Goal: Task Accomplishment & Management: Manage account settings

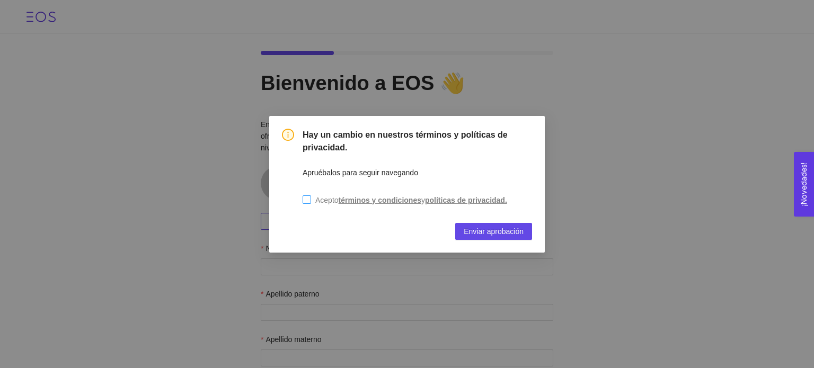
click at [309, 202] on input "Acepto términos y condiciones y políticas de privacidad." at bounding box center [306, 199] width 8 height 8
checkbox input "true"
click at [475, 228] on span "Enviar aprobación" at bounding box center [493, 232] width 60 height 12
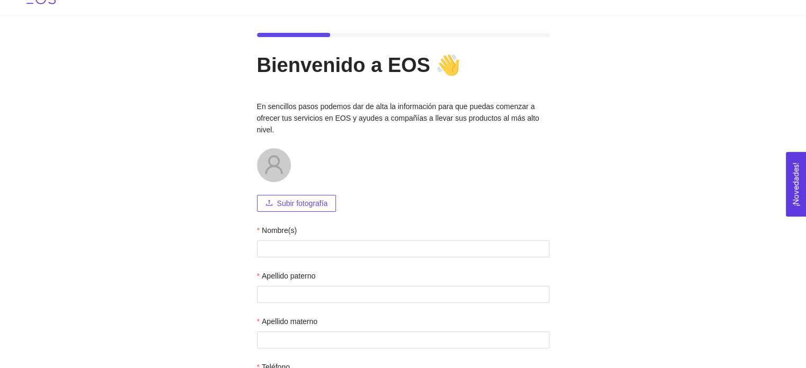
scroll to position [16, 0]
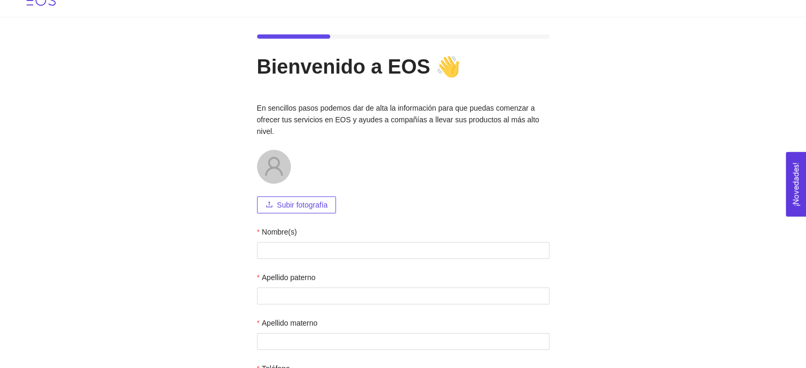
click at [282, 202] on span "Subir fotografía" at bounding box center [302, 205] width 51 height 12
click at [275, 211] on button "Subir fotografía" at bounding box center [296, 205] width 79 height 17
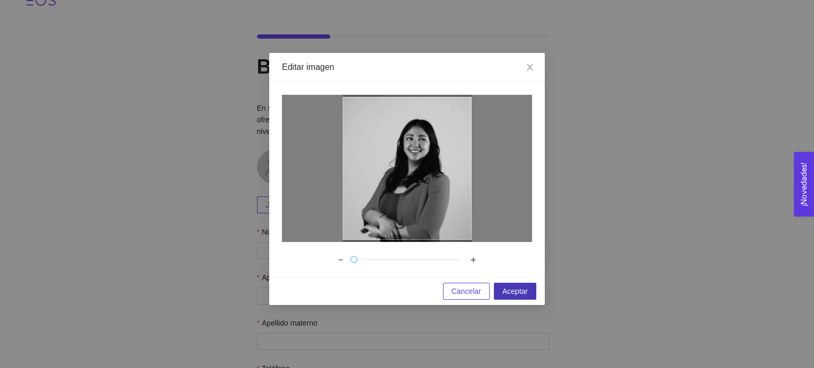
click at [525, 289] on span "Aceptar" at bounding box center [514, 292] width 25 height 12
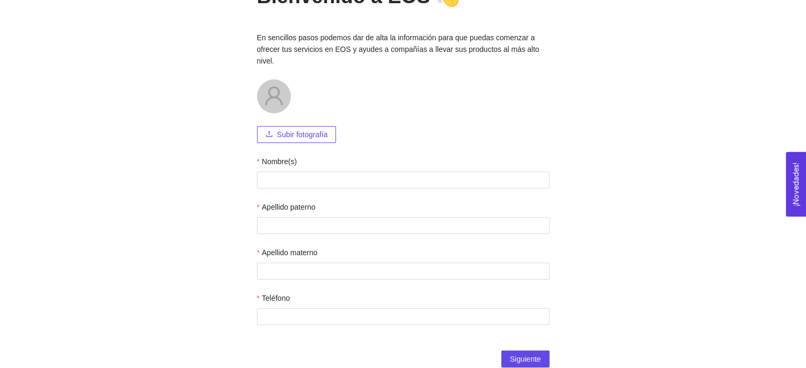
scroll to position [88, 0]
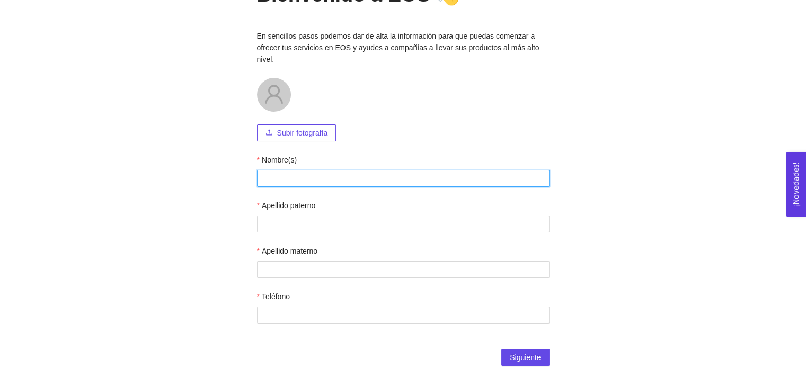
click at [386, 183] on input "Nombre(s)" at bounding box center [403, 178] width 292 height 17
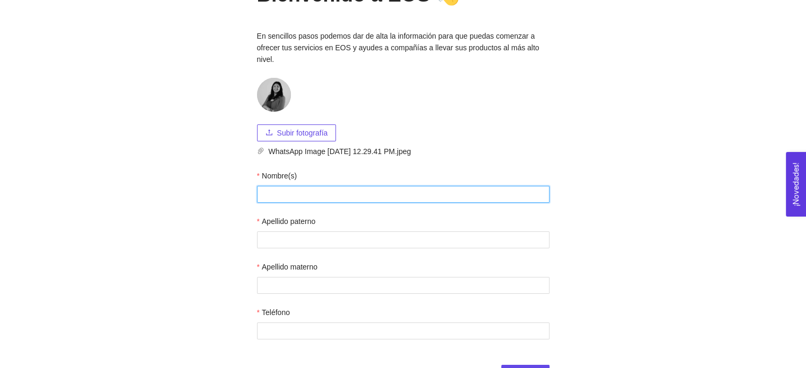
type input "[PERSON_NAME]"
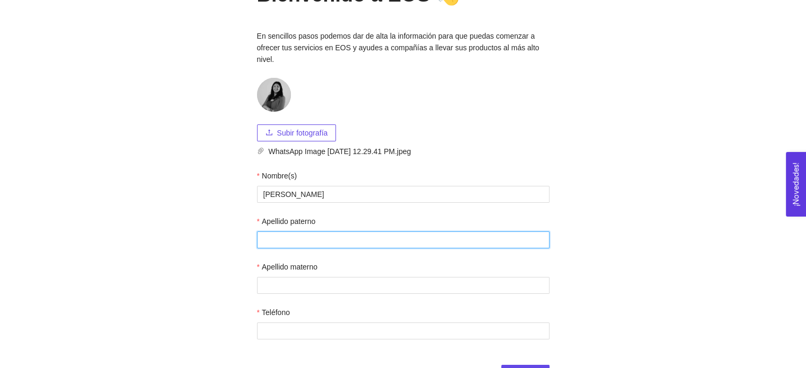
click at [298, 243] on input "Apellido paterno" at bounding box center [403, 239] width 292 height 17
type input "Castro"
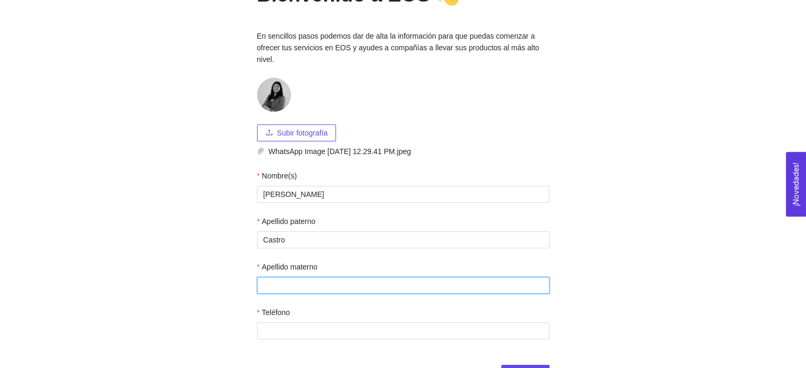
click at [304, 279] on input "Apellido materno" at bounding box center [403, 285] width 292 height 17
type input "[PERSON_NAME]"
click at [302, 323] on div "Teléfono" at bounding box center [403, 315] width 292 height 16
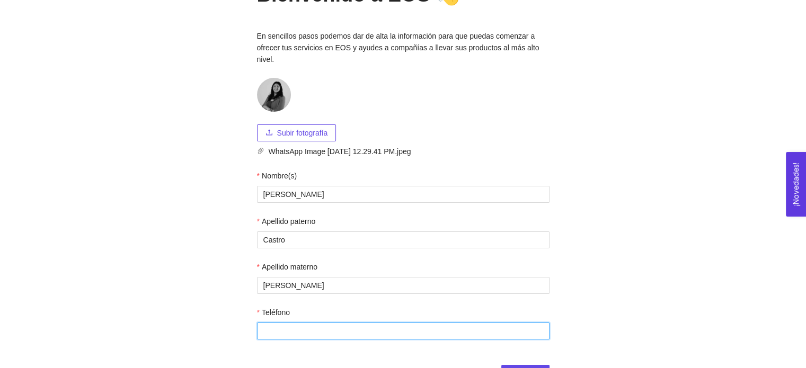
click at [299, 326] on input "Teléfono" at bounding box center [403, 331] width 292 height 17
type input "8116905408"
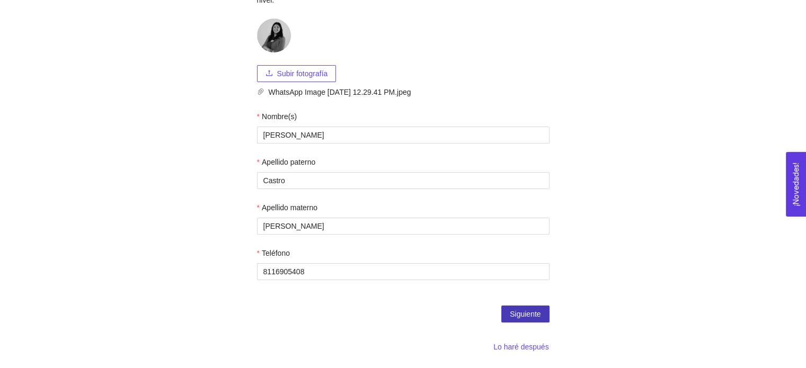
click at [530, 319] on span "Siguiente" at bounding box center [525, 314] width 31 height 12
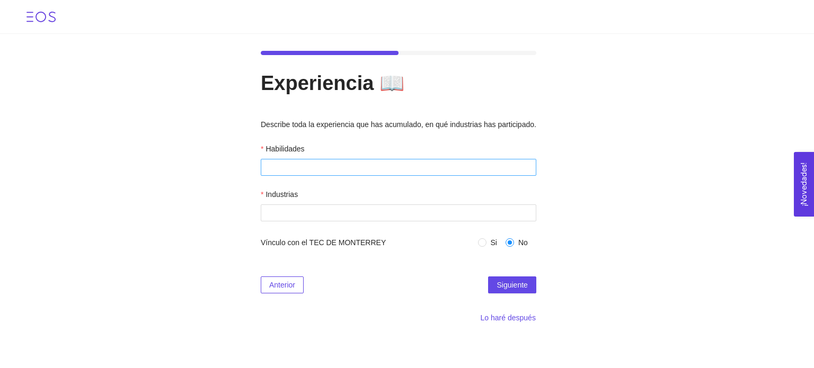
click at [349, 170] on div at bounding box center [398, 167] width 270 height 13
click at [481, 246] on input "Si" at bounding box center [481, 241] width 7 height 7
radio input "true"
radio input "false"
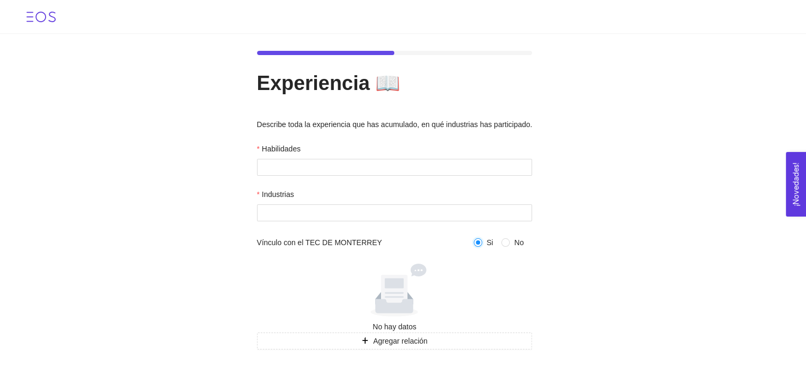
scroll to position [70, 0]
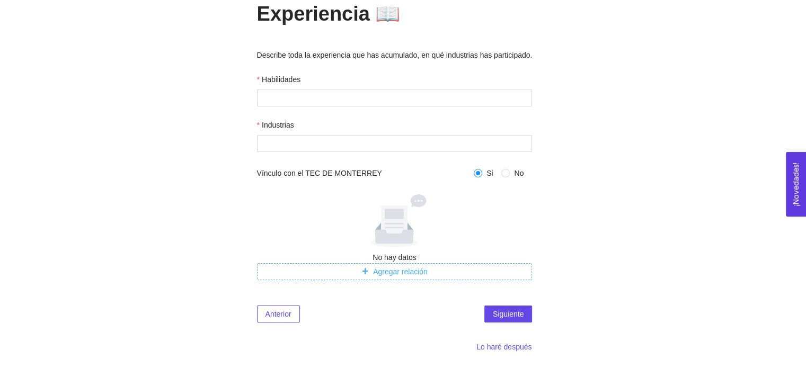
click at [419, 274] on span "Agregar relación" at bounding box center [400, 272] width 55 height 12
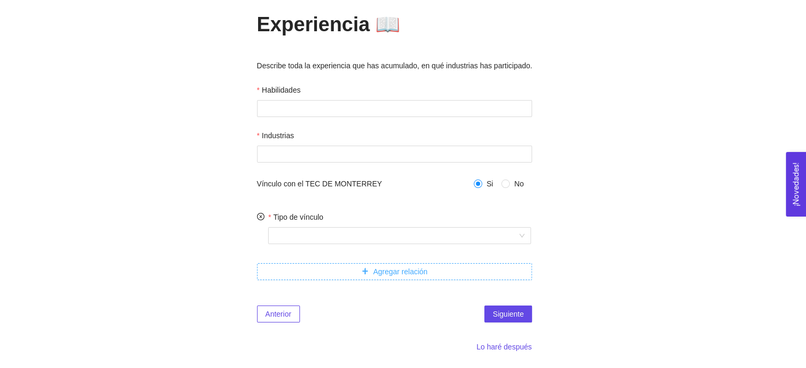
scroll to position [59, 0]
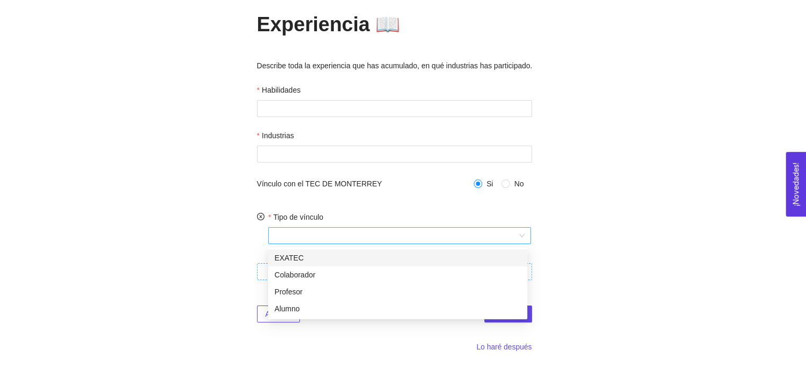
click at [519, 231] on div at bounding box center [399, 235] width 263 height 17
click at [413, 286] on div "Profesor" at bounding box center [397, 292] width 246 height 12
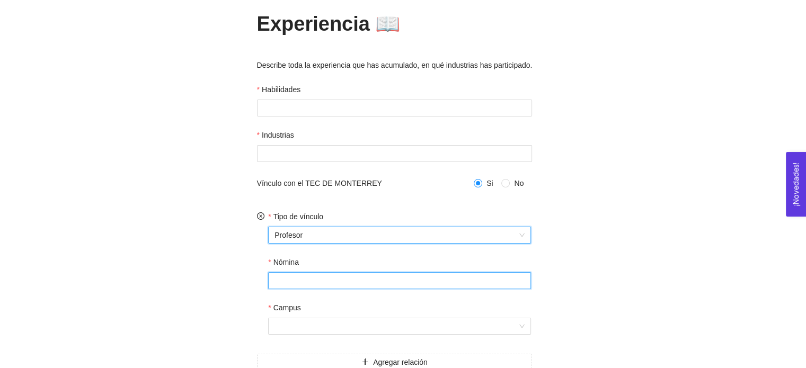
click at [370, 279] on input "Nómina" at bounding box center [399, 280] width 263 height 17
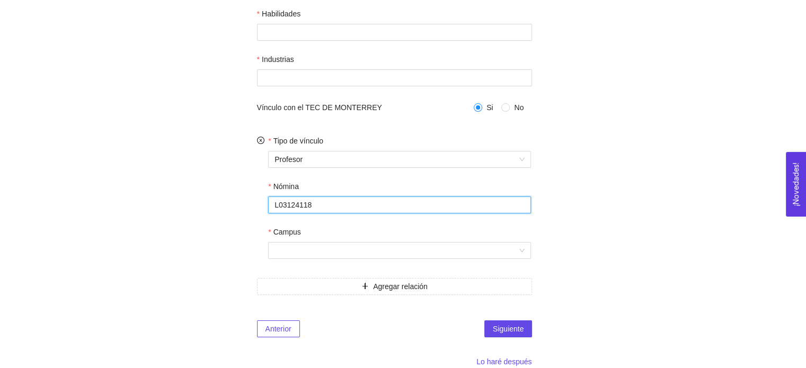
scroll to position [136, 0]
type input "L03124118"
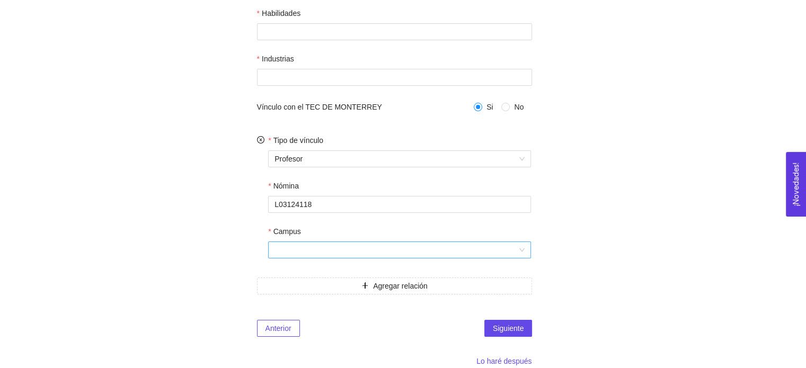
click at [352, 252] on input "Campus" at bounding box center [395, 250] width 243 height 16
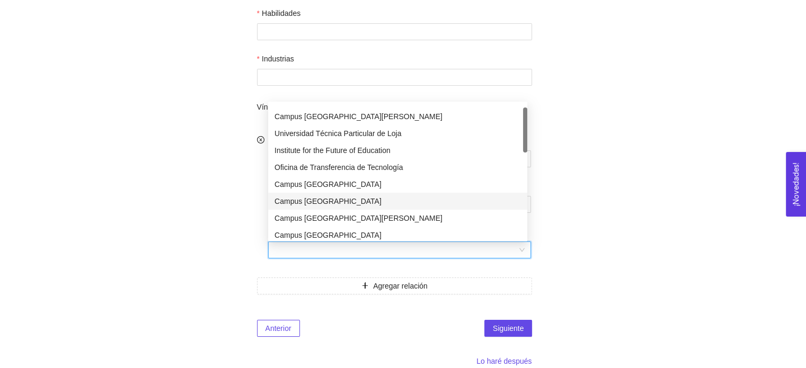
scroll to position [13, 0]
click at [343, 210] on div "Campus [GEOGRAPHIC_DATA][PERSON_NAME]" at bounding box center [397, 218] width 259 height 17
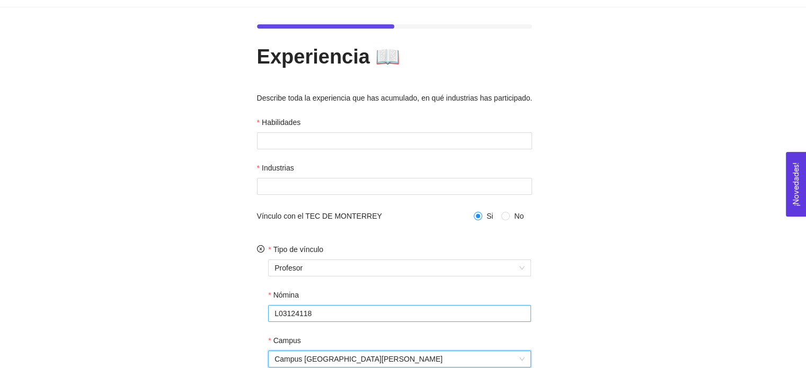
scroll to position [0, 0]
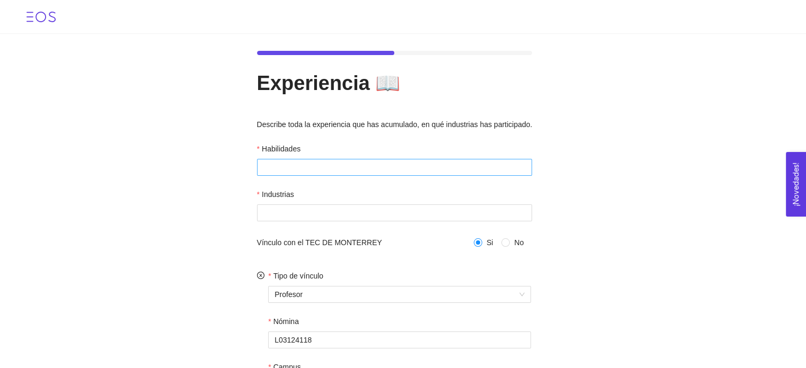
click at [352, 172] on div at bounding box center [395, 167] width 270 height 13
type input "Finanzas"
type input "Valuación"
type input "Análisis económico"
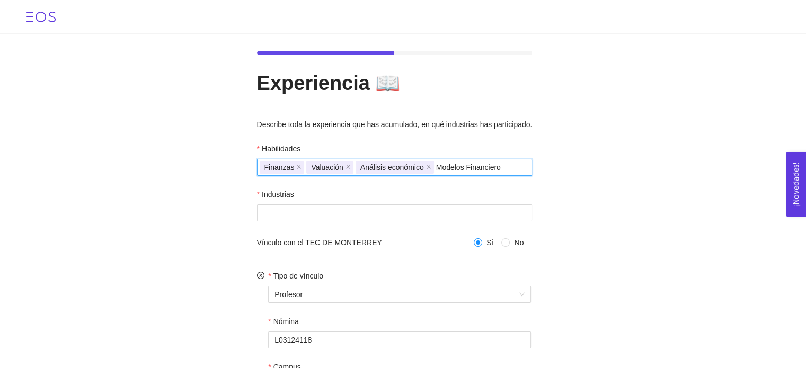
type input "Modelos Financieros"
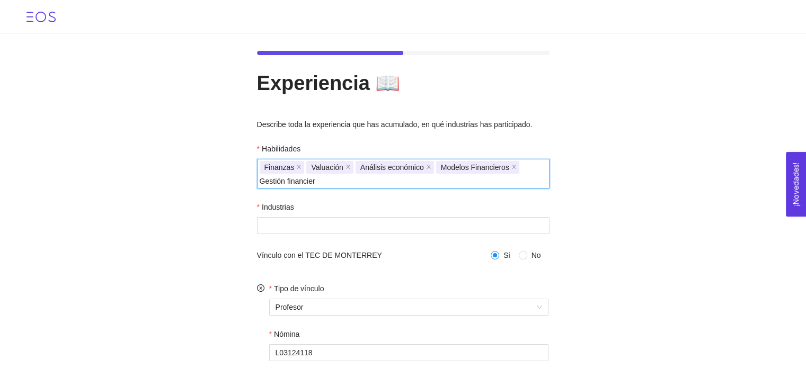
type input "Gestión financiera"
type input "Excel"
type input "PowerBi"
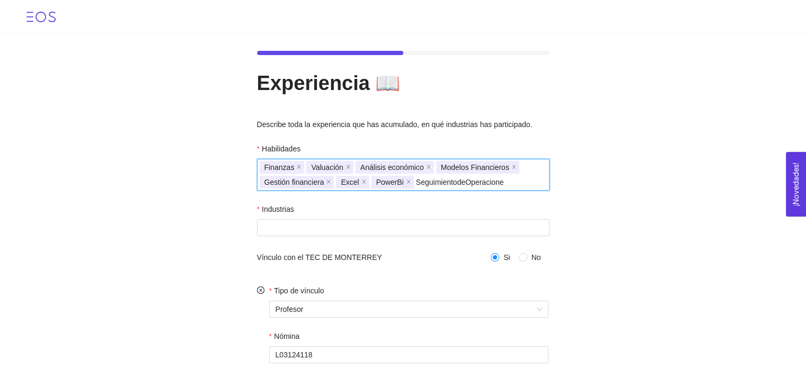
type input "SeguimientodeOperaciones"
click at [392, 234] on div at bounding box center [403, 227] width 287 height 13
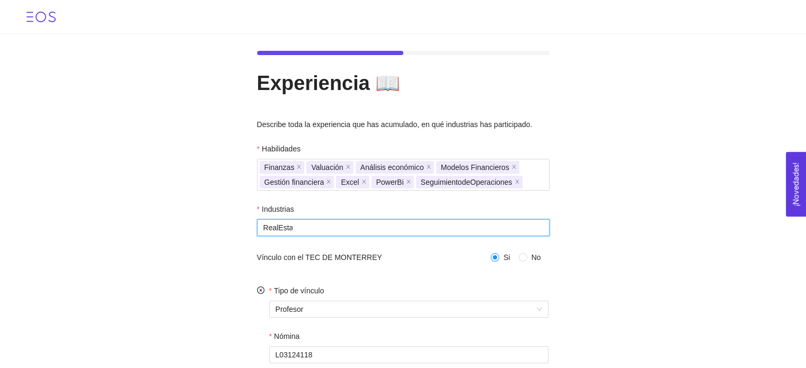
type input "RealEstate"
type input "Finanzas Públicas"
type input "Etapa Temprana"
type input "Corporativo"
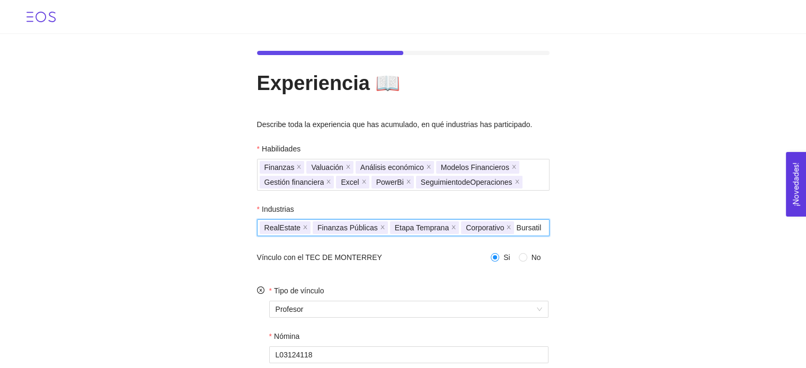
type input "Bursatil"
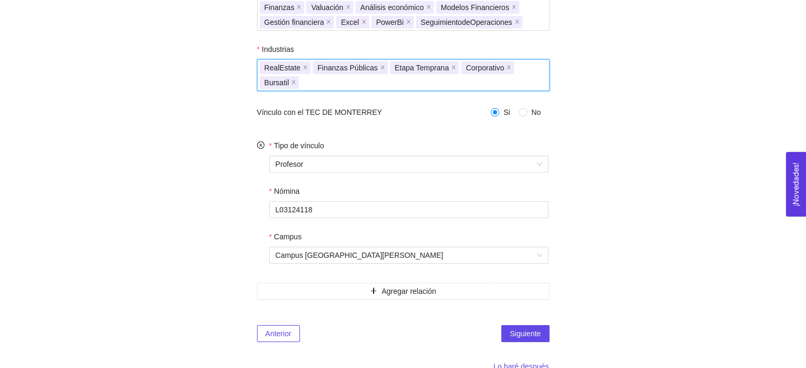
scroll to position [181, 0]
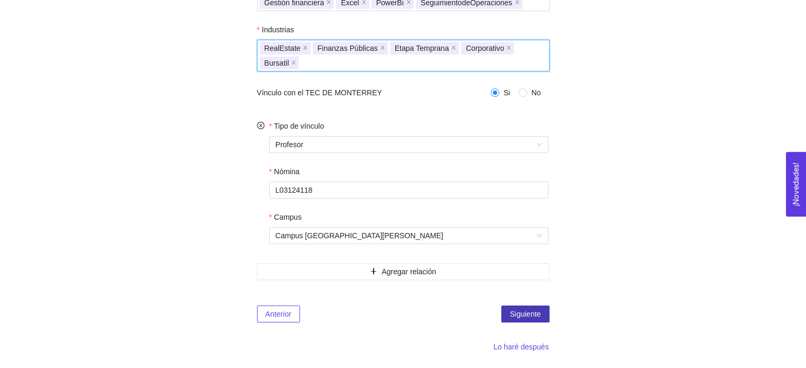
click at [521, 314] on span "Siguiente" at bounding box center [525, 314] width 31 height 12
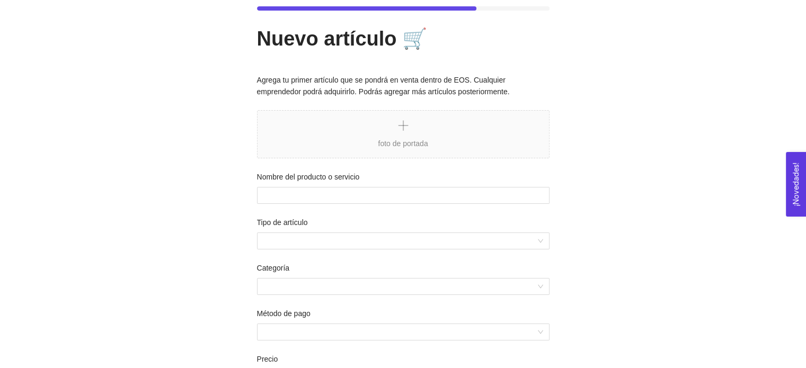
scroll to position [252, 0]
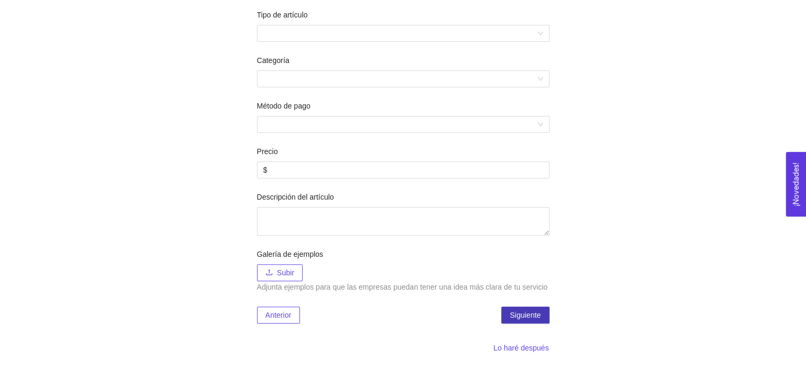
click at [521, 309] on span "Siguiente" at bounding box center [525, 315] width 31 height 12
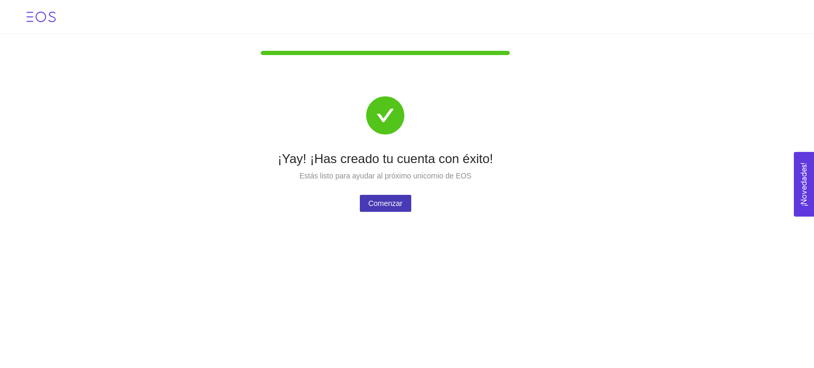
click at [394, 206] on span "Comenzar" at bounding box center [385, 204] width 34 height 12
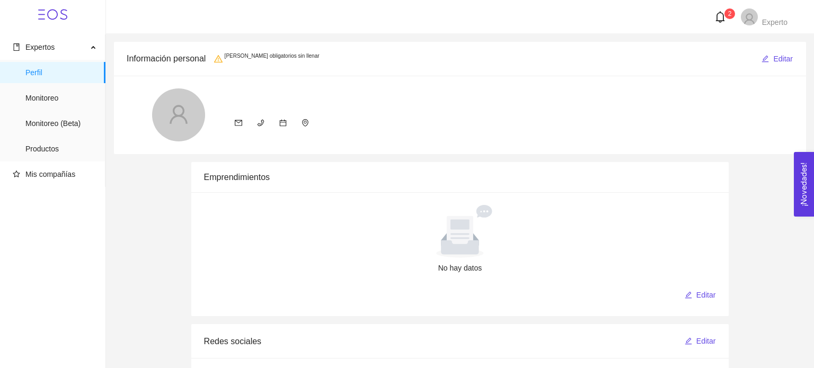
radio input "true"
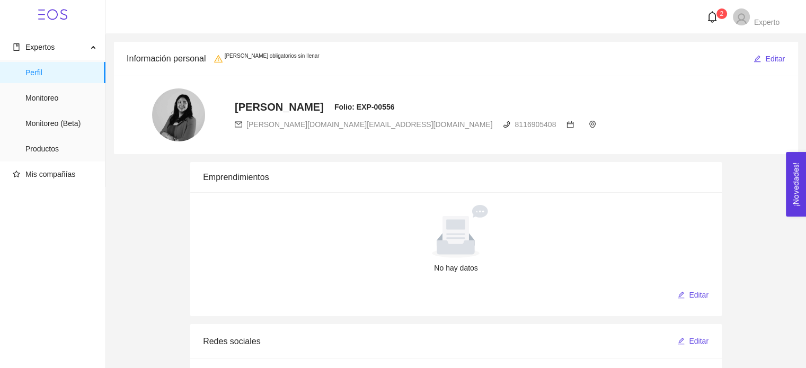
click at [712, 19] on icon "bell" at bounding box center [712, 17] width 12 height 12
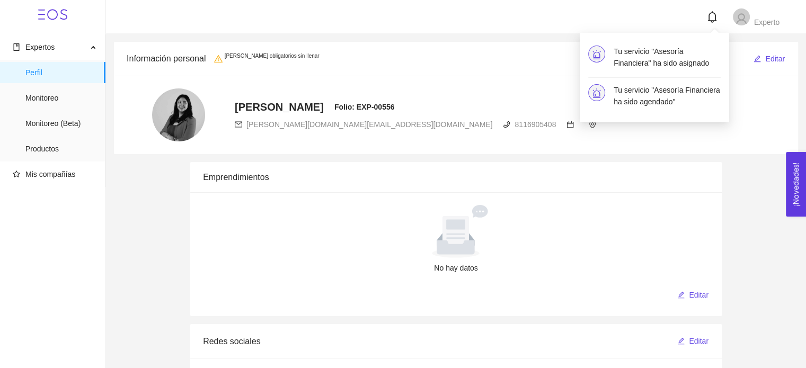
click at [678, 89] on h4 "Tu servicio "Asesoría Financiera ha sido agendado"" at bounding box center [666, 95] width 107 height 23
click at [651, 100] on h4 "Tu servicio "Asesoría Financiera ha sido agendado"" at bounding box center [666, 95] width 107 height 23
click at [69, 108] on span "Monitoreo" at bounding box center [61, 97] width 72 height 21
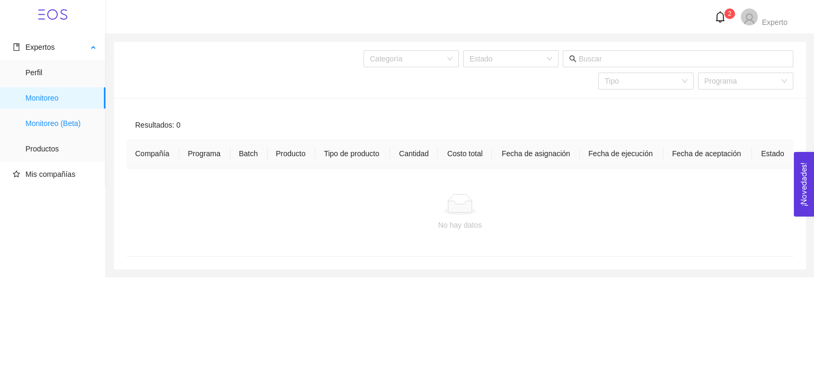
click at [80, 130] on span "Monitoreo (Beta)" at bounding box center [61, 123] width 72 height 21
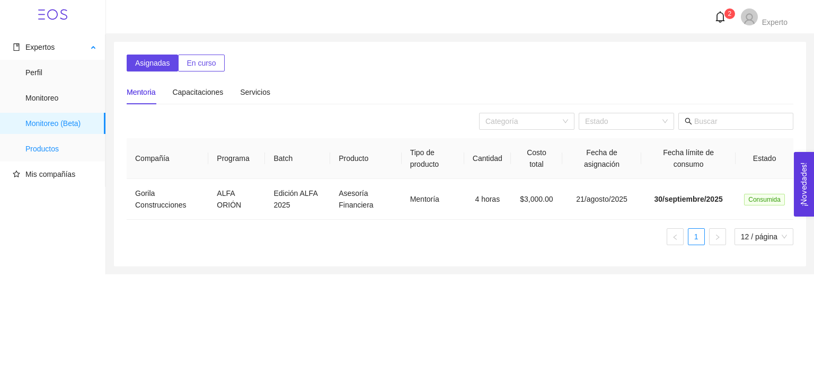
click at [70, 148] on span "Productos" at bounding box center [61, 148] width 72 height 21
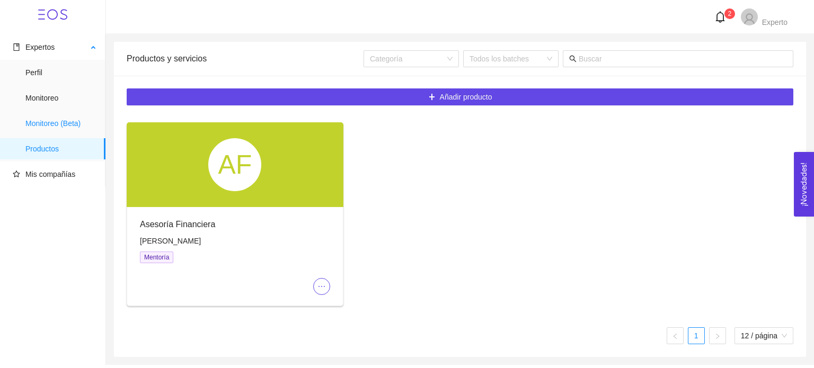
click at [68, 127] on span "Monitoreo (Beta)" at bounding box center [61, 123] width 72 height 21
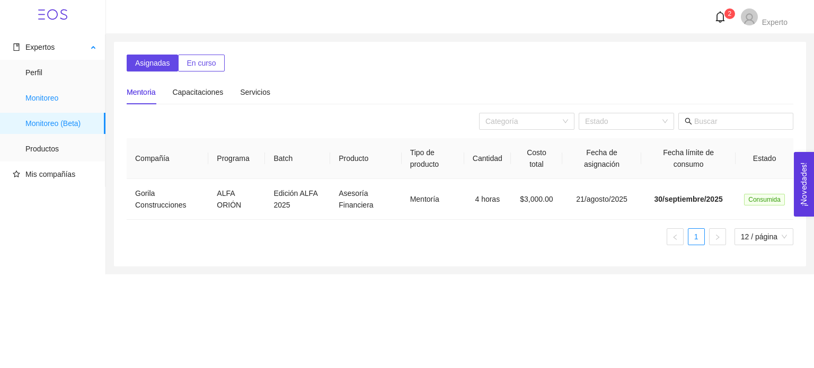
click at [42, 102] on span "Monitoreo" at bounding box center [61, 97] width 72 height 21
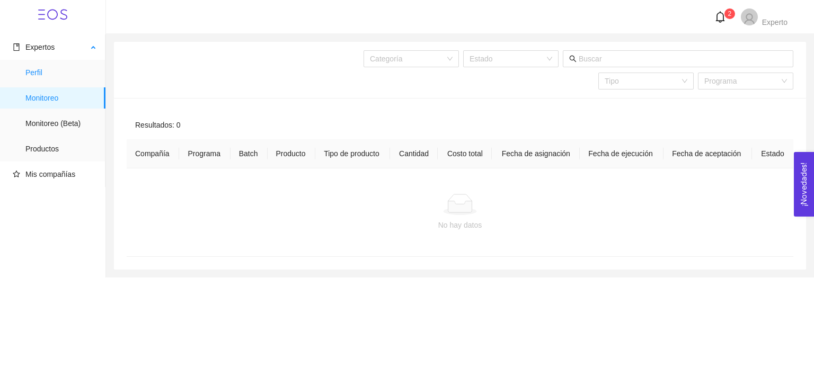
click at [36, 67] on span "Perfil" at bounding box center [61, 72] width 72 height 21
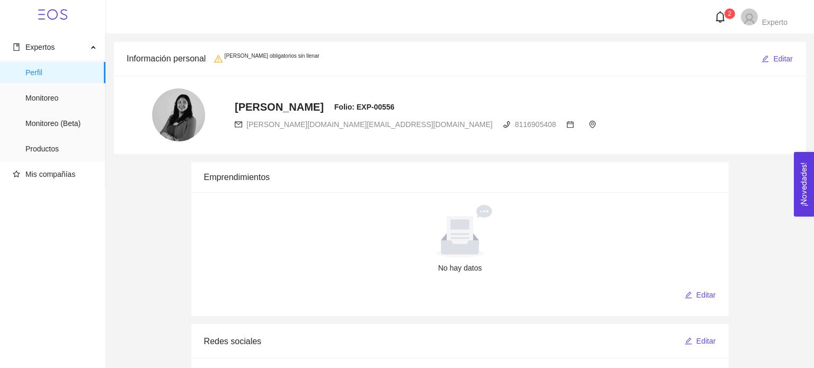
radio input "true"
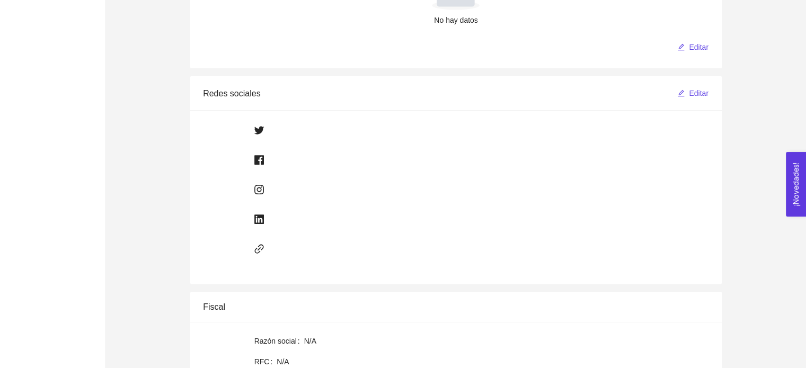
scroll to position [248, 0]
click at [687, 88] on button "Editar" at bounding box center [692, 93] width 32 height 17
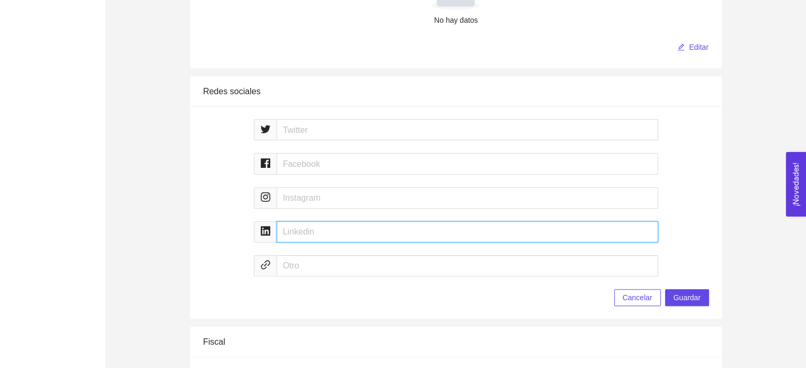
click at [336, 235] on input "text" at bounding box center [468, 231] width 382 height 21
paste input "[URL][DOMAIN_NAME][PERSON_NAME]"
type input "[URL][DOMAIN_NAME][PERSON_NAME]"
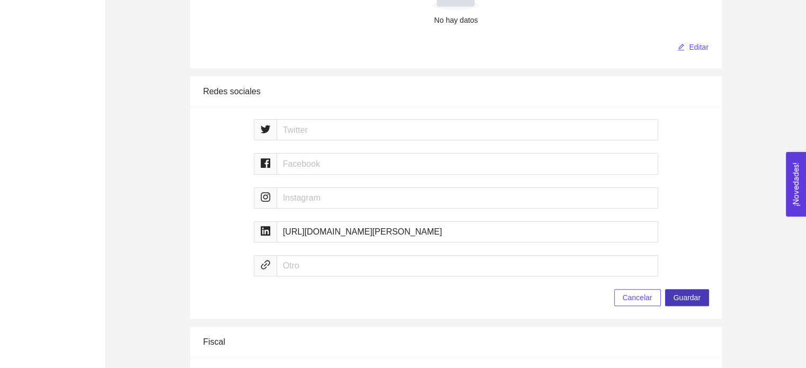
click at [688, 294] on span "Guardar" at bounding box center [686, 298] width 27 height 12
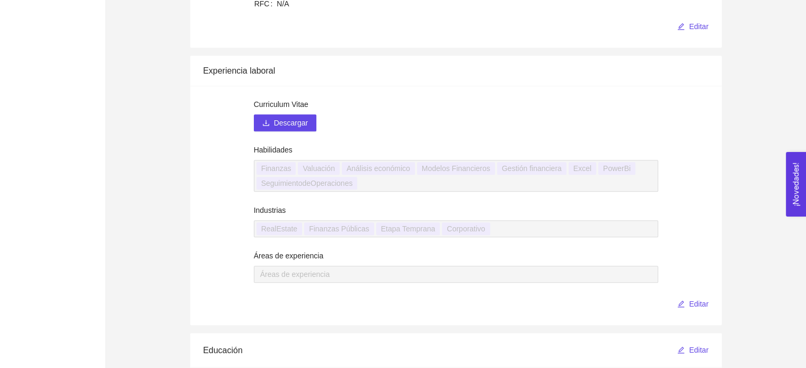
scroll to position [611, 0]
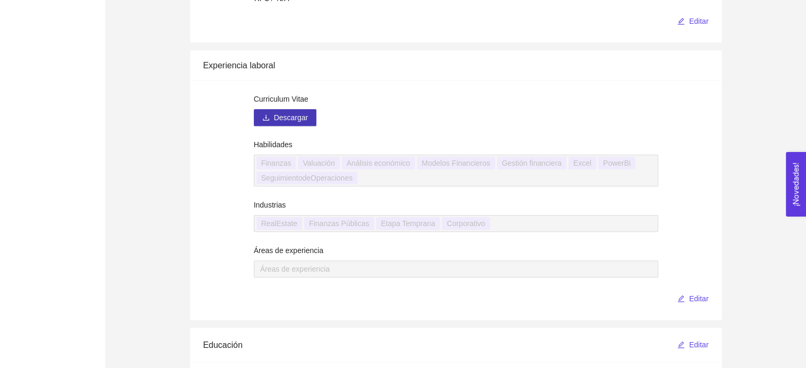
click at [306, 118] on span "Descargar" at bounding box center [291, 118] width 34 height 12
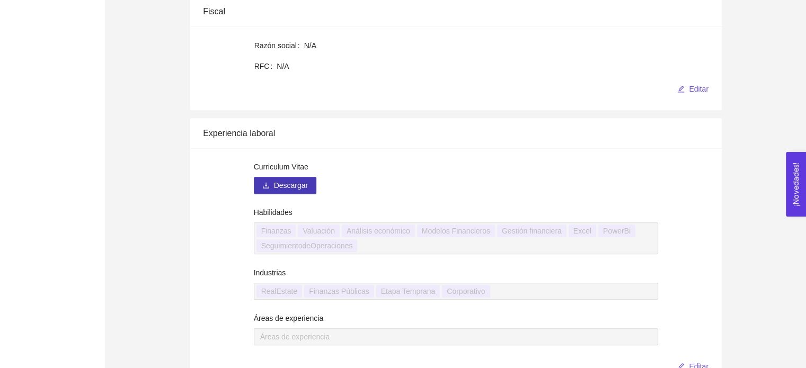
scroll to position [640, 0]
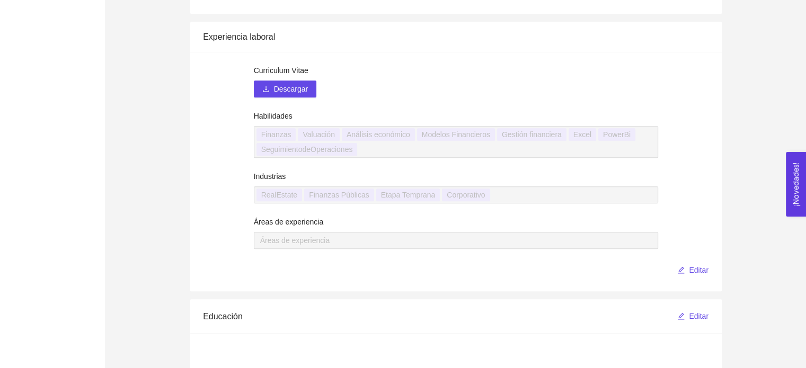
click at [290, 69] on label "Curriculum Vitae" at bounding box center [281, 71] width 55 height 12
click at [290, 81] on button "Descargar" at bounding box center [285, 89] width 63 height 17
click at [290, 78] on div "Curriculum Vitae" at bounding box center [456, 73] width 405 height 16
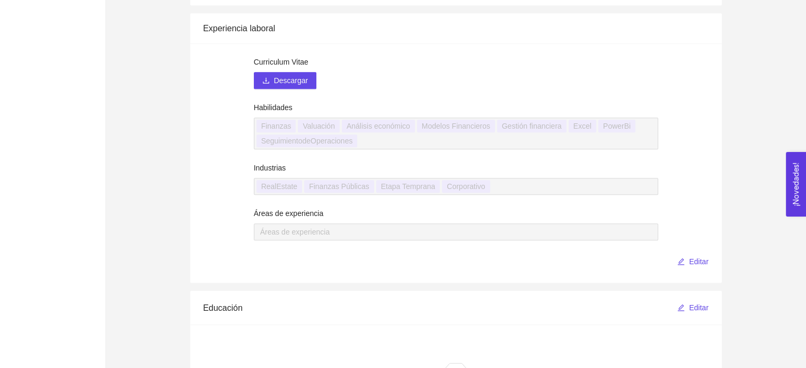
scroll to position [650, 0]
click at [680, 260] on icon "edit" at bounding box center [681, 260] width 7 height 7
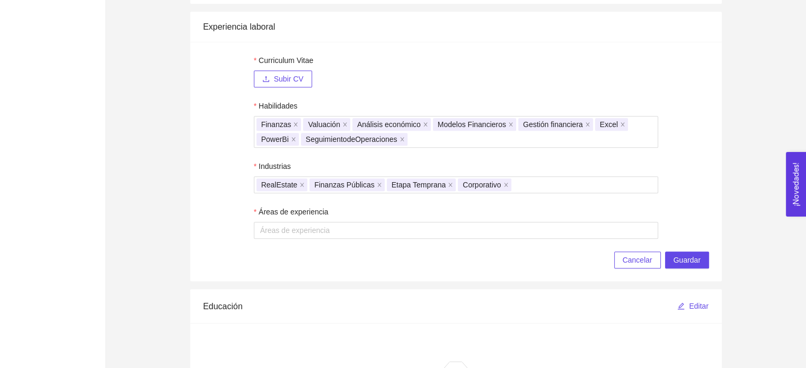
click at [291, 82] on span "Subir CV" at bounding box center [289, 79] width 30 height 12
click at [309, 235] on div at bounding box center [455, 230] width 399 height 13
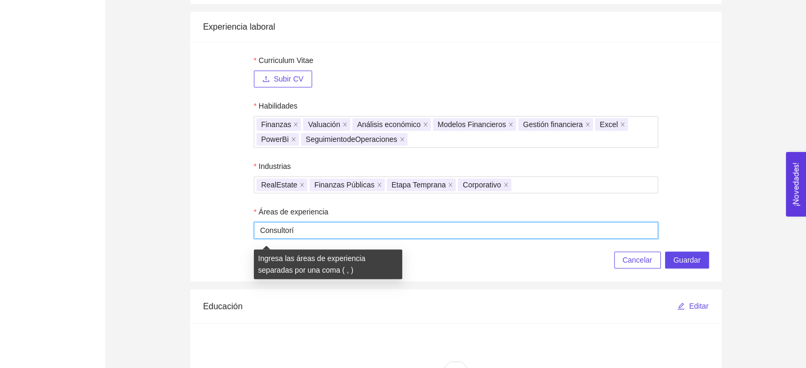
type input "Consultoría"
type input "P"
type input "Proveedores"
type input "Valuación"
type input "M&A"
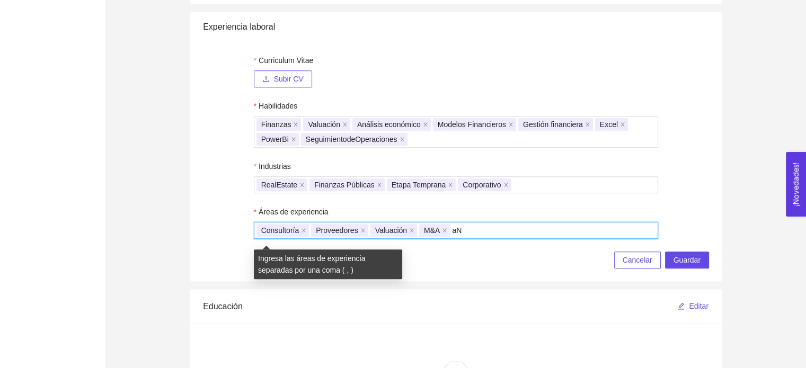
type input "a"
type input "AnálisisdeDatos"
click at [283, 78] on span "Subir CV" at bounding box center [289, 79] width 30 height 12
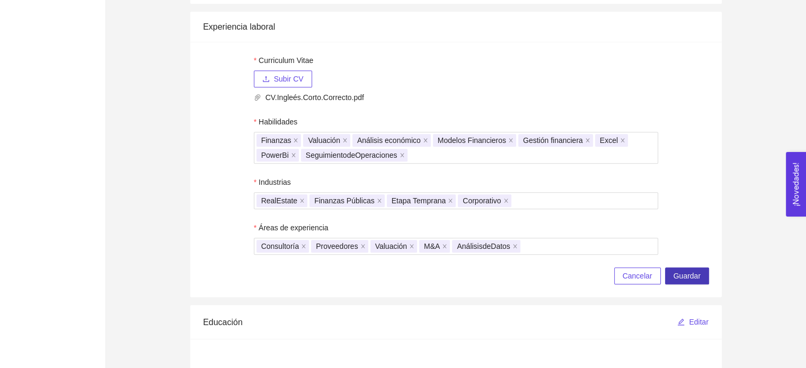
click at [685, 269] on button "Guardar" at bounding box center [687, 276] width 44 height 17
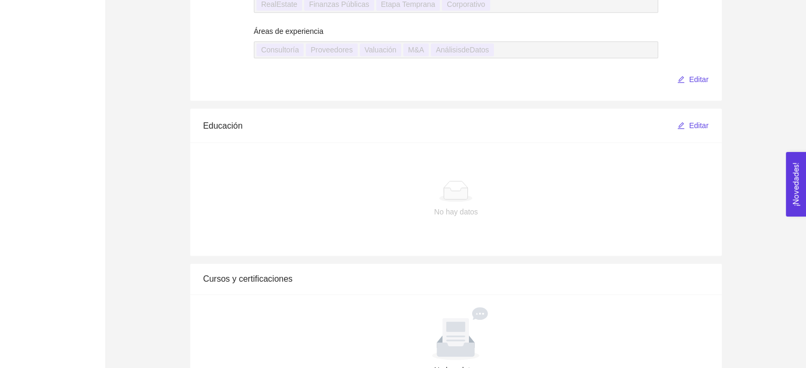
scroll to position [831, 0]
click at [688, 123] on button "Editar" at bounding box center [692, 125] width 32 height 17
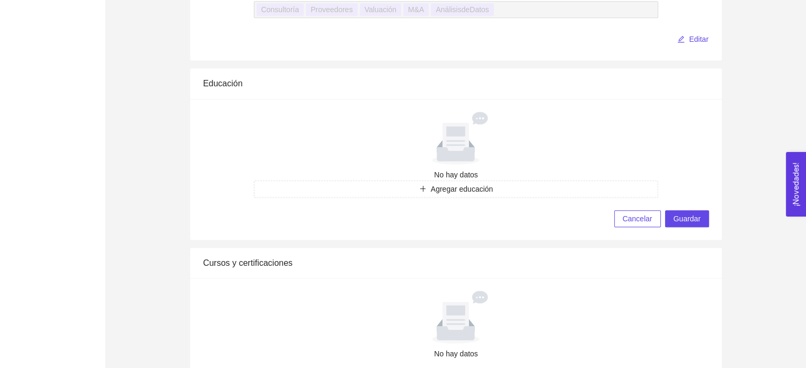
scroll to position [872, 0]
click at [473, 189] on span "Agregar educación" at bounding box center [462, 188] width 63 height 12
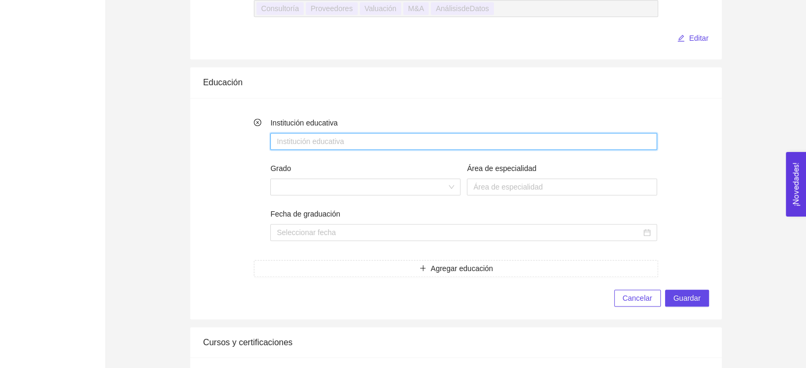
click at [365, 144] on input "Institución educativa" at bounding box center [463, 141] width 387 height 17
click at [365, 144] on input "E" at bounding box center [463, 141] width 387 height 17
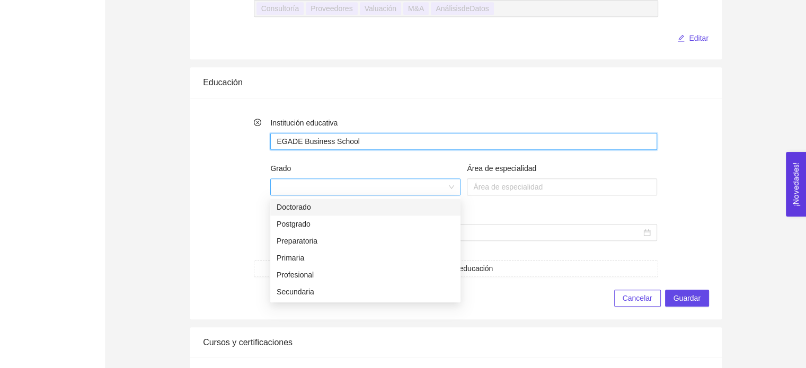
click at [442, 183] on span at bounding box center [365, 187] width 177 height 16
type input "EGADE Business School"
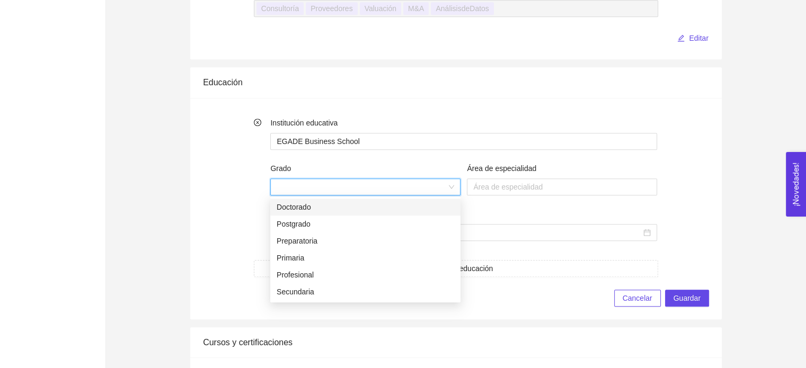
click at [392, 203] on div "Doctorado" at bounding box center [365, 207] width 177 height 12
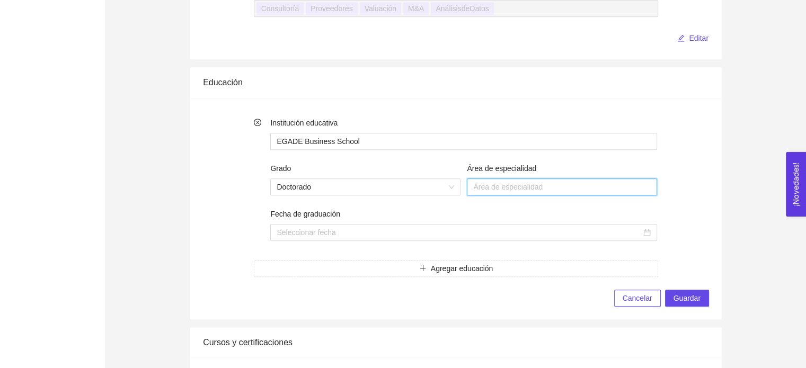
click at [510, 184] on input "Área de especialidad" at bounding box center [562, 187] width 190 height 17
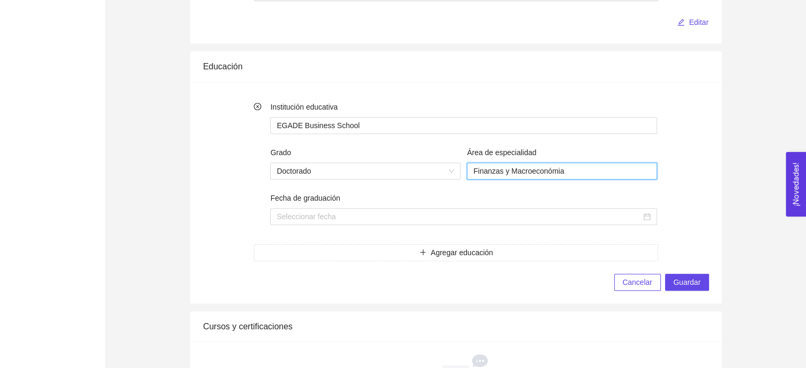
scroll to position [888, 0]
type input "Finanzas y Macroeconómia"
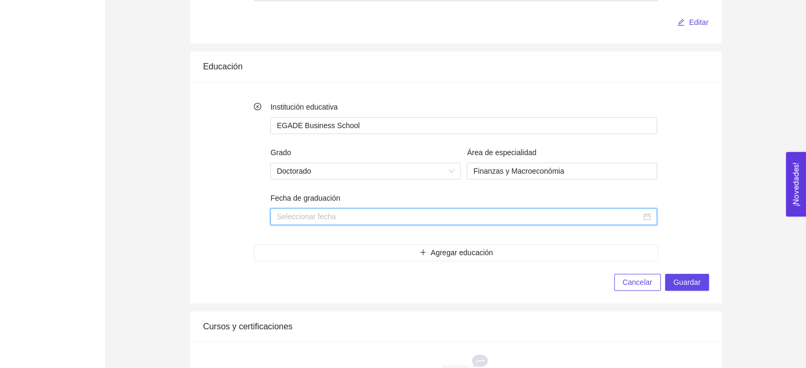
click at [370, 212] on input "Fecha de graduación" at bounding box center [459, 217] width 364 height 12
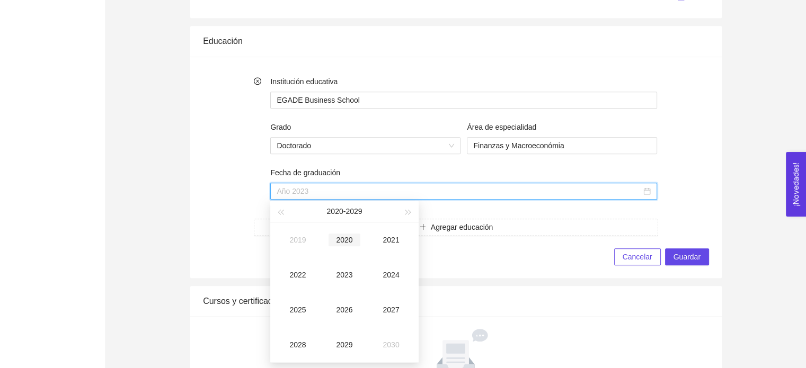
scroll to position [915, 0]
click at [303, 270] on div "2022" at bounding box center [298, 272] width 32 height 13
type input "Año 2022"
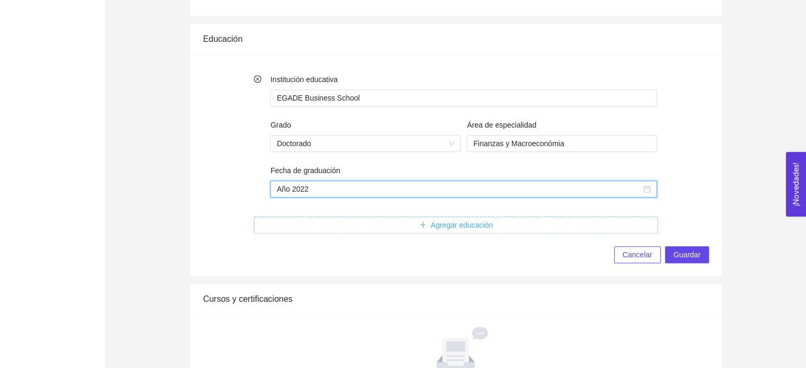
click at [463, 223] on span "Agregar educación" at bounding box center [462, 225] width 63 height 12
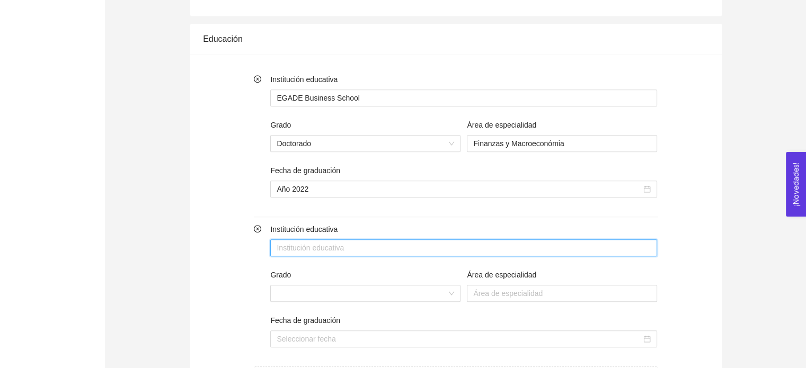
click at [395, 244] on input "Institución educativa" at bounding box center [463, 247] width 387 height 17
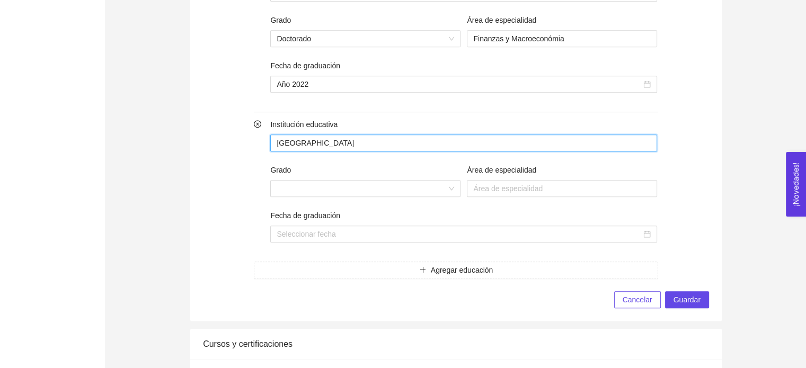
scroll to position [1019, 0]
click at [453, 195] on span at bounding box center [365, 190] width 177 height 16
type input "[GEOGRAPHIC_DATA]"
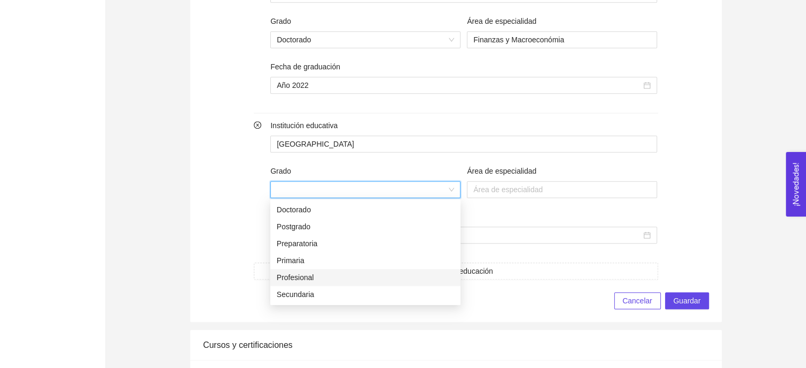
click at [360, 274] on div "Profesional" at bounding box center [365, 278] width 177 height 12
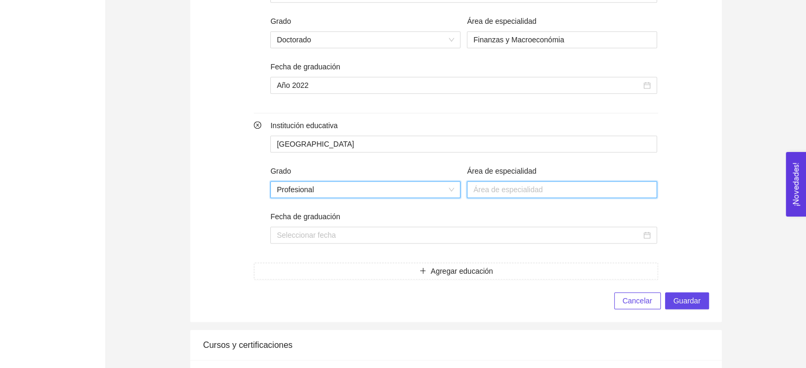
click at [515, 191] on input "Área de especialidad" at bounding box center [562, 189] width 190 height 17
type input "Finanzas"
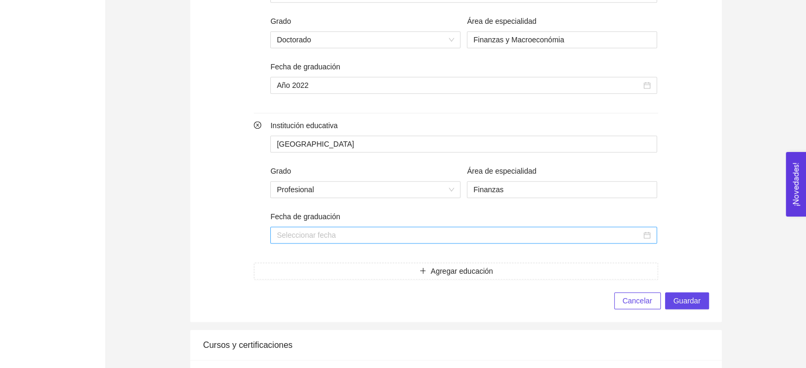
click at [390, 230] on input "Fecha de graduación" at bounding box center [459, 235] width 364 height 12
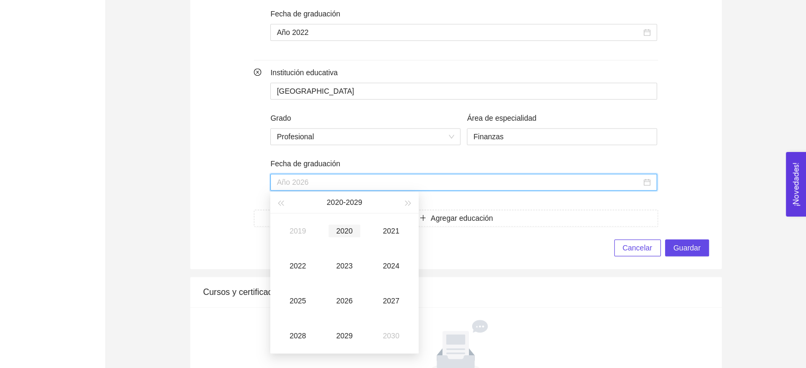
scroll to position [1073, 0]
type input "Año 2019"
click at [279, 199] on button "button" at bounding box center [280, 201] width 12 height 21
click at [297, 331] on div "2018" at bounding box center [298, 334] width 32 height 13
type input "Año 2018"
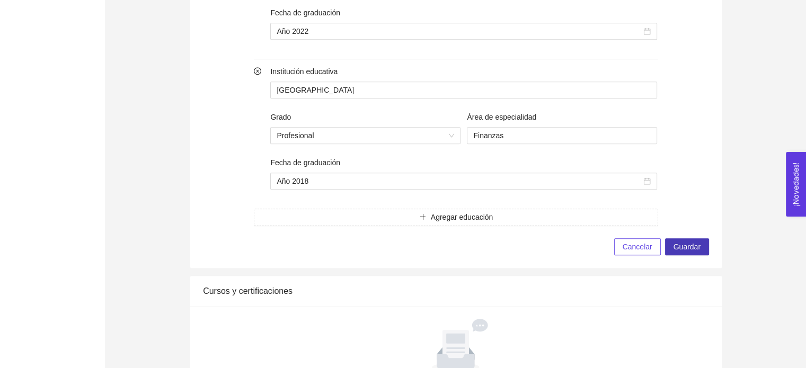
click at [676, 247] on span "Guardar" at bounding box center [686, 247] width 27 height 12
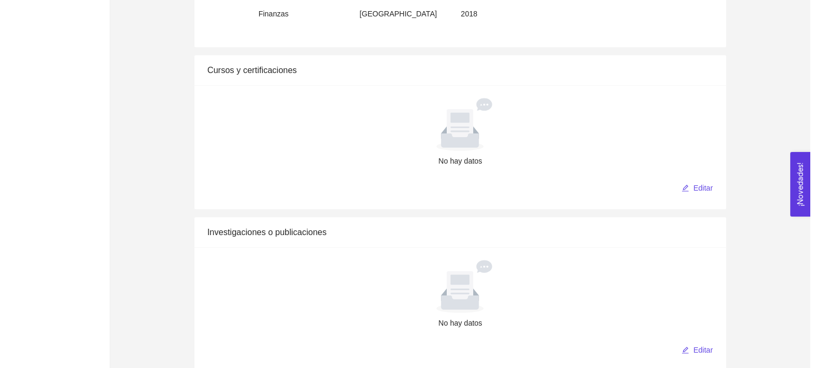
scroll to position [1109, 0]
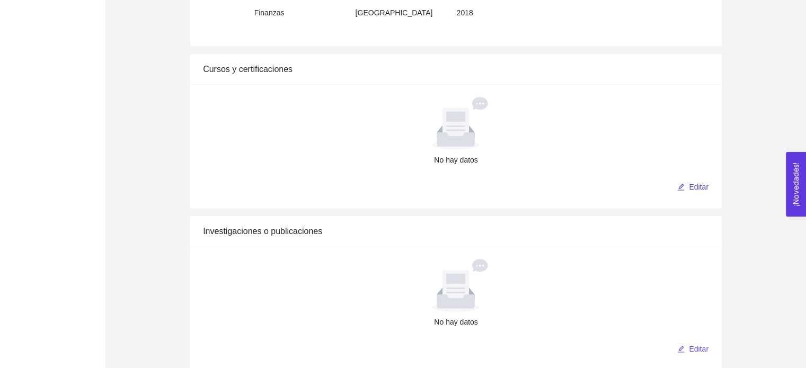
click at [690, 186] on span "Editar" at bounding box center [699, 187] width 20 height 12
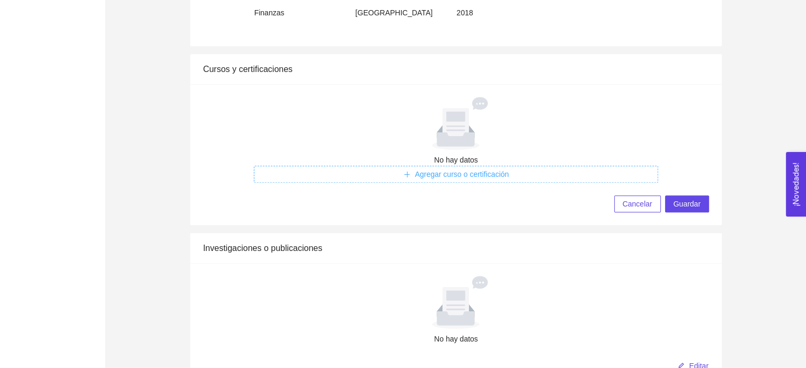
click at [465, 177] on span "Agregar curso o certificación" at bounding box center [462, 174] width 94 height 12
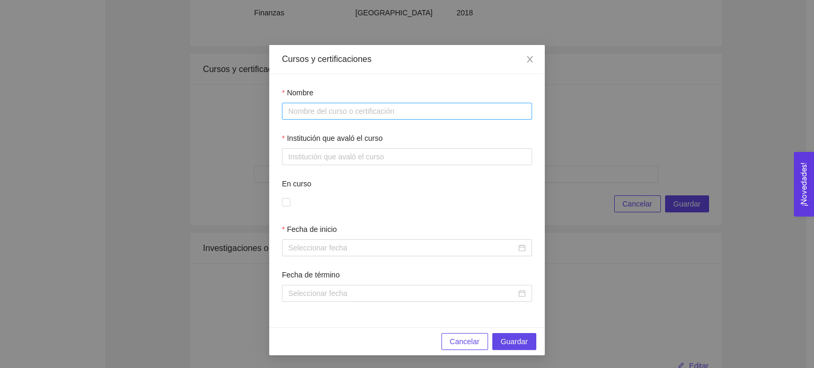
scroll to position [0, 0]
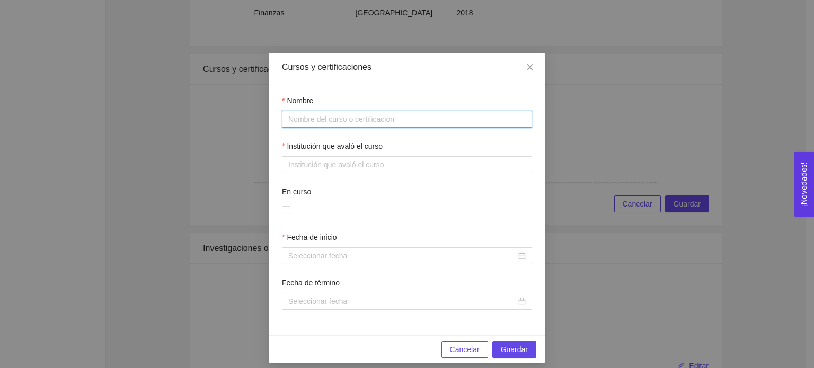
click at [339, 122] on input "Nombre" at bounding box center [407, 119] width 250 height 17
paste input "Business Intelligence & Data Analyst"
type input "Business Intelligence & Data Analyst"
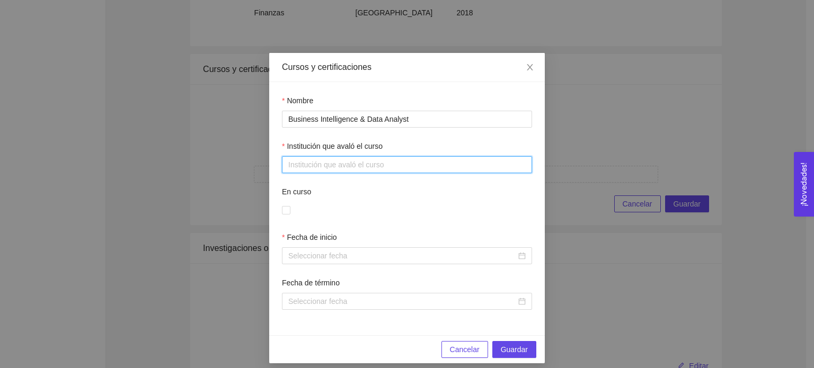
click at [372, 159] on input "Institución que avaló el curso" at bounding box center [407, 164] width 250 height 17
paste input "Corporate Finance Institute® (CFI)"
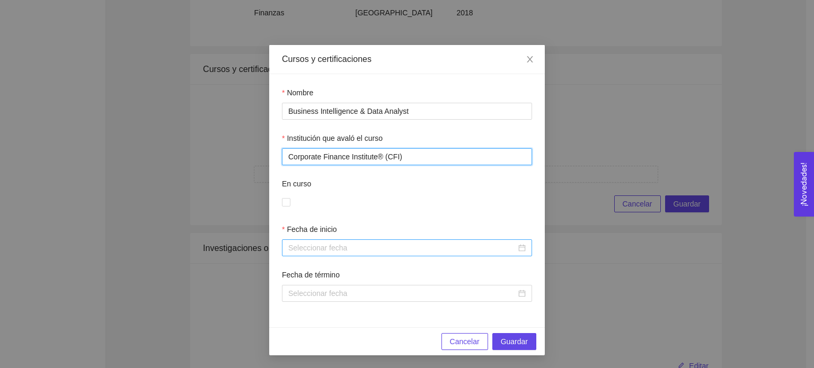
type input "Corporate Finance Institute® (CFI)"
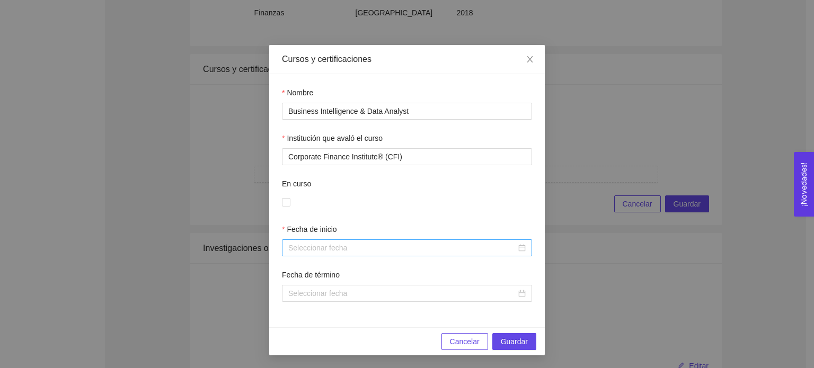
click at [518, 248] on div at bounding box center [406, 248] width 237 height 12
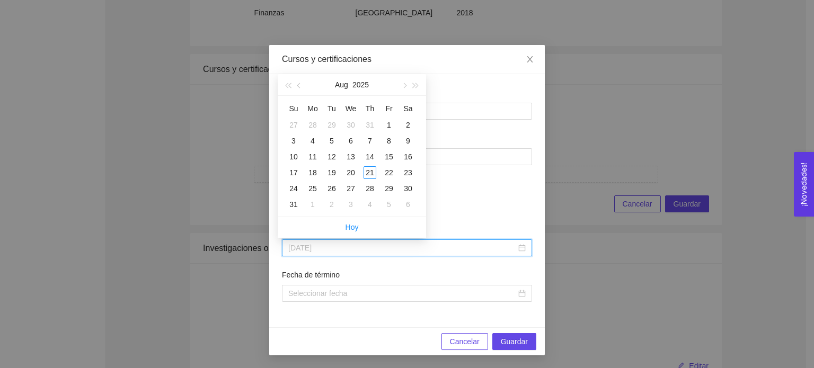
type input "[DATE]"
click at [343, 86] on button "Aug" at bounding box center [341, 84] width 13 height 21
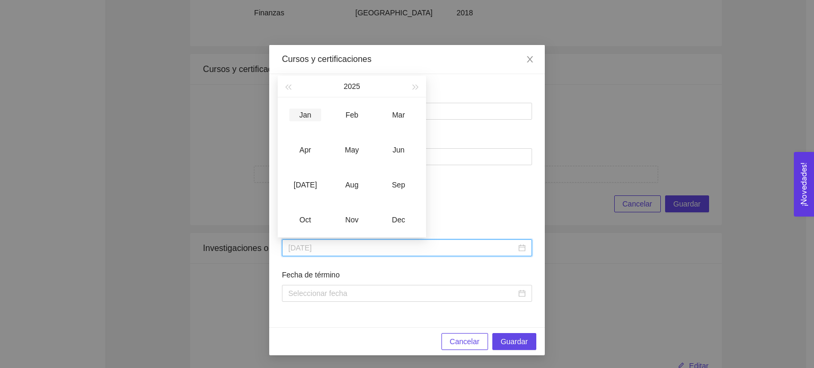
type input "[DATE]"
click at [311, 122] on td "Jan" at bounding box center [305, 114] width 47 height 35
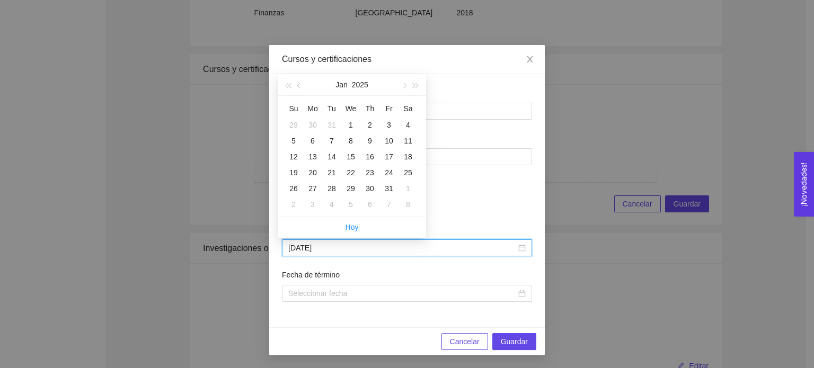
type input "[DATE]"
click at [340, 80] on button "Jan" at bounding box center [341, 84] width 12 height 21
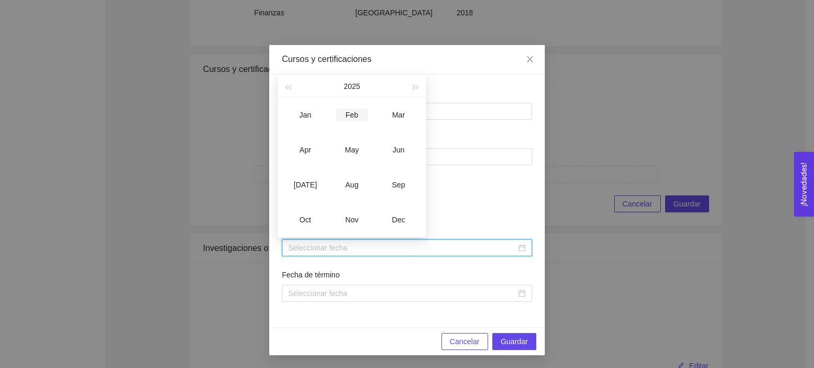
type input "[DATE]"
click at [344, 89] on button "2025" at bounding box center [351, 86] width 16 height 21
type input "[DATE]"
click at [390, 149] on div "2024" at bounding box center [398, 150] width 32 height 13
type input "[DATE]"
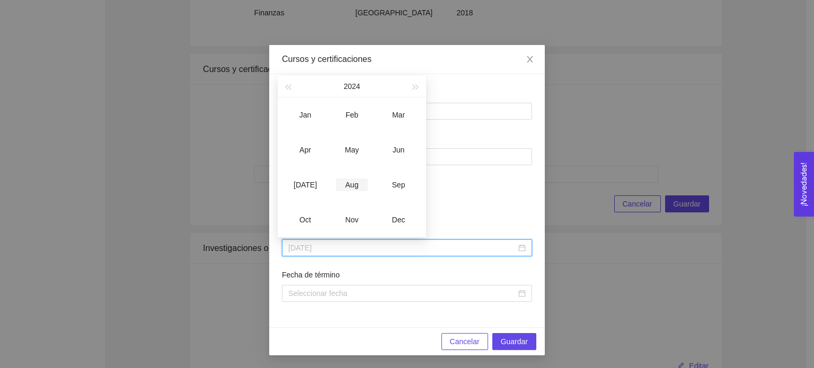
click at [354, 180] on div "Aug" at bounding box center [352, 185] width 32 height 13
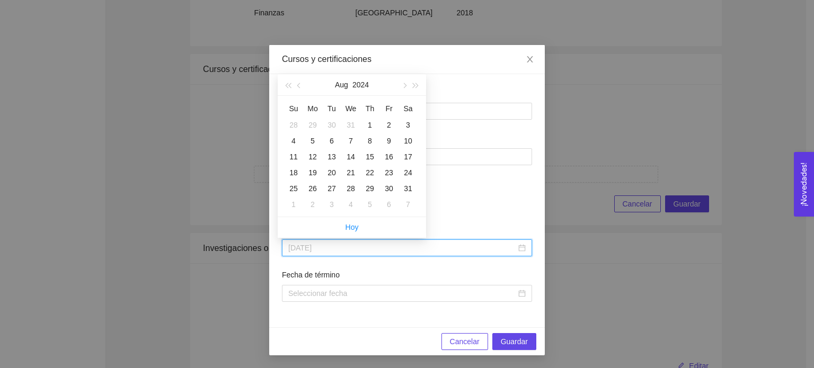
type input "[DATE]"
click at [485, 186] on div "En curso" at bounding box center [407, 186] width 250 height 16
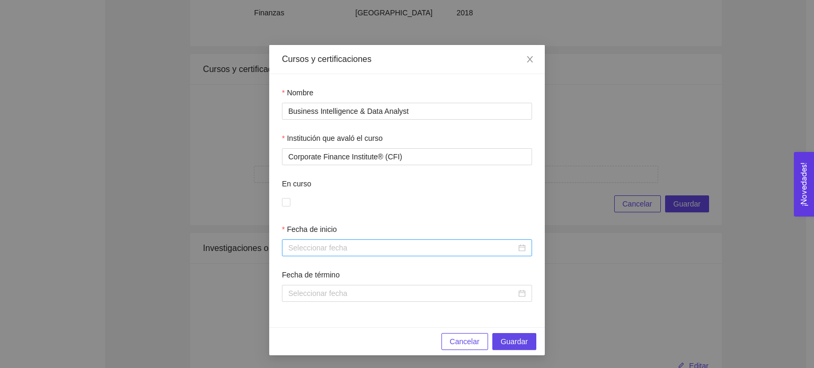
click at [520, 247] on div at bounding box center [406, 248] width 237 height 12
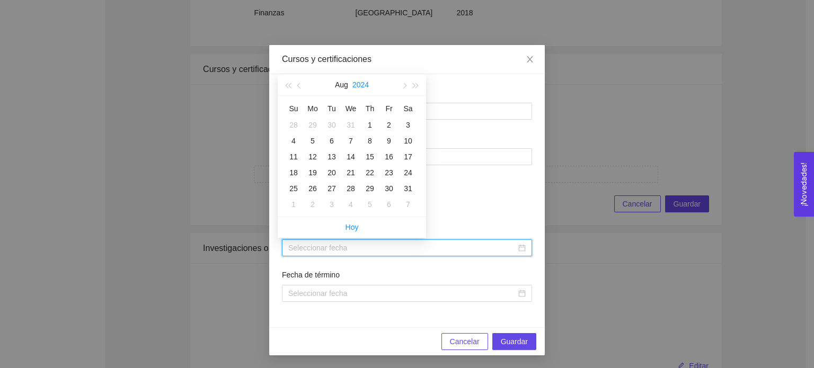
click at [367, 83] on button "2024" at bounding box center [360, 84] width 16 height 21
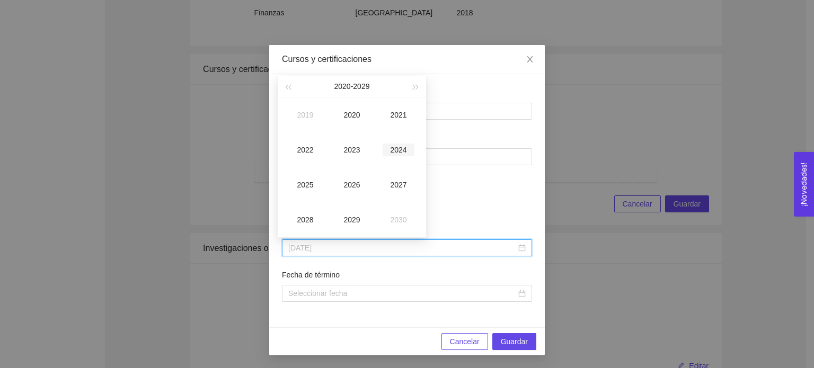
type input "[DATE]"
click at [396, 151] on div "2024" at bounding box center [398, 150] width 32 height 13
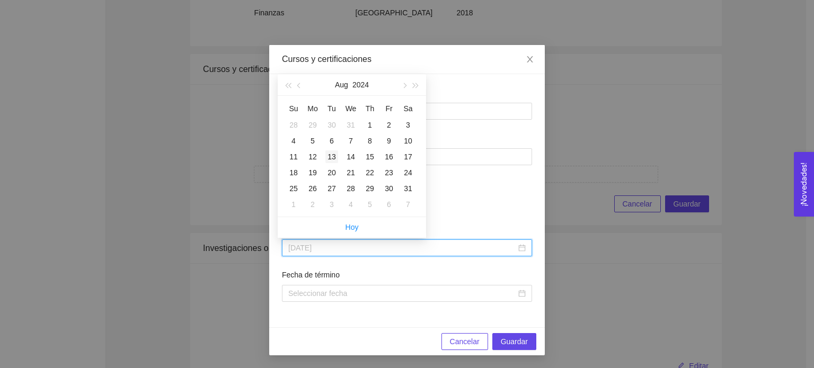
type input "[DATE]"
click at [338, 160] on td "13" at bounding box center [331, 157] width 19 height 16
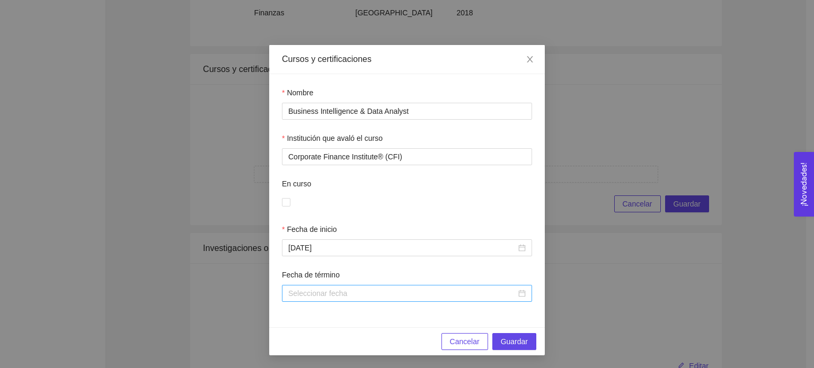
click at [516, 294] on div at bounding box center [406, 294] width 237 height 12
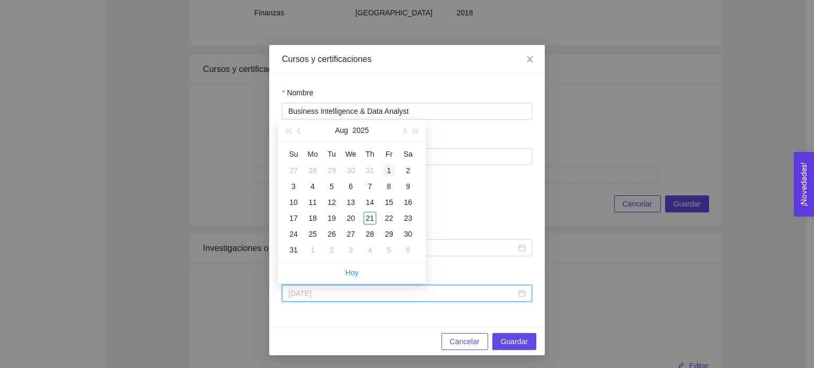
type input "[DATE]"
click at [408, 129] on button "button" at bounding box center [404, 130] width 12 height 21
click at [301, 135] on button "button" at bounding box center [299, 130] width 12 height 21
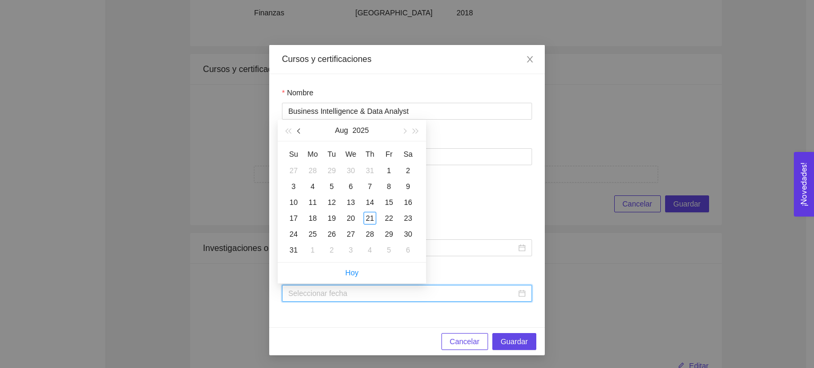
click at [301, 135] on button "button" at bounding box center [299, 130] width 12 height 21
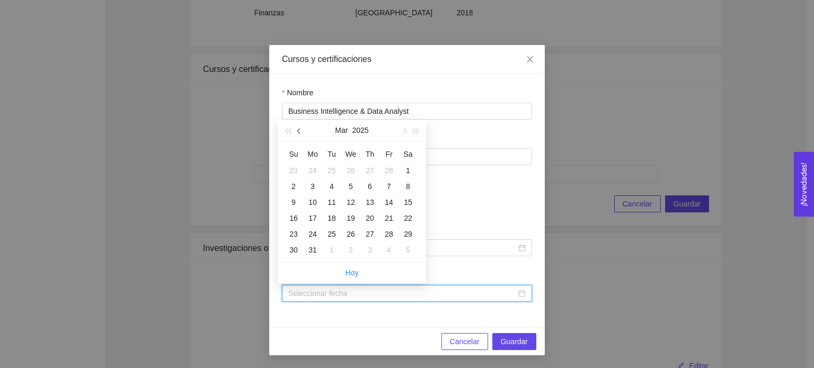
click at [301, 135] on button "button" at bounding box center [299, 130] width 12 height 21
type input "[DATE]"
click at [364, 228] on div "30" at bounding box center [369, 234] width 13 height 13
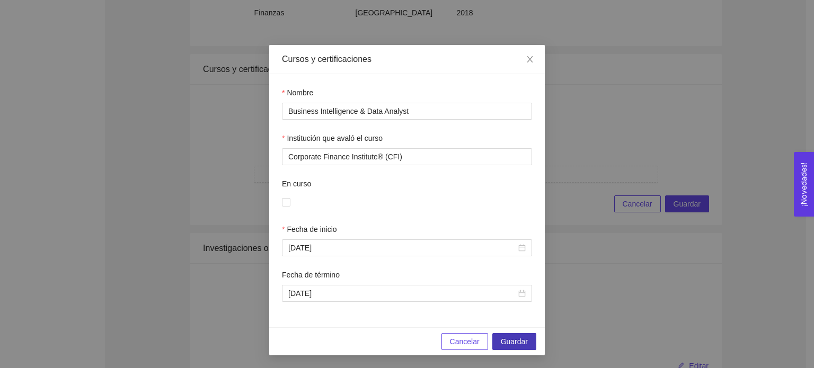
click at [506, 342] on span "Guardar" at bounding box center [514, 342] width 27 height 12
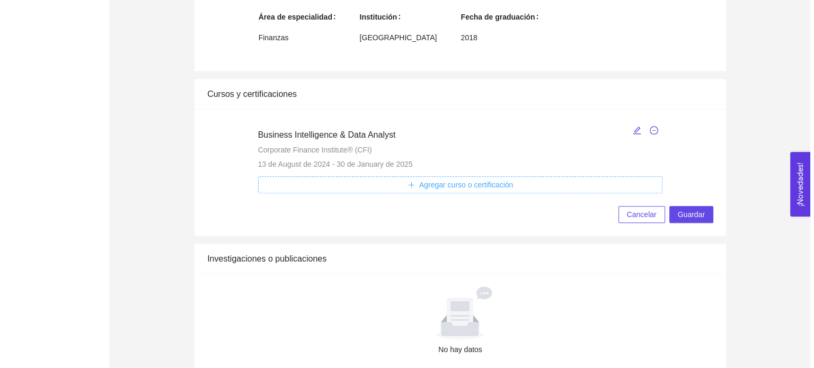
scroll to position [1083, 0]
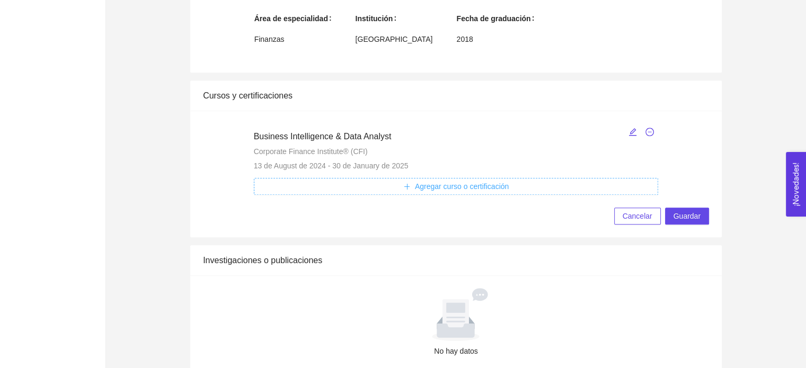
click at [594, 191] on button "Agregar curso o certificación" at bounding box center [456, 186] width 405 height 17
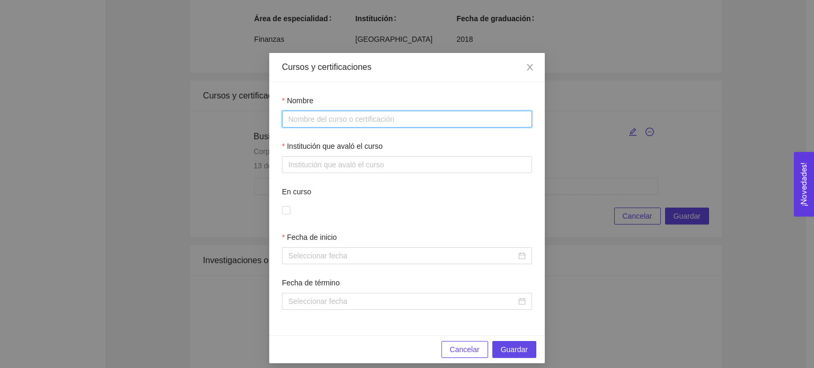
click at [358, 122] on input "Nombre" at bounding box center [407, 119] width 250 height 17
paste input "FinTech Industry Professional"
type input "FinTech Industry Professional"
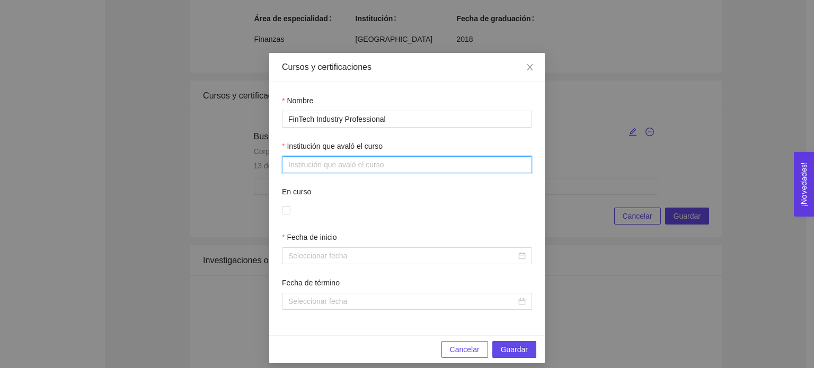
click at [364, 162] on input "Institución que avaló el curso" at bounding box center [407, 164] width 250 height 17
paste input "Corporate Finance Institute® (CFI)"
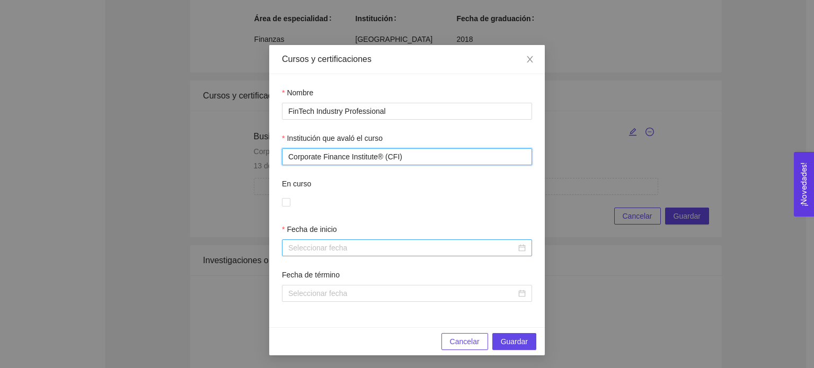
type input "Corporate Finance Institute® (CFI)"
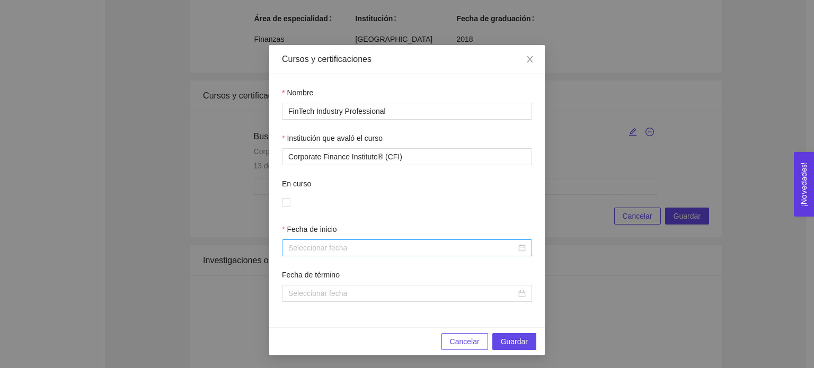
click at [519, 245] on div at bounding box center [406, 248] width 237 height 12
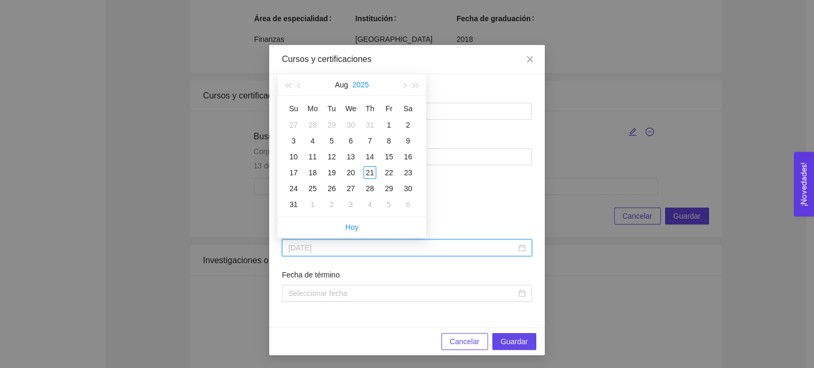
type input "[DATE]"
click at [356, 82] on button "2025" at bounding box center [360, 84] width 16 height 21
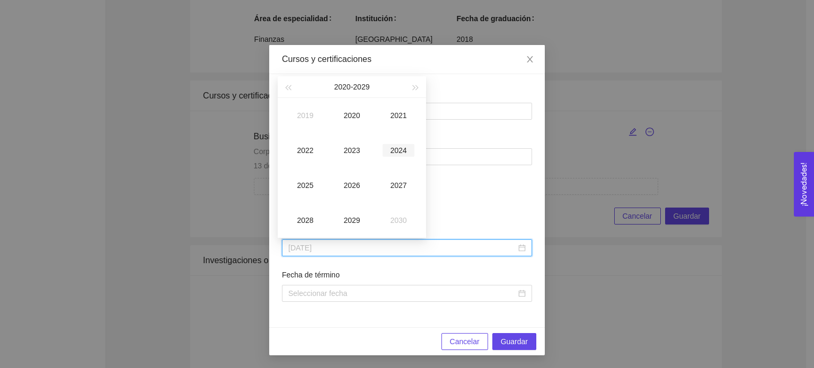
type input "[DATE]"
click at [402, 148] on div "2024" at bounding box center [398, 150] width 32 height 13
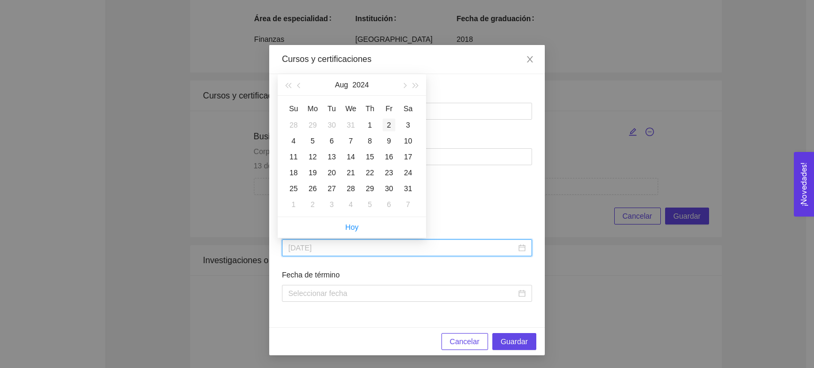
type input "[DATE]"
click at [332, 158] on div "13" at bounding box center [331, 156] width 13 height 13
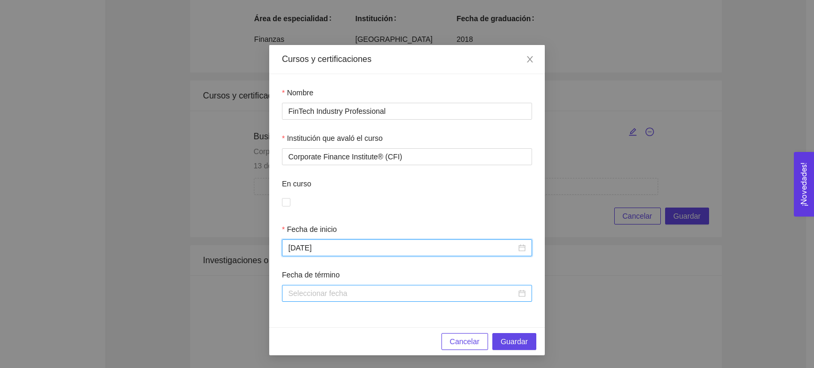
click at [521, 293] on div at bounding box center [406, 294] width 237 height 12
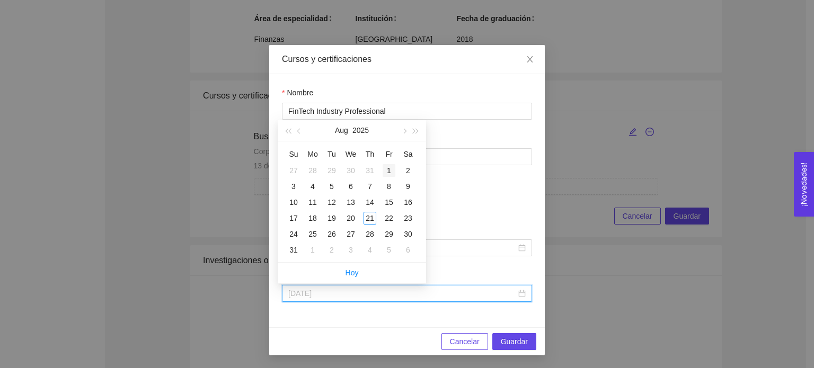
type input "[DATE]"
click at [296, 131] on button "button" at bounding box center [299, 130] width 12 height 21
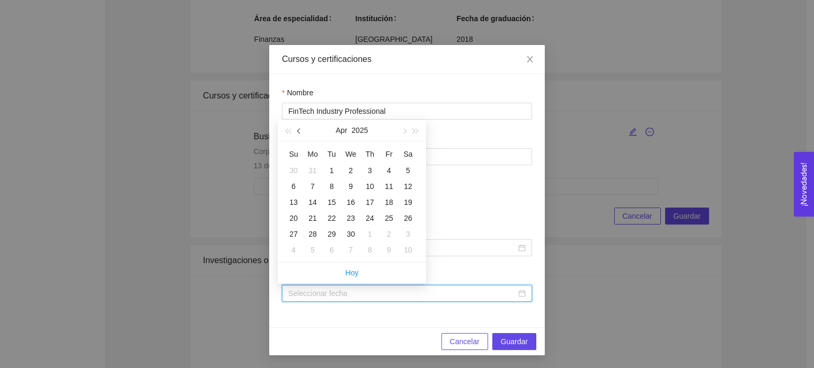
click at [296, 131] on button "button" at bounding box center [299, 130] width 12 height 21
click at [296, 130] on button "button" at bounding box center [299, 130] width 12 height 21
type input "[DATE]"
click at [334, 187] on div "7" at bounding box center [331, 186] width 13 height 13
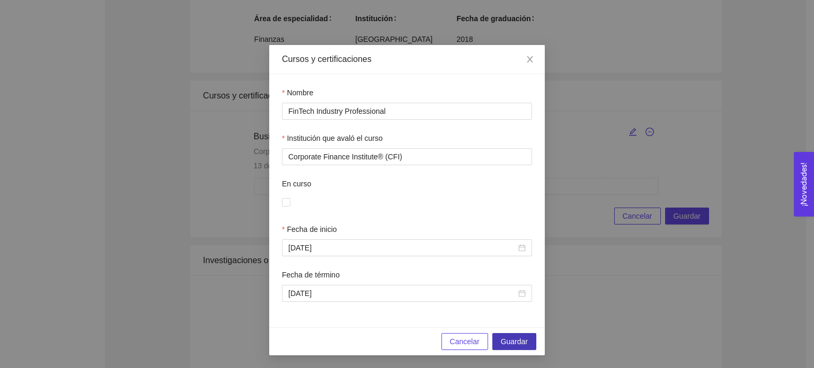
click at [513, 343] on span "Guardar" at bounding box center [514, 342] width 27 height 12
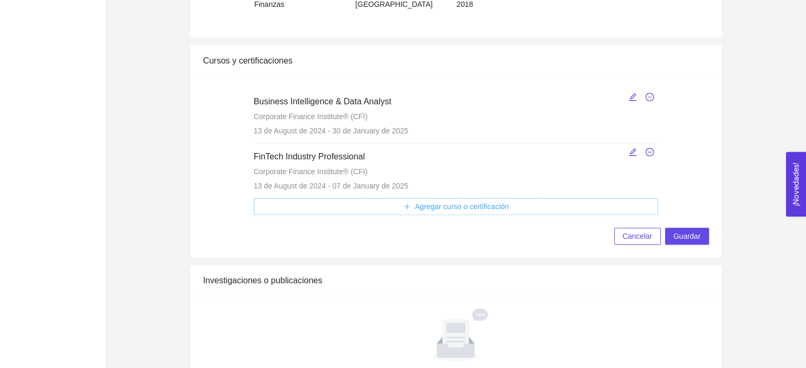
scroll to position [1127, 0]
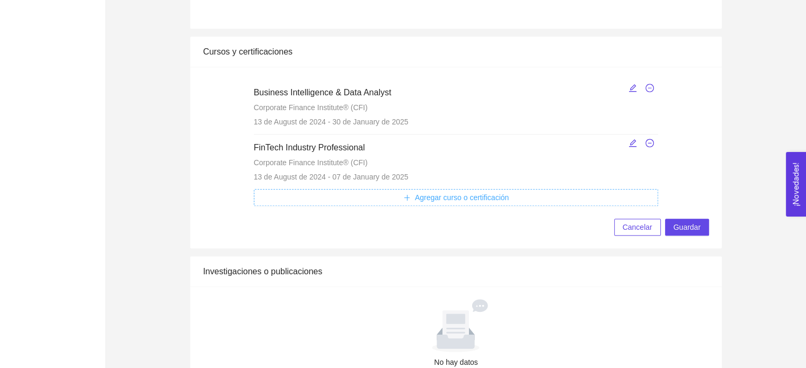
click at [516, 195] on button "Agregar curso o certificación" at bounding box center [456, 197] width 405 height 17
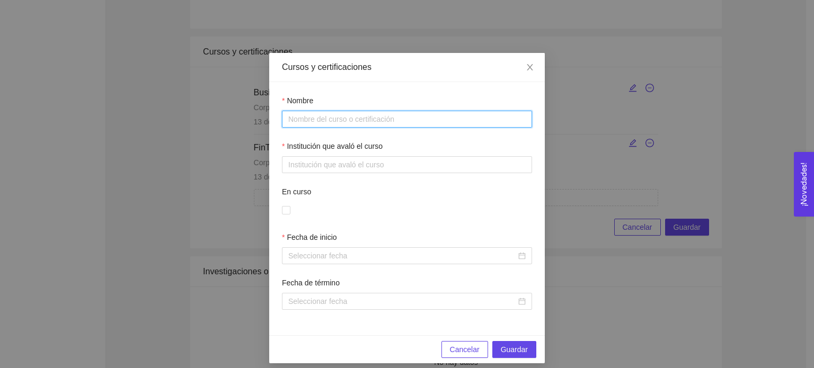
click at [367, 120] on input "Nombre" at bounding box center [407, 119] width 250 height 17
paste input "Financial Modeling & Valuation Analyst (FMVA)"
type input "Financial Modeling & Valuation Analyst (FMVA)"
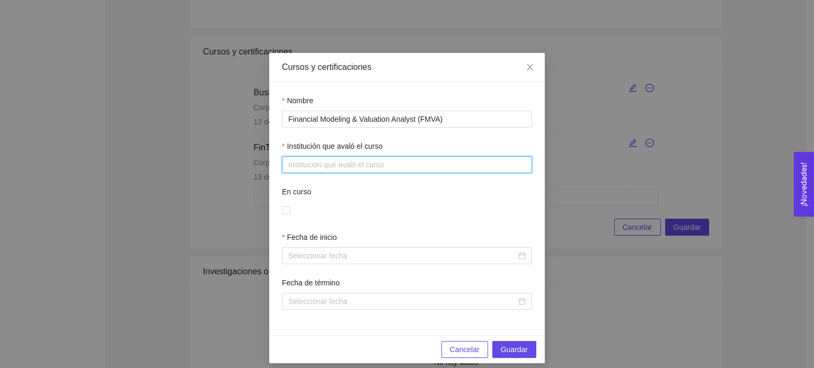
click at [348, 161] on input "Institución que avaló el curso" at bounding box center [407, 164] width 250 height 17
paste input "Corporate Finance Institute® (CFI)"
type input "Corporate Finance Institute® (CFI)"
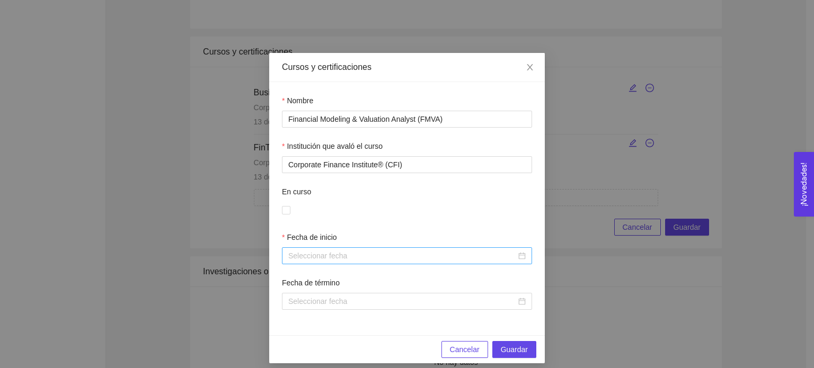
click at [520, 258] on div at bounding box center [406, 256] width 237 height 12
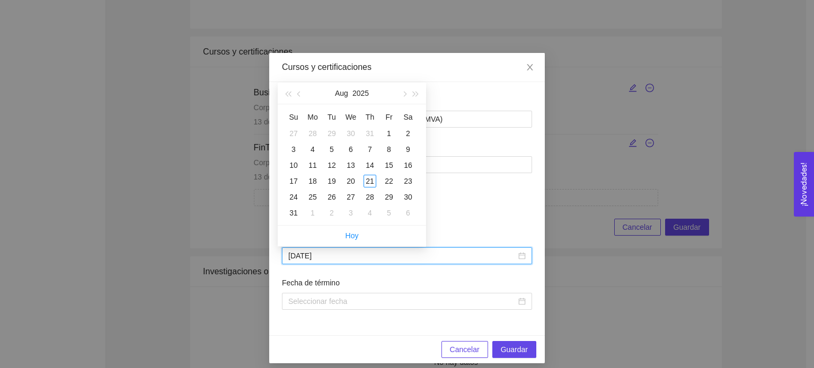
type input "[DATE]"
click at [350, 97] on div "[DATE]" at bounding box center [352, 93] width 92 height 21
click at [358, 94] on button "2025" at bounding box center [360, 93] width 16 height 21
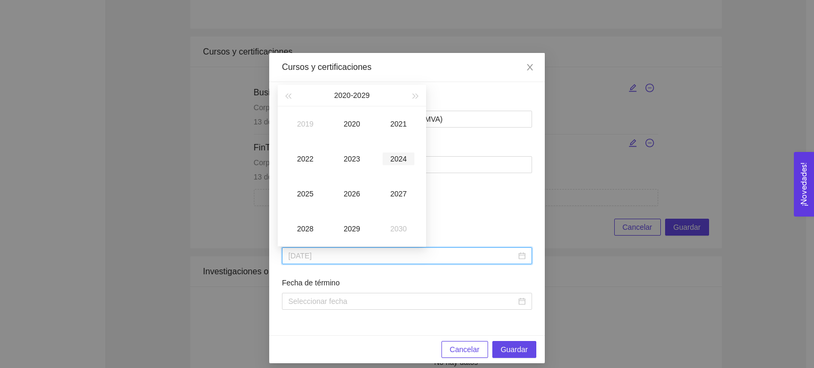
type input "[DATE]"
click at [398, 165] on td "2024" at bounding box center [398, 158] width 47 height 35
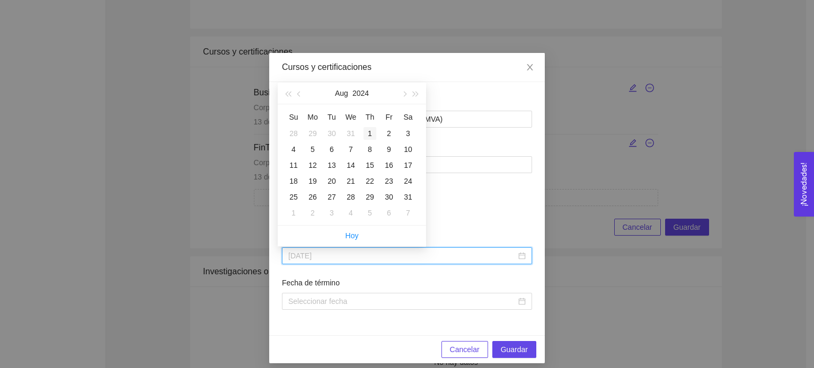
type input "[DATE]"
click at [338, 95] on button "Aug" at bounding box center [341, 93] width 13 height 21
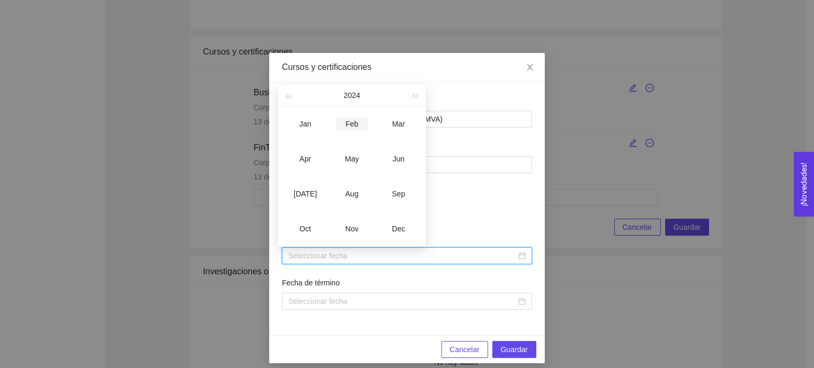
type input "[DATE]"
click at [352, 124] on div "Feb" at bounding box center [352, 124] width 32 height 13
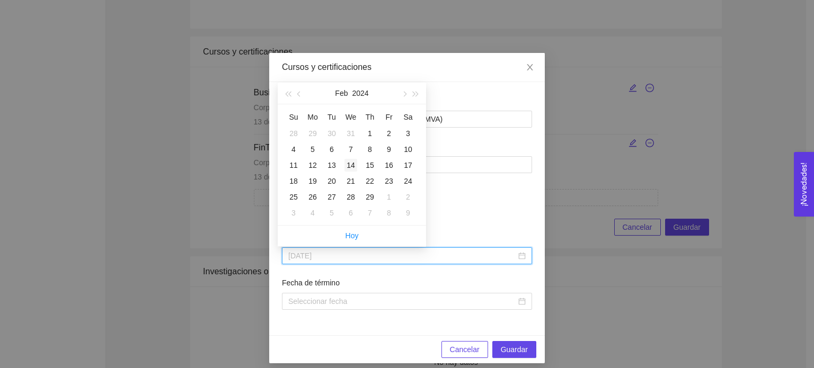
type input "[DATE]"
click at [352, 168] on div "14" at bounding box center [350, 165] width 13 height 13
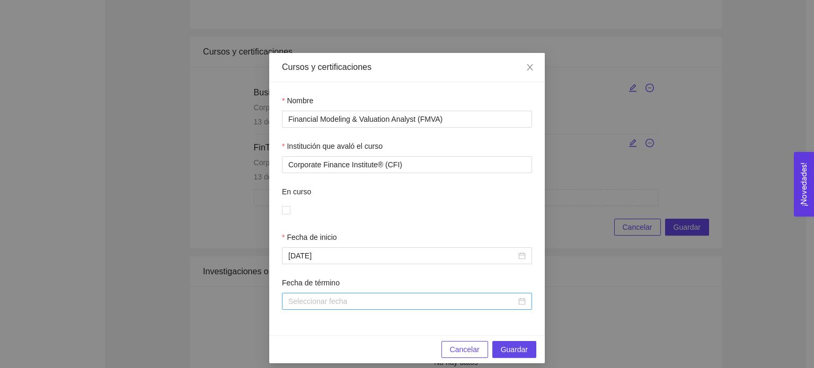
click at [522, 301] on div at bounding box center [407, 301] width 250 height 17
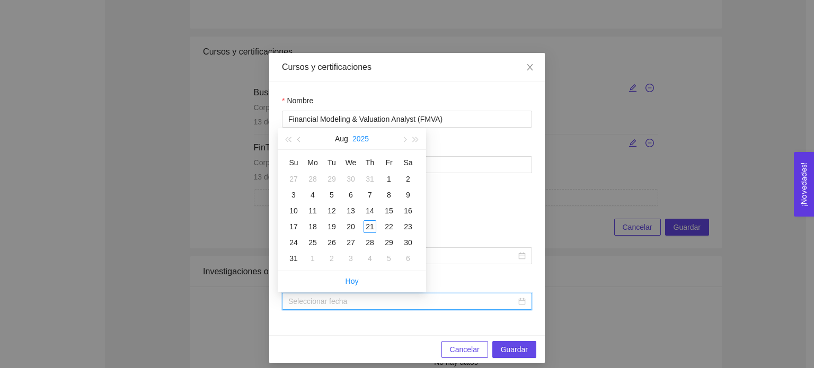
click at [353, 139] on button "2025" at bounding box center [360, 138] width 16 height 21
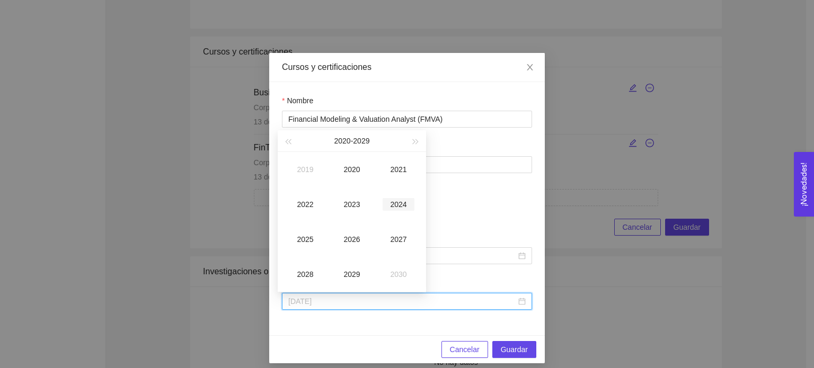
type input "[DATE]"
click at [392, 208] on div "2024" at bounding box center [398, 204] width 32 height 13
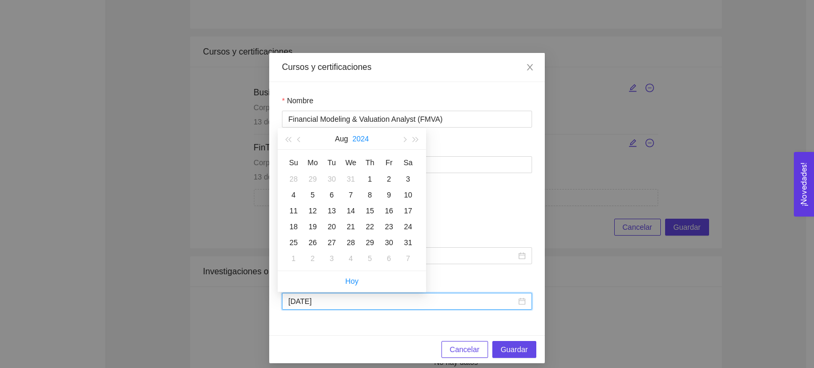
type input "[DATE]"
click at [345, 139] on button "Aug" at bounding box center [341, 138] width 13 height 21
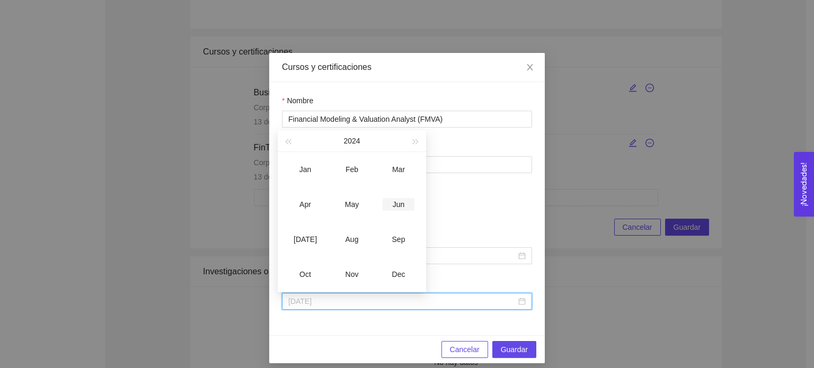
type input "[DATE]"
click at [394, 203] on div "Jun" at bounding box center [398, 204] width 32 height 13
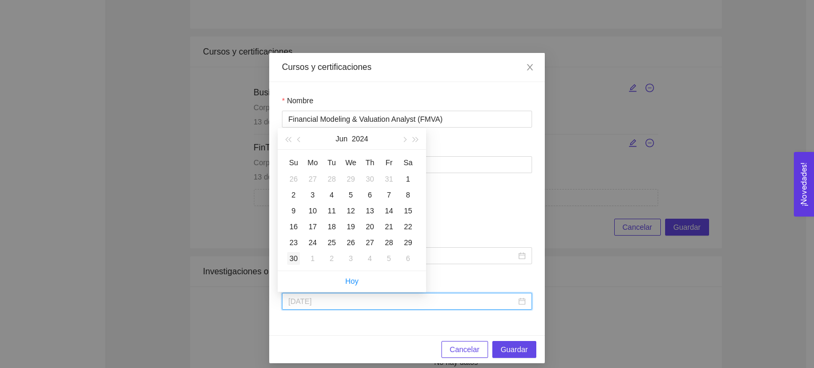
type input "[DATE]"
click at [292, 262] on div "30" at bounding box center [293, 258] width 13 height 13
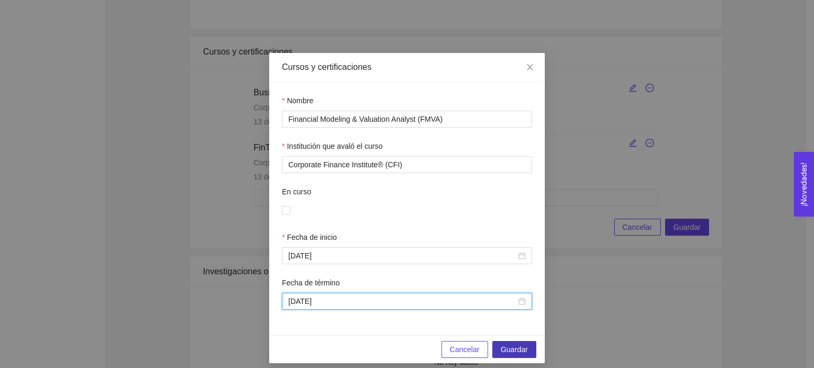
click at [513, 351] on span "Guardar" at bounding box center [514, 350] width 27 height 12
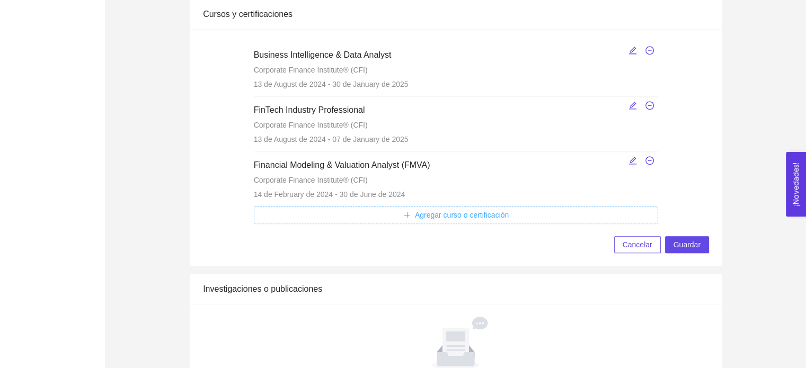
scroll to position [1165, 0]
click at [487, 215] on span "Agregar curso o certificación" at bounding box center [462, 215] width 94 height 12
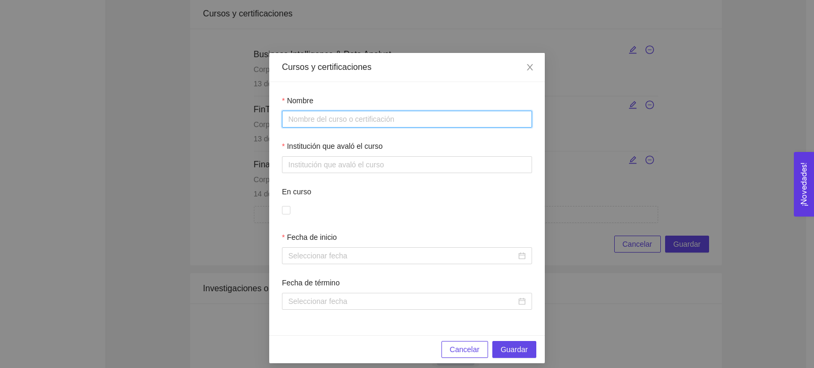
click at [388, 122] on input "Nombre" at bounding box center [407, 119] width 250 height 17
paste input "Capital Markets & Securities Analyst"
type input "Capital Markets & Securities Analyst"
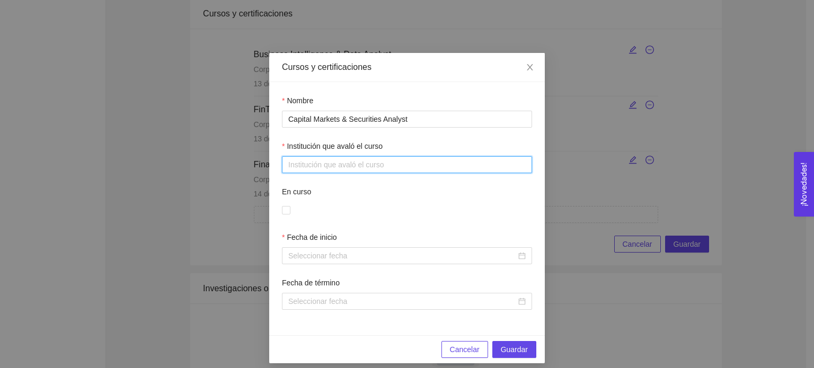
click at [359, 162] on input "Institución que avaló el curso" at bounding box center [407, 164] width 250 height 17
paste input "Corporate Finance Institute® (CFI)"
type input "Corporate Finance Institute® (CFI)"
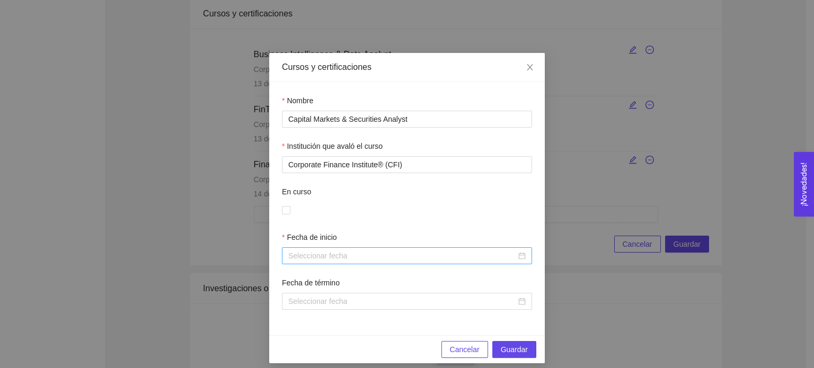
click at [517, 256] on div at bounding box center [406, 256] width 237 height 12
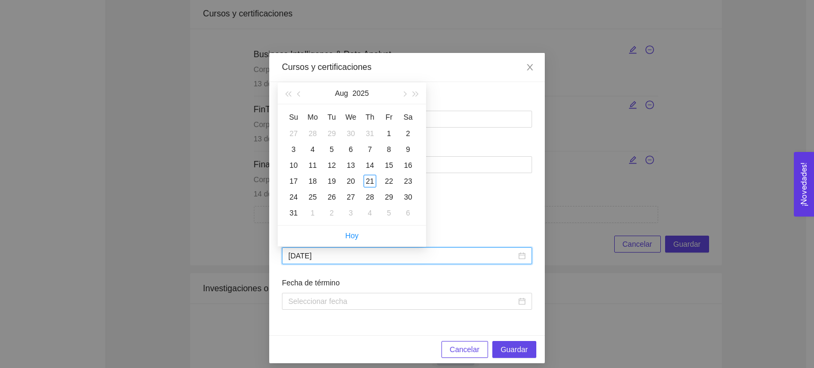
type input "[DATE]"
click at [355, 94] on button "2025" at bounding box center [360, 93] width 16 height 21
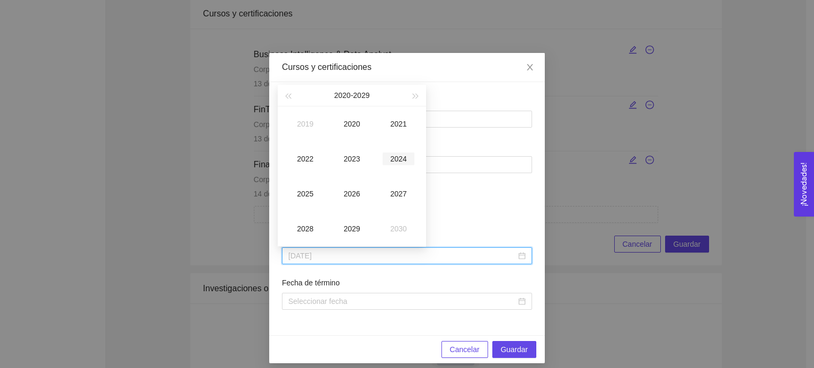
type input "[DATE]"
click at [396, 162] on div "2024" at bounding box center [398, 159] width 32 height 13
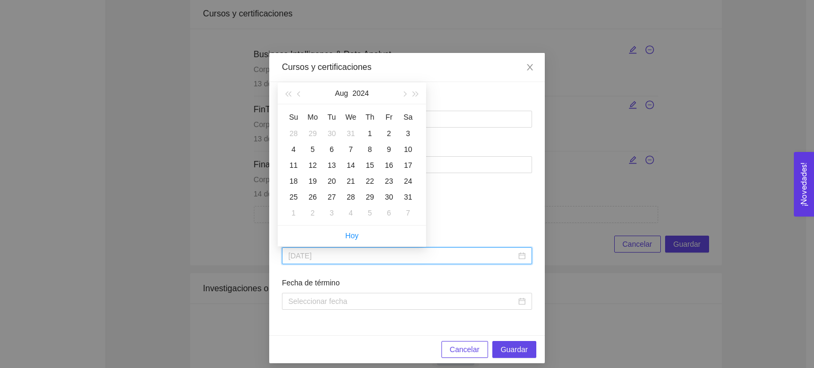
type input "[DATE]"
click at [341, 89] on button "Aug" at bounding box center [341, 93] width 13 height 21
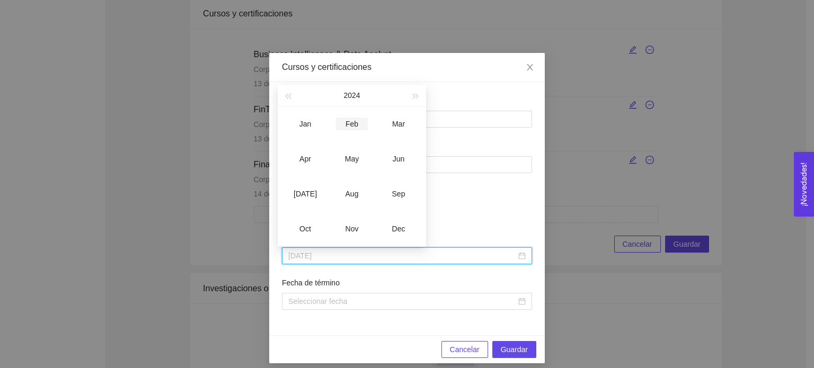
type input "[DATE]"
click at [347, 117] on td "Feb" at bounding box center [351, 123] width 47 height 35
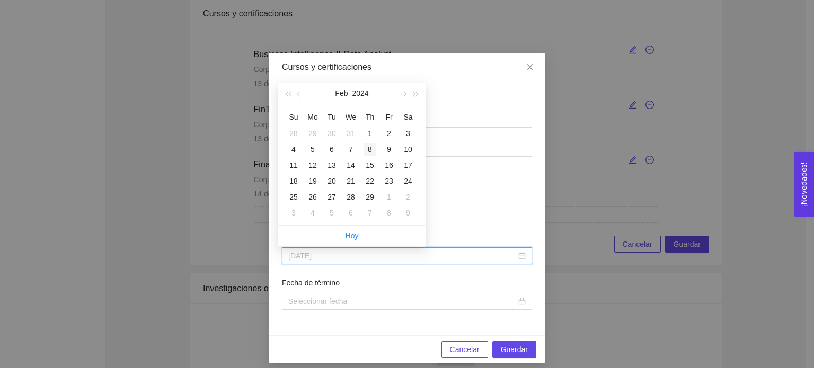
type input "[DATE]"
click at [369, 151] on div "8" at bounding box center [369, 149] width 13 height 13
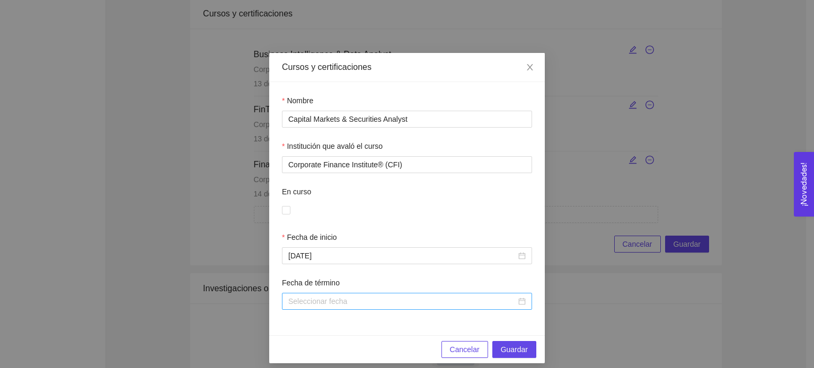
click at [525, 302] on div at bounding box center [407, 301] width 250 height 17
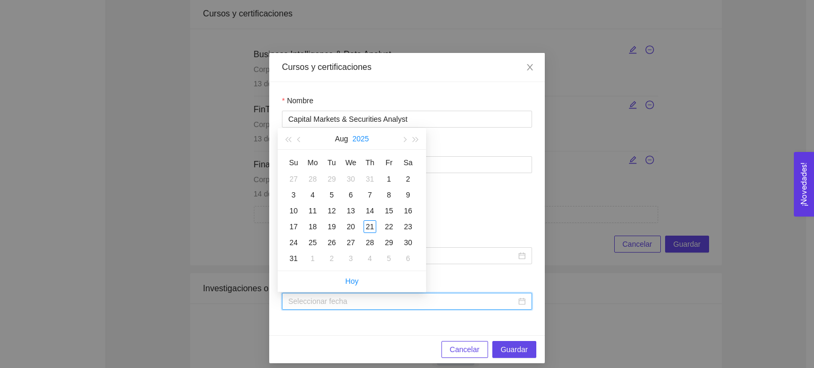
click at [361, 140] on button "2025" at bounding box center [360, 138] width 16 height 21
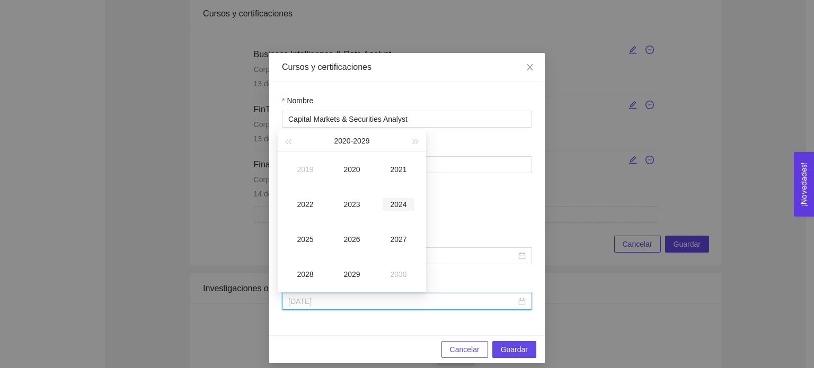
type input "[DATE]"
click at [392, 207] on div "2024" at bounding box center [398, 204] width 32 height 13
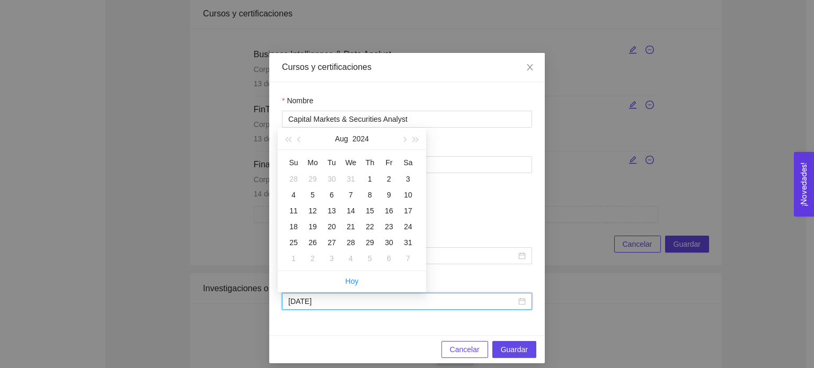
type input "[DATE]"
click at [341, 142] on button "Aug" at bounding box center [341, 138] width 13 height 21
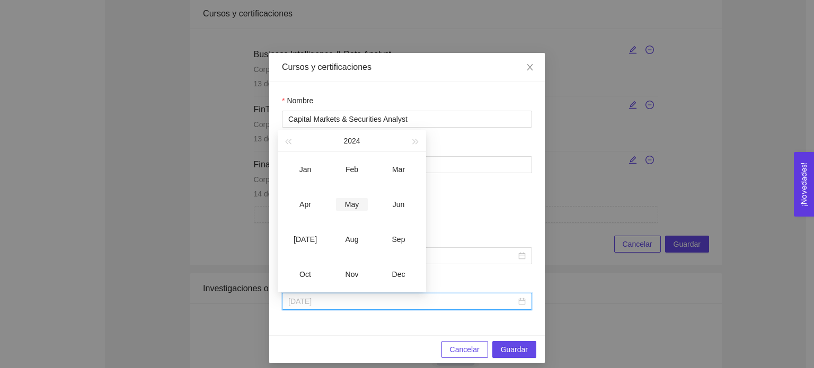
type input "[DATE]"
click at [351, 209] on div "May" at bounding box center [352, 204] width 32 height 13
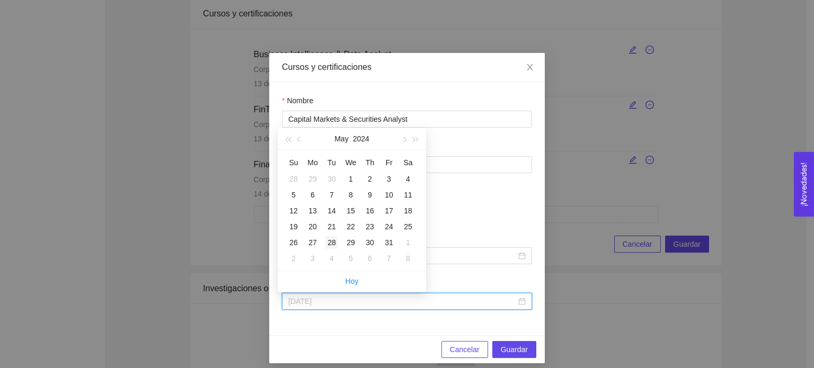
type input "[DATE]"
click at [331, 245] on div "28" at bounding box center [331, 242] width 13 height 13
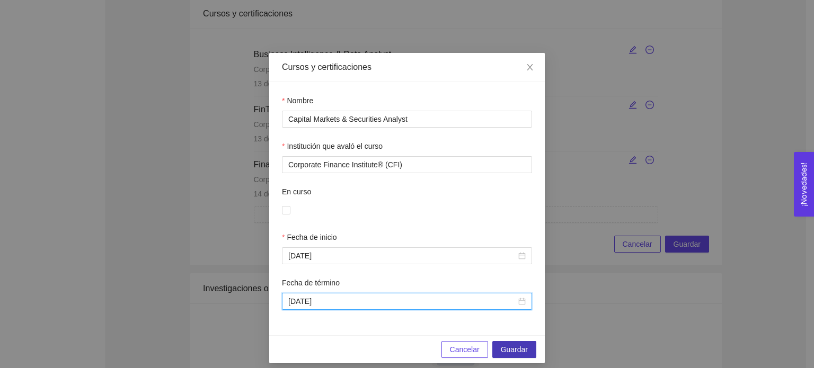
click at [496, 348] on button "Guardar" at bounding box center [514, 349] width 44 height 17
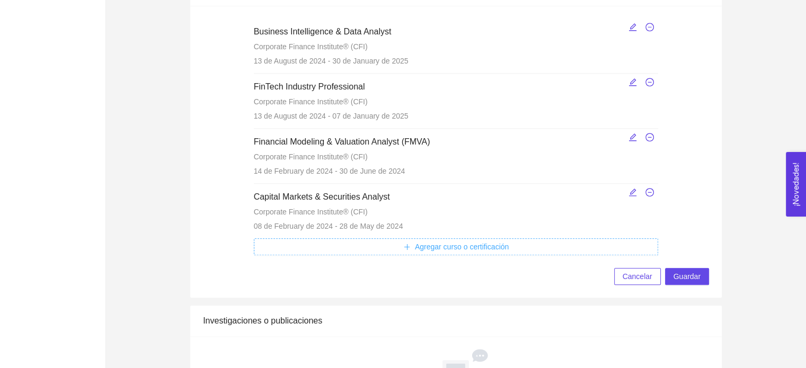
scroll to position [1188, 0]
click at [464, 242] on span "Agregar curso o certificación" at bounding box center [462, 246] width 94 height 12
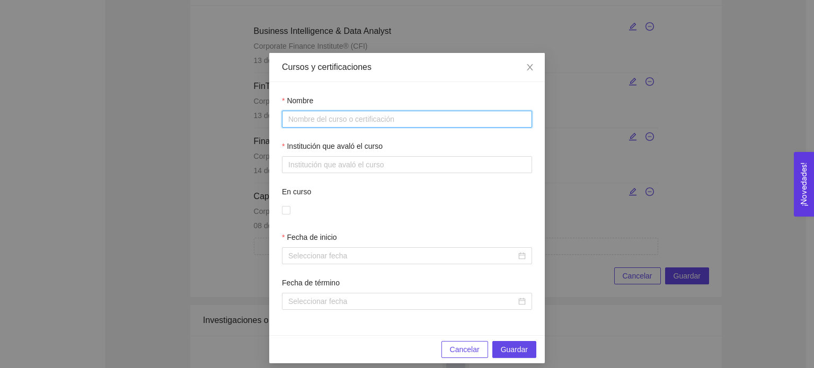
click at [360, 123] on input "Nombre" at bounding box center [407, 119] width 250 height 17
paste input "Financial Planning & Wealth Management Professional"
type input "Financial Planning & Wealth Management Professional"
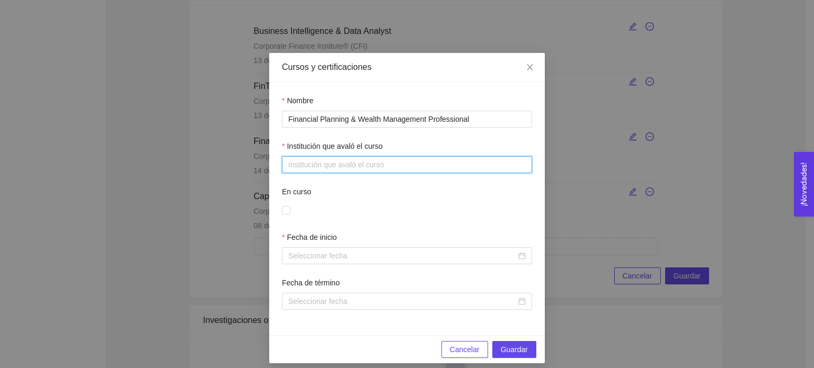
click at [384, 167] on input "Institución que avaló el curso" at bounding box center [407, 164] width 250 height 17
paste input "Corporate Finance Institute® (CFI)"
type input "Corporate Finance Institute® (CFI)"
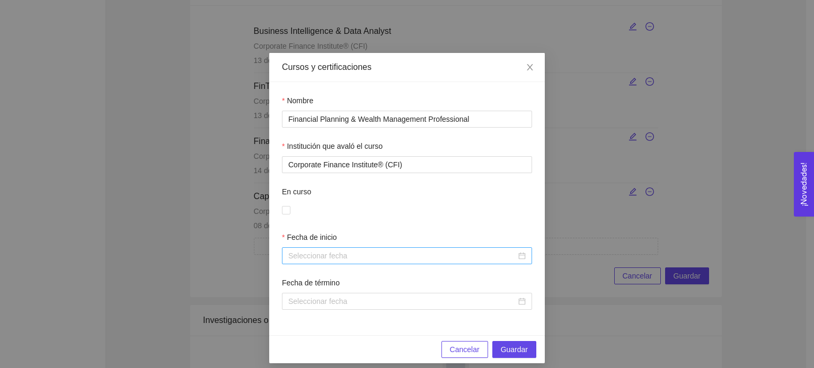
click at [516, 254] on div at bounding box center [406, 256] width 237 height 12
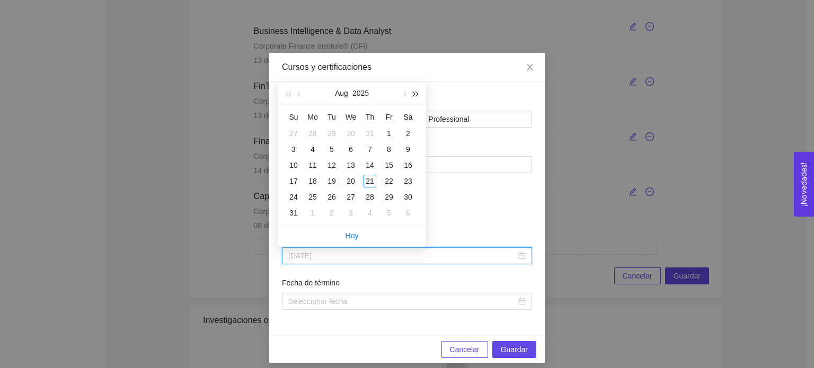
type input "[DATE]"
click at [363, 96] on button "2025" at bounding box center [360, 93] width 16 height 21
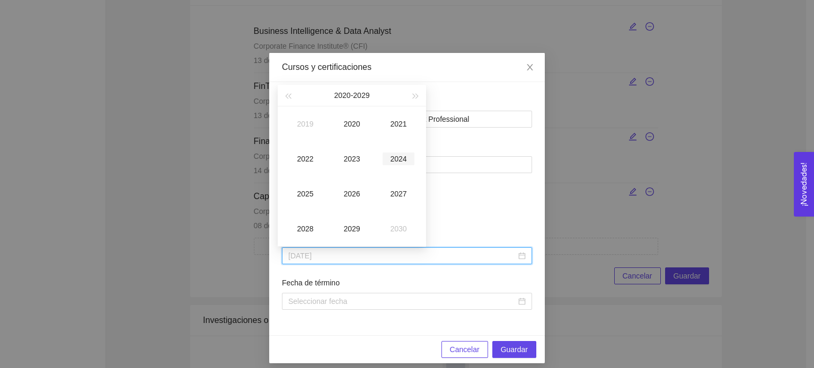
type input "[DATE]"
click at [397, 161] on div "2024" at bounding box center [398, 159] width 32 height 13
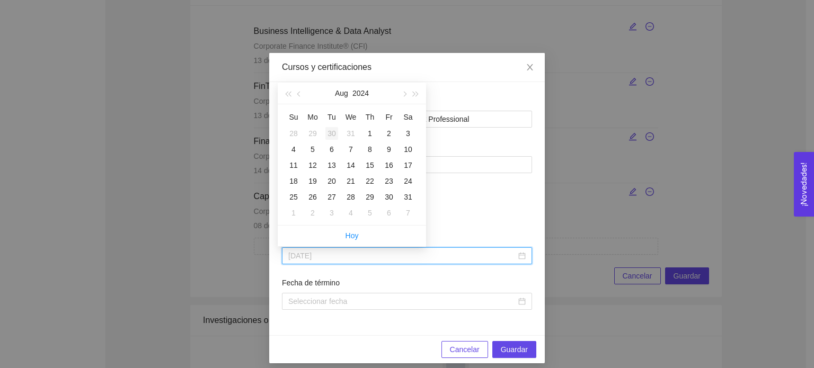
type input "[DATE]"
click at [340, 91] on button "Aug" at bounding box center [341, 93] width 13 height 21
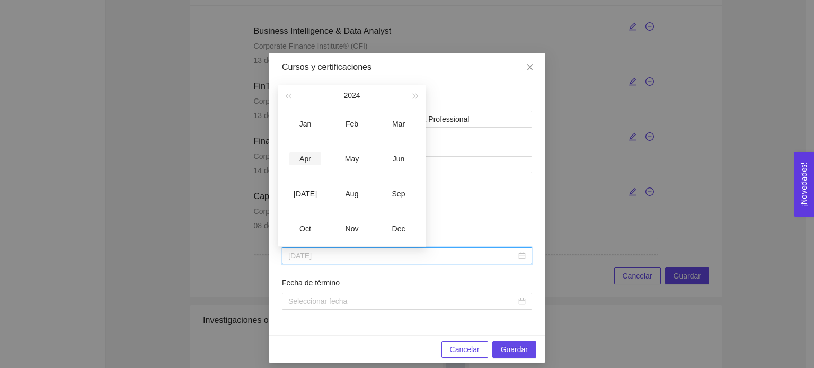
type input "[DATE]"
click at [307, 156] on div "Apr" at bounding box center [305, 159] width 32 height 13
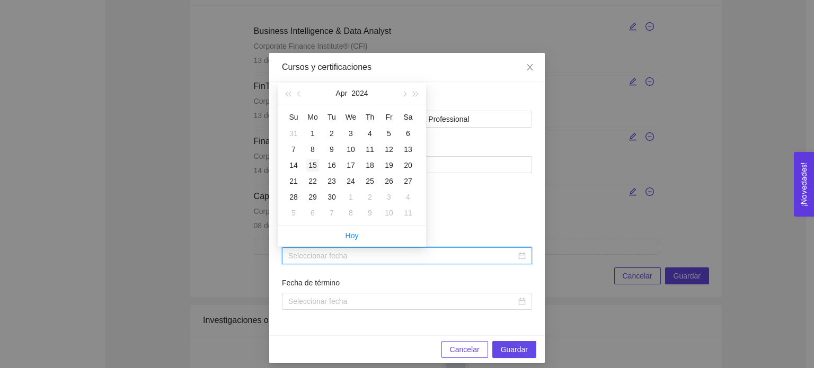
type input "[DATE]"
click at [315, 164] on div "15" at bounding box center [312, 165] width 13 height 13
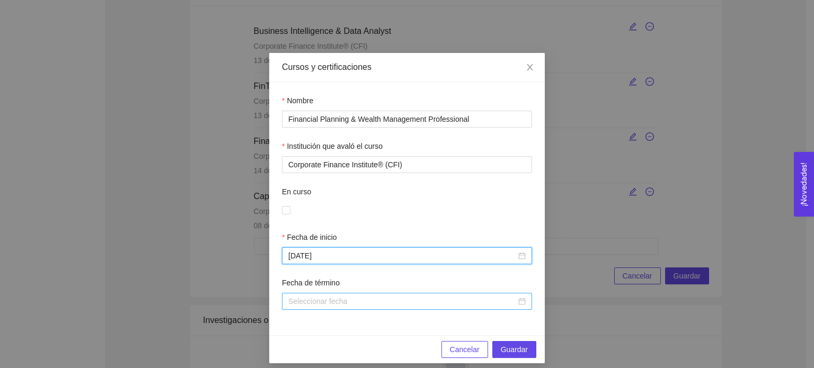
click at [519, 301] on div at bounding box center [406, 302] width 237 height 12
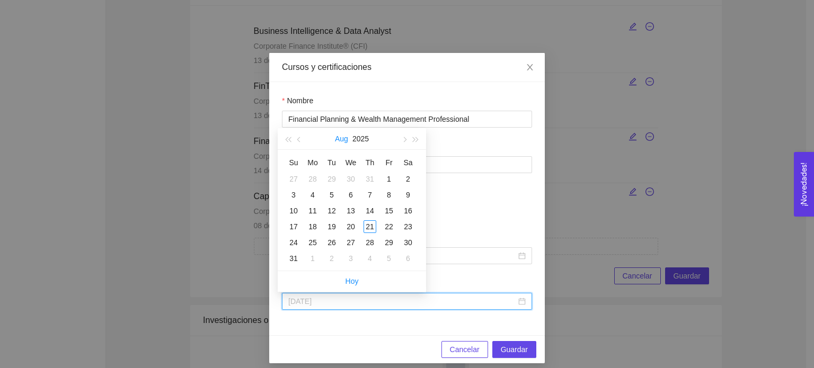
type input "[DATE]"
click at [338, 141] on button "Aug" at bounding box center [341, 138] width 13 height 21
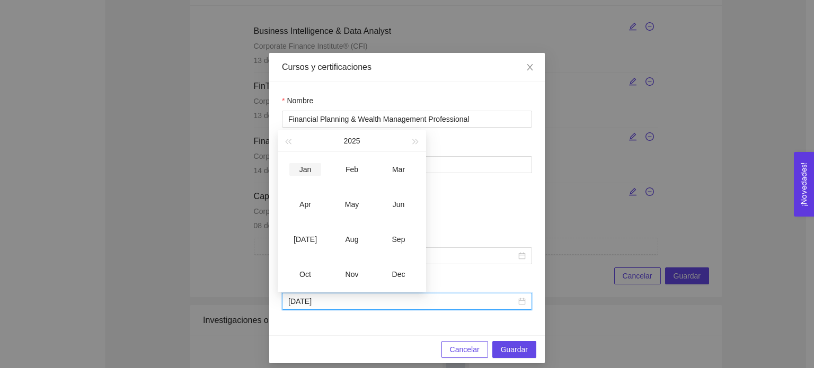
type input "[DATE]"
click at [309, 173] on div "Jan" at bounding box center [305, 169] width 32 height 13
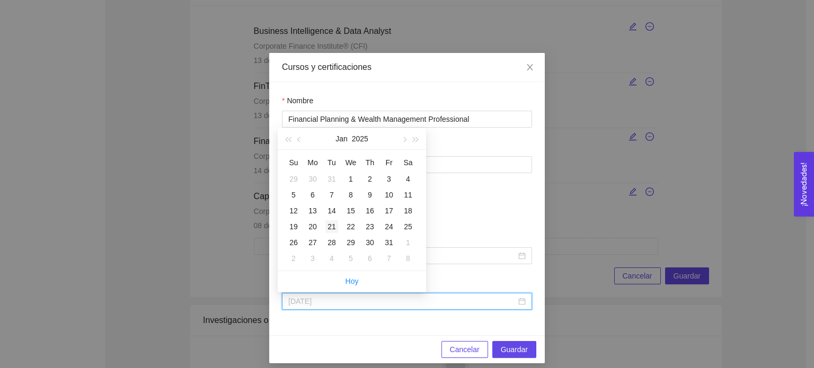
type input "[DATE]"
click at [327, 228] on div "21" at bounding box center [331, 226] width 13 height 13
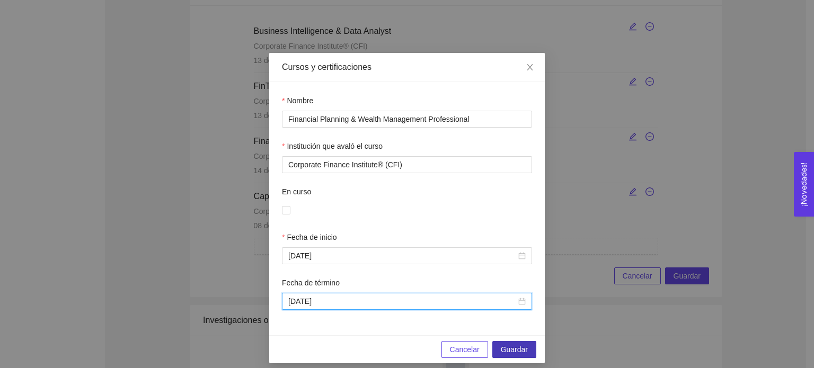
click at [501, 345] on span "Guardar" at bounding box center [514, 350] width 27 height 12
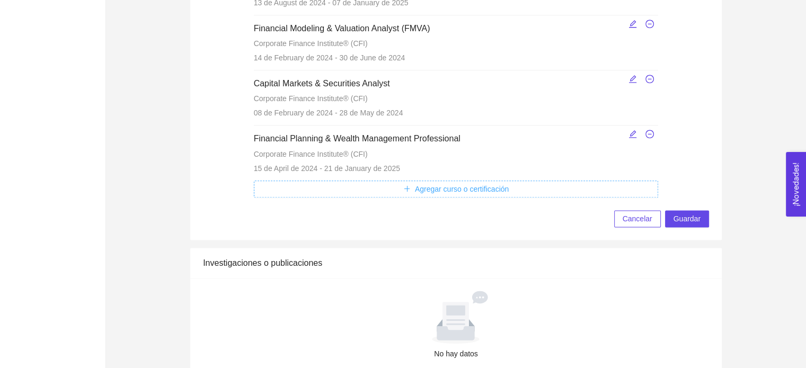
scroll to position [1300, 0]
click at [698, 217] on span "Guardar" at bounding box center [686, 219] width 27 height 12
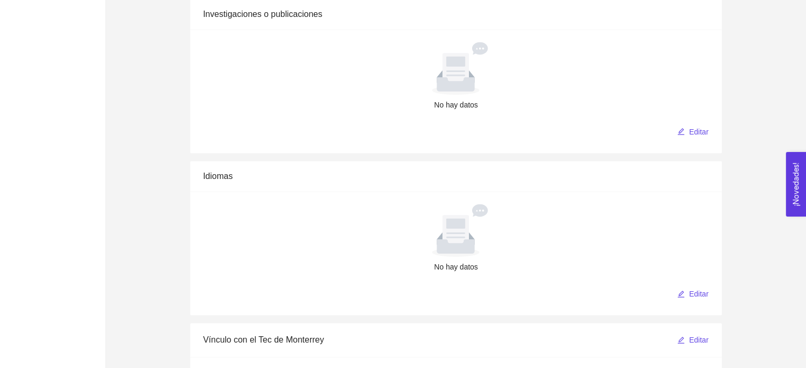
scroll to position [1534, 0]
click at [687, 127] on button "Editar" at bounding box center [692, 130] width 32 height 17
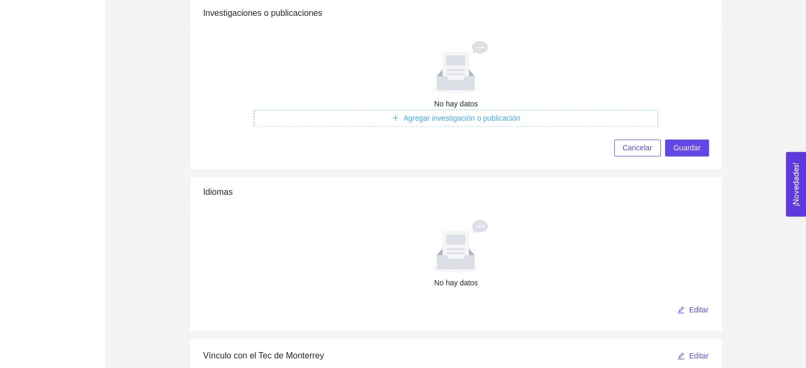
click at [484, 112] on span "Agregar investigación o publicación" at bounding box center [461, 118] width 117 height 12
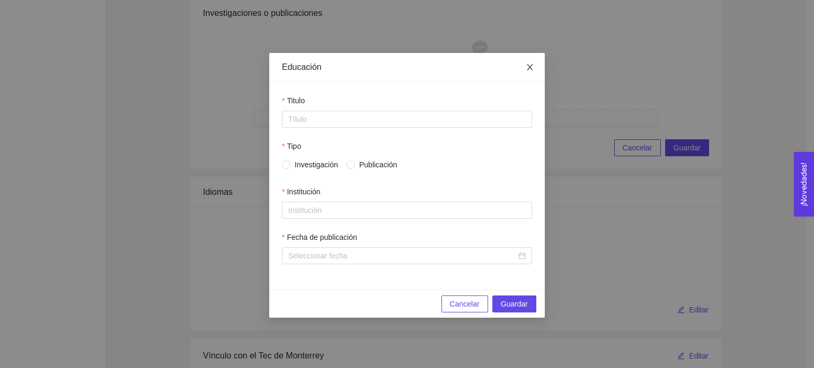
click at [527, 67] on icon "close" at bounding box center [529, 67] width 8 height 8
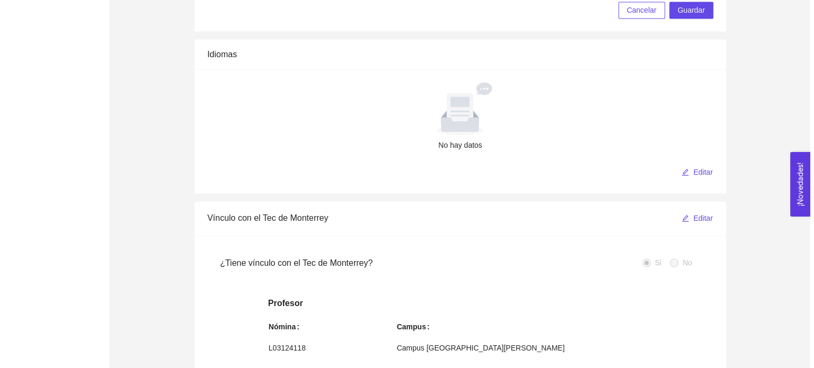
scroll to position [1711, 0]
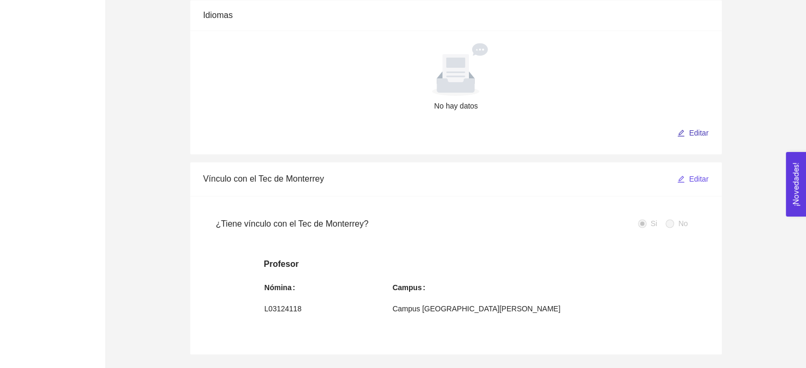
click at [679, 133] on icon "edit" at bounding box center [680, 132] width 7 height 7
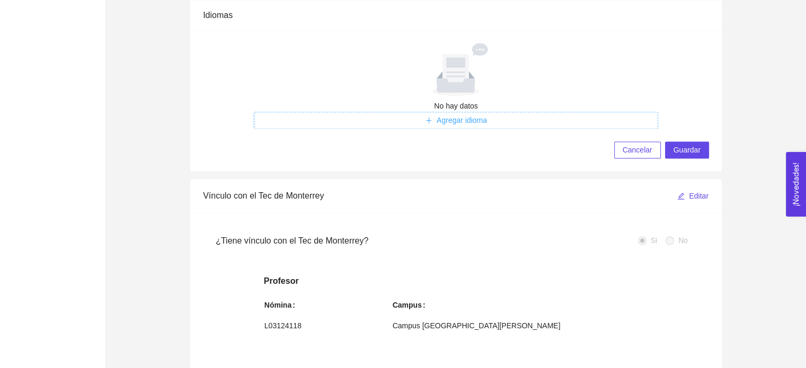
click at [494, 114] on button "Agregar idioma" at bounding box center [456, 120] width 405 height 17
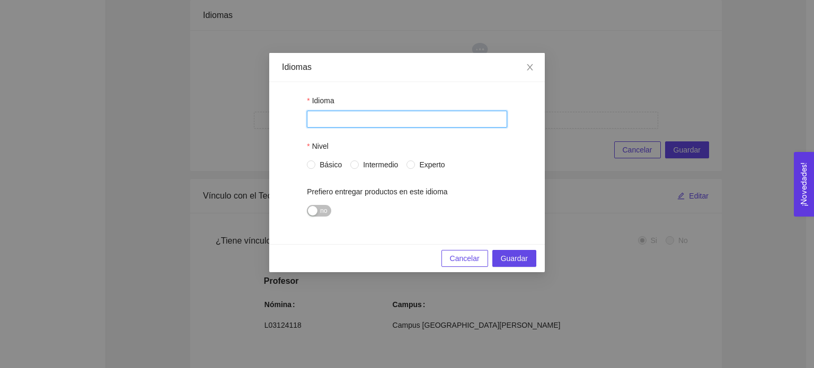
click at [410, 120] on input "Nombre" at bounding box center [407, 119] width 200 height 17
type input "Inglés"
click at [355, 166] on input "Intermedio" at bounding box center [353, 164] width 7 height 7
radio input "true"
click at [504, 255] on span "Guardar" at bounding box center [514, 259] width 27 height 12
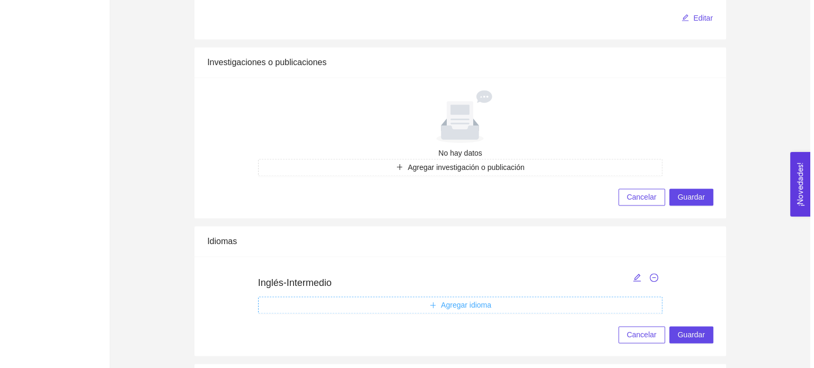
scroll to position [1484, 0]
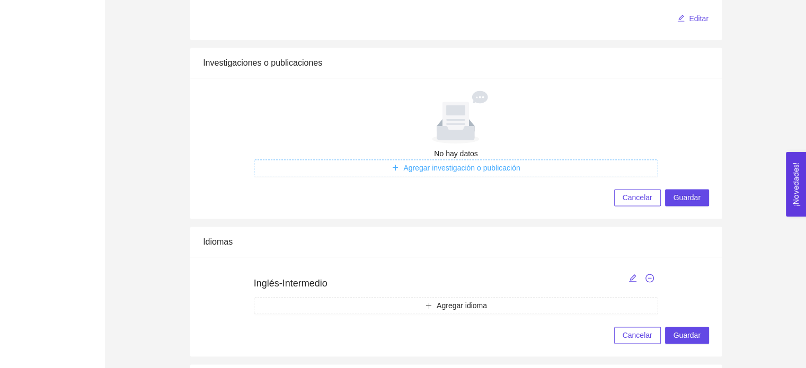
click at [467, 166] on span "Agregar investigación o publicación" at bounding box center [461, 168] width 117 height 12
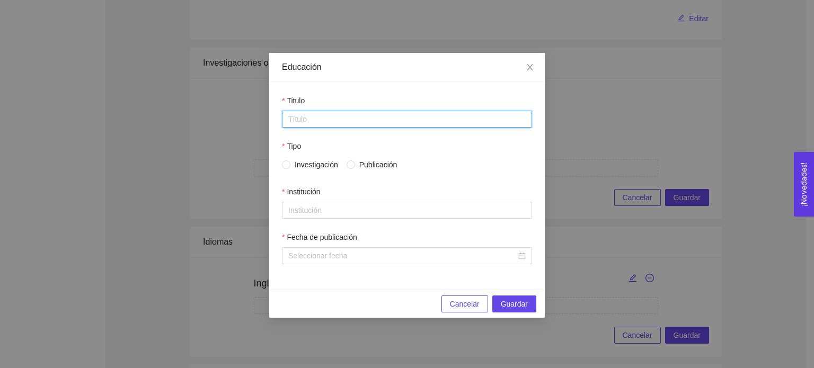
click at [372, 119] on input "Titulo" at bounding box center [407, 119] width 250 height 17
click at [349, 165] on input "Publicación" at bounding box center [349, 164] width 7 height 7
radio input "true"
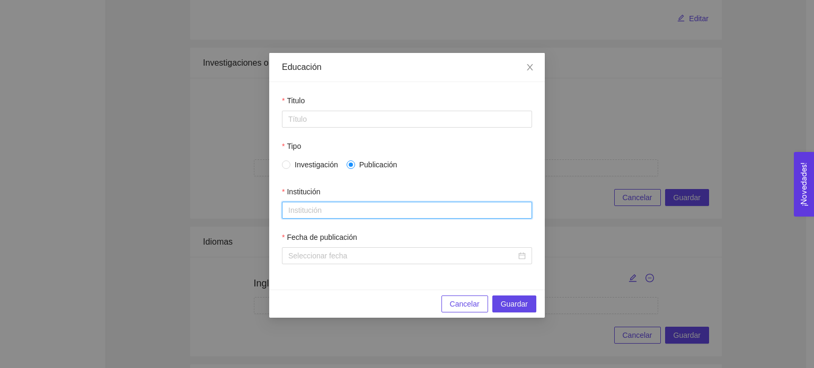
click at [326, 205] on input "Institución" at bounding box center [407, 210] width 250 height 17
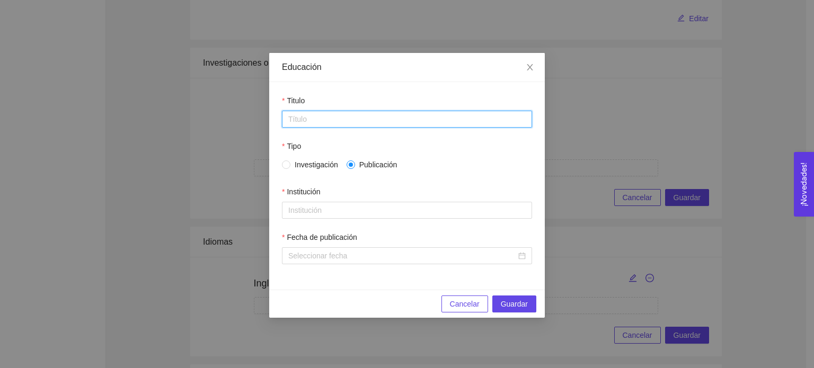
click at [366, 119] on input "Titulo" at bounding box center [407, 119] width 250 height 17
paste input "Understanding the link between energy poverty and economic growth in [GEOGRAPHI…"
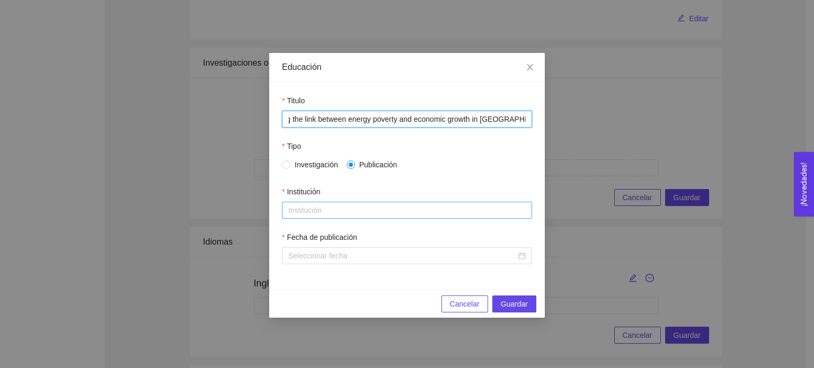
type input "Understanding the link between energy poverty and economic growth in [GEOGRAPHI…"
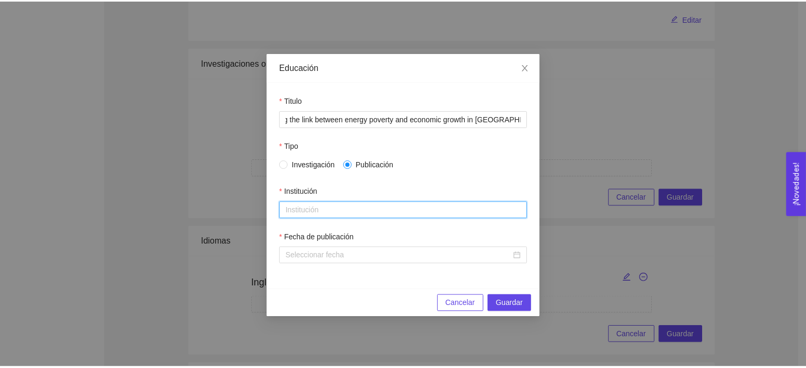
scroll to position [0, 0]
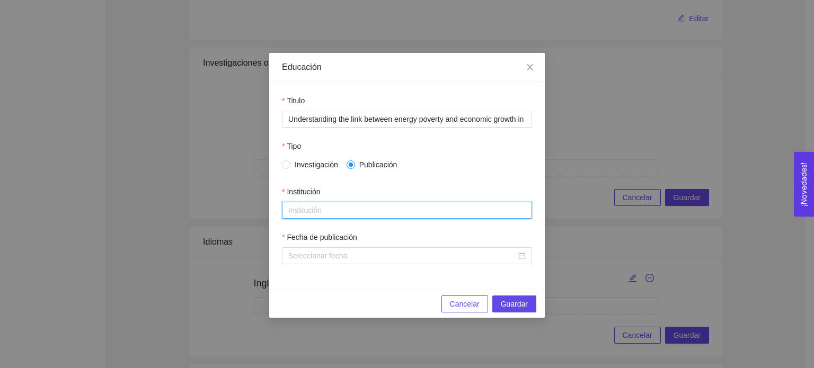
click at [324, 207] on input "Institución" at bounding box center [407, 210] width 250 height 17
type input "U"
type input "Tec de Monterrey"
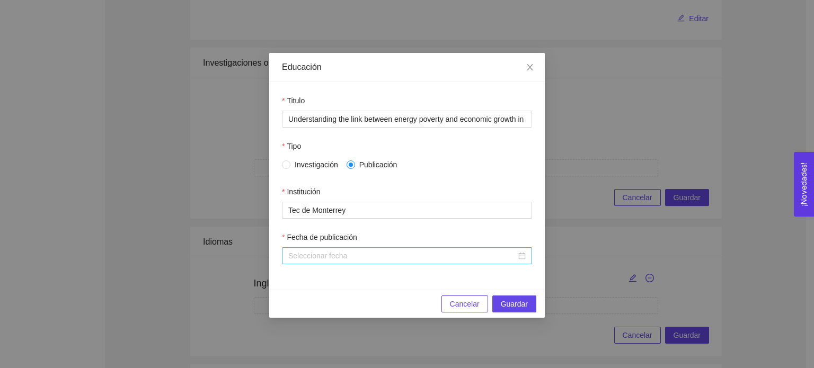
click at [525, 258] on div at bounding box center [406, 256] width 237 height 12
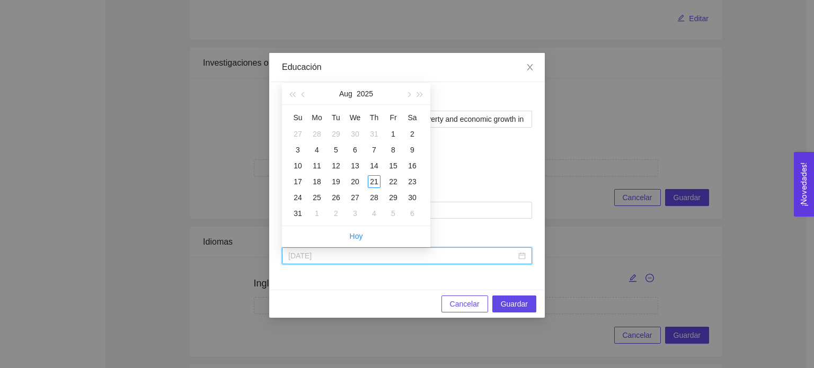
type input "[DATE]"
click at [367, 95] on button "2025" at bounding box center [364, 93] width 16 height 21
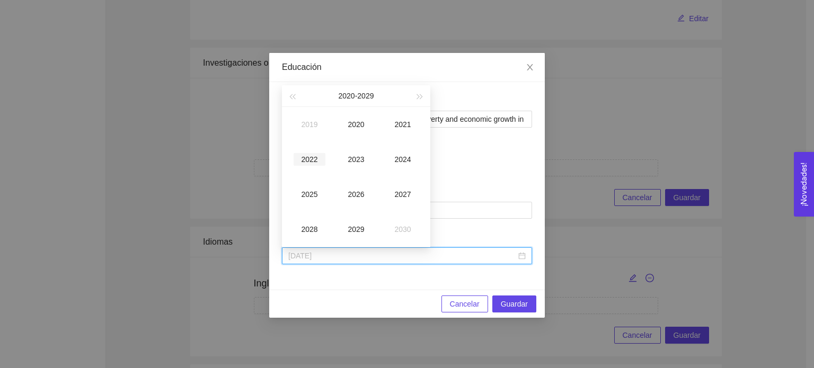
type input "[DATE]"
click at [316, 154] on div "2022" at bounding box center [309, 159] width 32 height 13
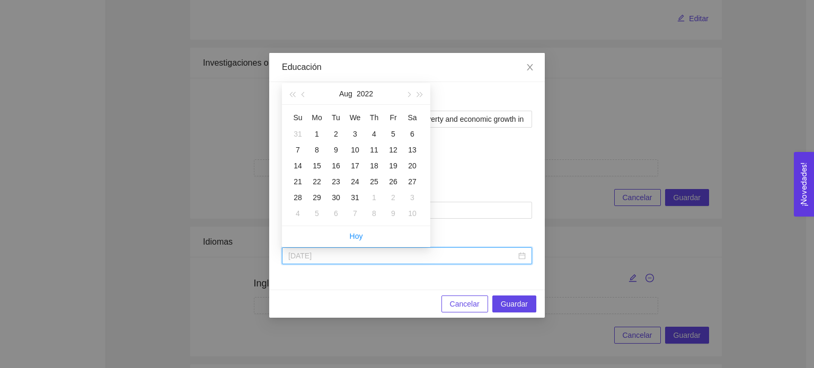
type input "[DATE]"
click at [332, 152] on div "9" at bounding box center [335, 150] width 13 height 13
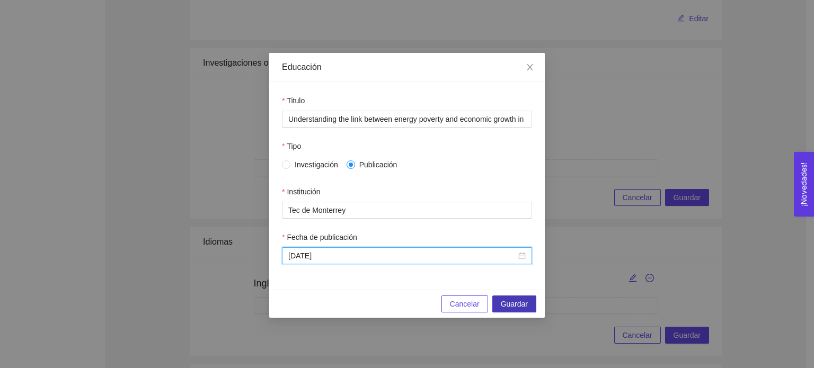
click at [518, 309] on span "Guardar" at bounding box center [514, 304] width 27 height 12
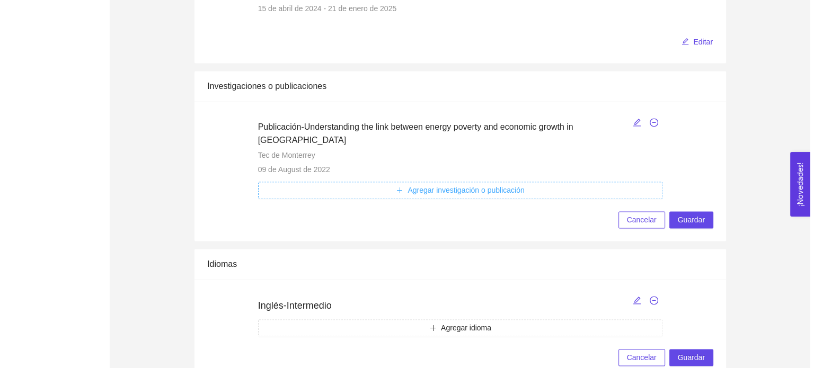
scroll to position [1458, 0]
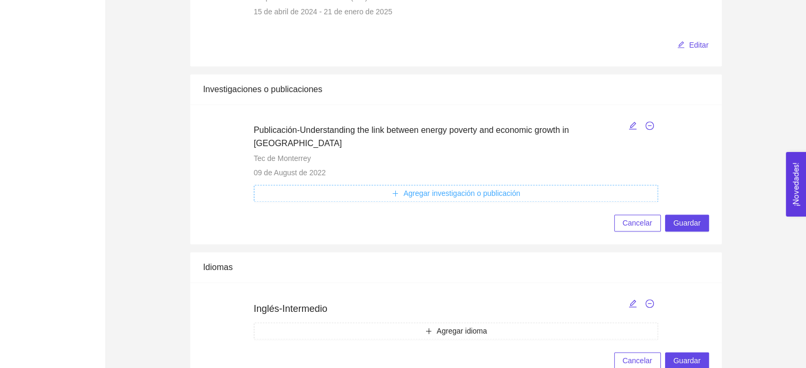
click at [510, 188] on span "Agregar investigación o publicación" at bounding box center [461, 194] width 117 height 12
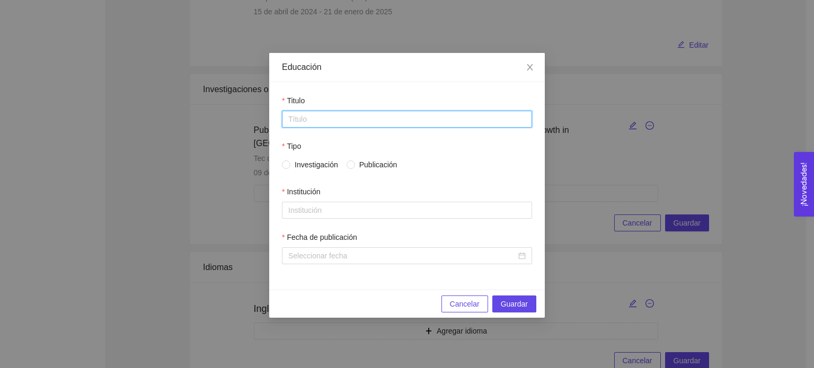
click at [381, 112] on input "Titulo" at bounding box center [407, 119] width 250 height 17
paste input "A Crowdfunding Agency Model for Renewables in an Emerging Economy"
type input "A Crowdfunding Agency Model for Renewables in an Emerging Economy"
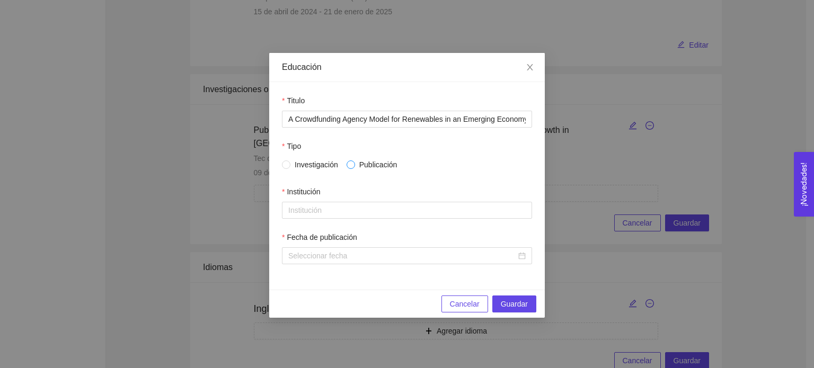
click at [353, 167] on span at bounding box center [350, 165] width 8 height 8
click at [353, 167] on input "Publicación" at bounding box center [349, 164] width 7 height 7
radio input "true"
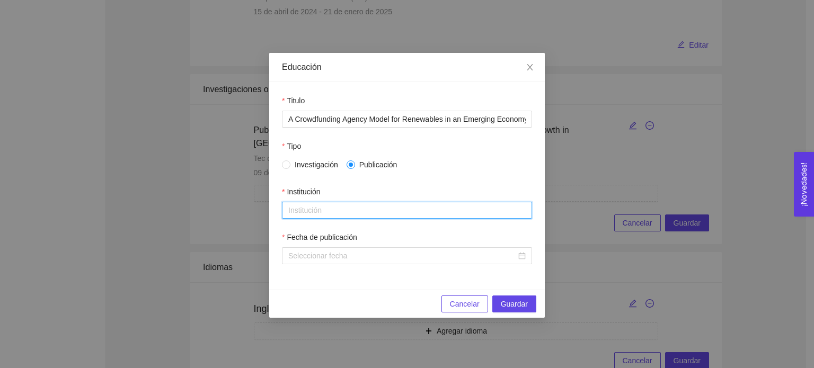
click at [346, 208] on input "Institución" at bounding box center [407, 210] width 250 height 17
type input "Tec de Monterrey"
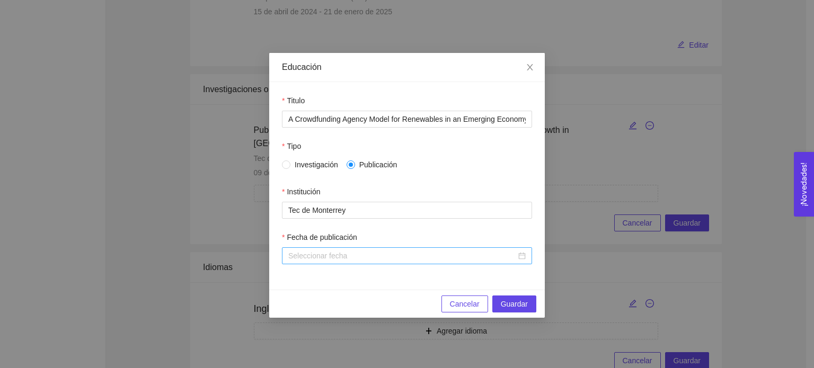
click at [523, 254] on div at bounding box center [406, 256] width 237 height 12
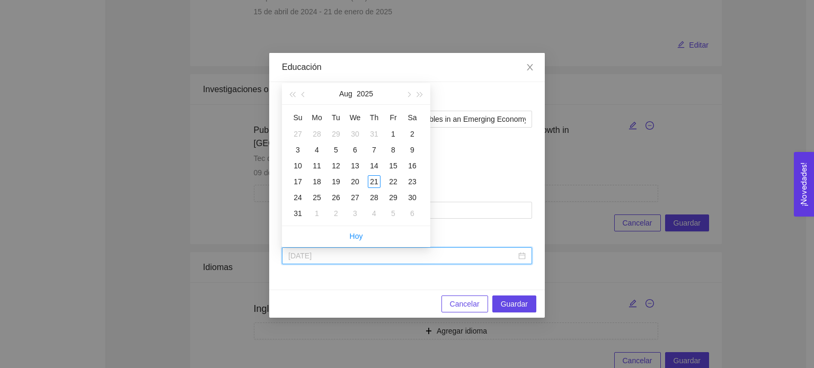
type input "[DATE]"
click at [371, 93] on button "2025" at bounding box center [364, 93] width 16 height 21
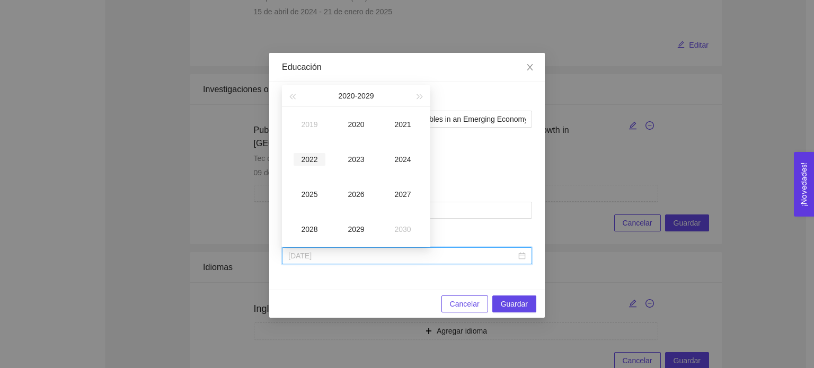
type input "[DATE]"
click at [310, 161] on div "2022" at bounding box center [309, 159] width 32 height 13
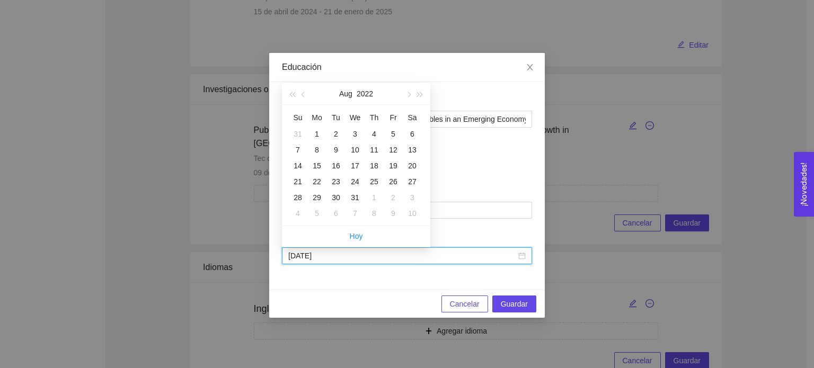
type input "[DATE]"
click at [317, 133] on div "1" at bounding box center [316, 134] width 13 height 13
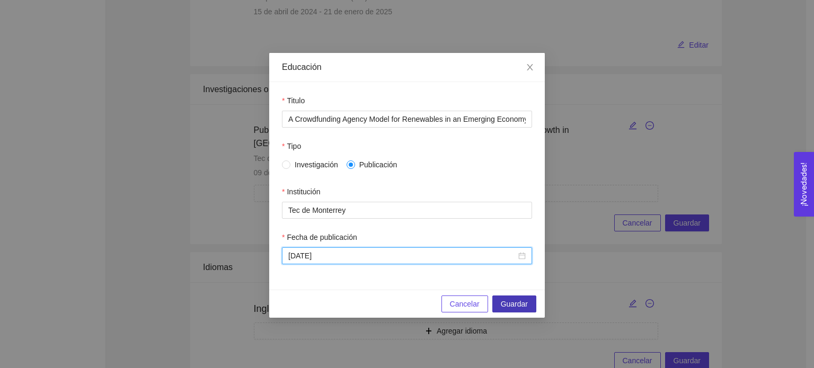
click at [518, 305] on span "Guardar" at bounding box center [514, 304] width 27 height 12
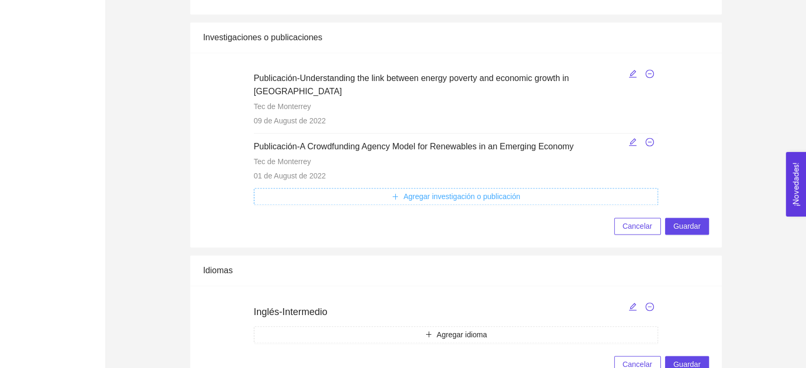
scroll to position [1507, 0]
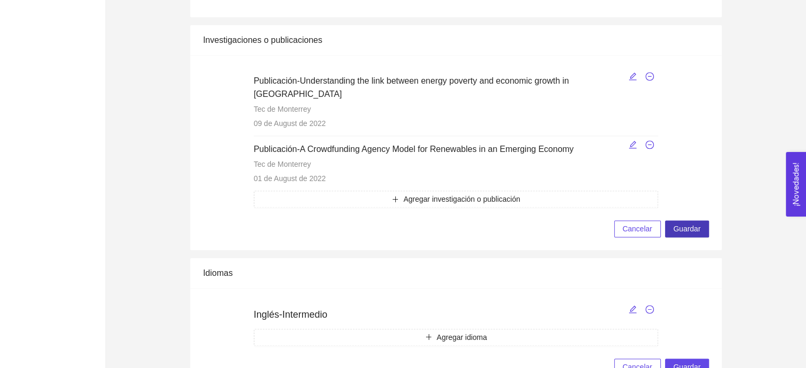
click at [691, 223] on span "Guardar" at bounding box center [686, 229] width 27 height 12
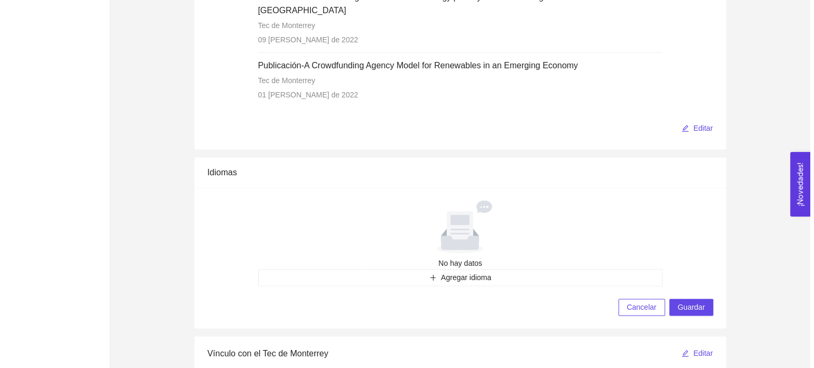
scroll to position [1752, 0]
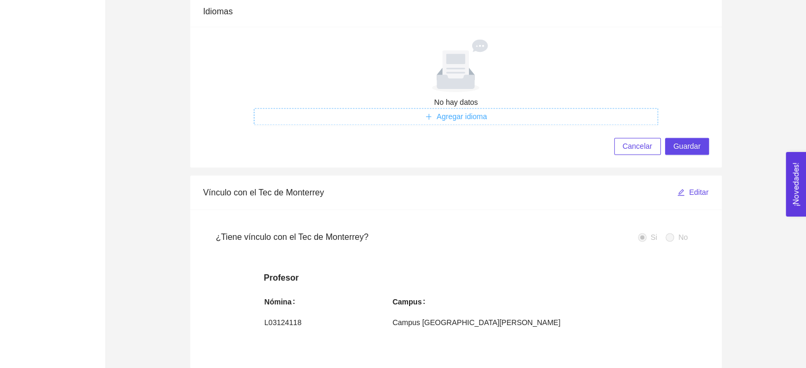
click at [582, 108] on button "Agregar idioma" at bounding box center [456, 116] width 405 height 17
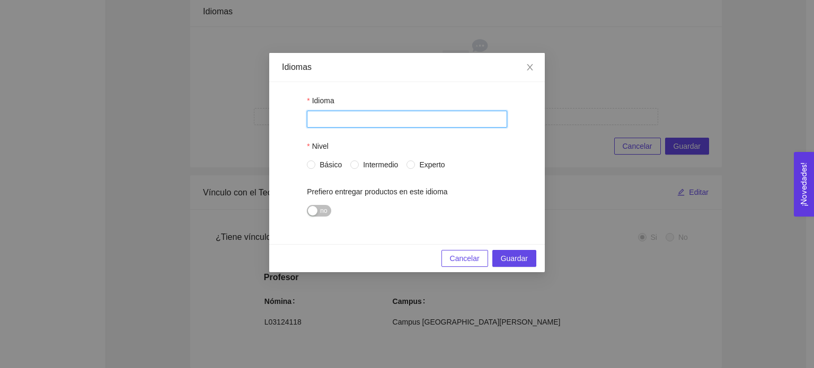
click at [371, 121] on input "Nombre" at bounding box center [407, 119] width 200 height 17
type input "Inglés"
click at [351, 162] on input "Intermedio" at bounding box center [353, 164] width 7 height 7
radio input "true"
click at [523, 264] on span "Guardar" at bounding box center [514, 259] width 27 height 12
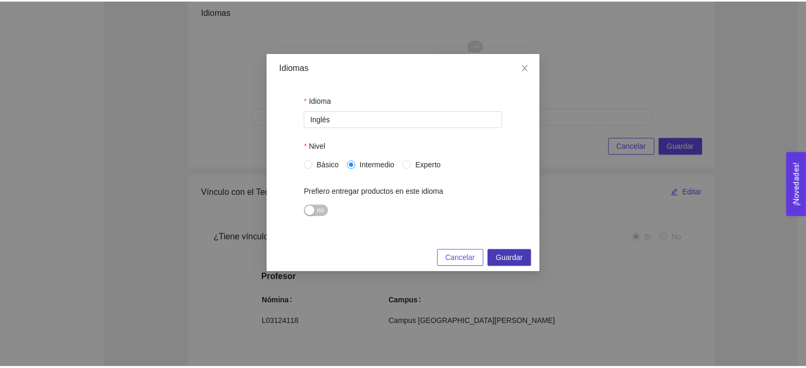
scroll to position [1710, 0]
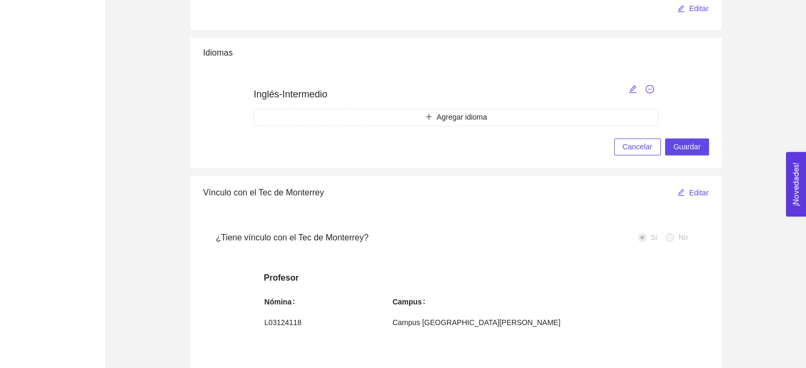
click at [676, 121] on div "Inglés - Intermedio Agregar idioma Cancelar Guardar" at bounding box center [455, 118] width 531 height 100
click at [678, 141] on span "Guardar" at bounding box center [686, 147] width 27 height 12
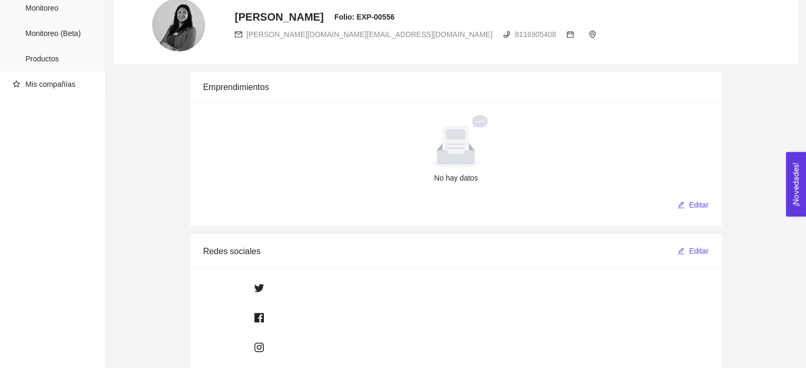
scroll to position [0, 0]
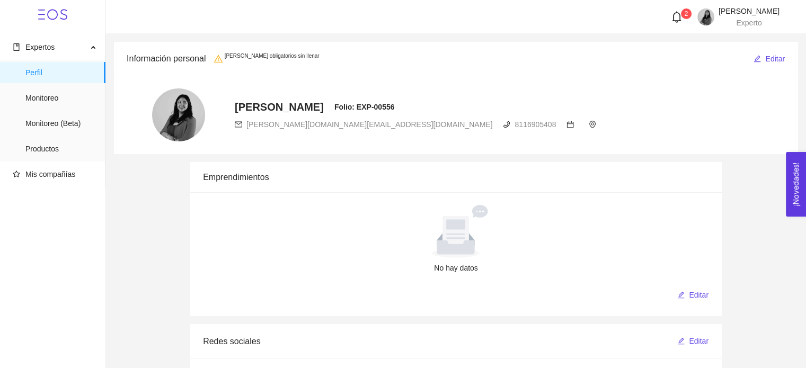
click at [222, 58] on icon "warning" at bounding box center [218, 59] width 8 height 8
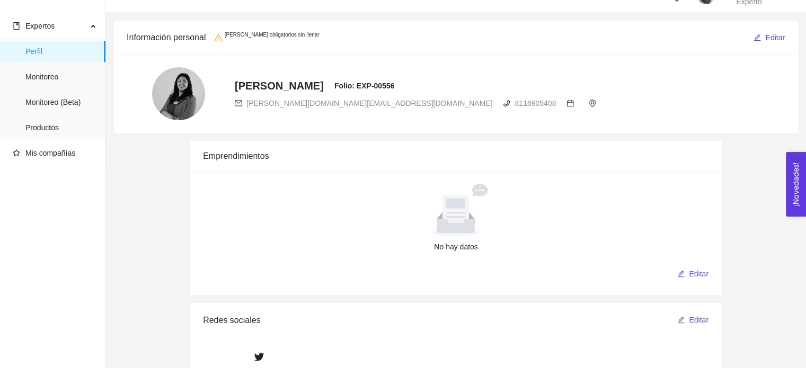
scroll to position [32, 0]
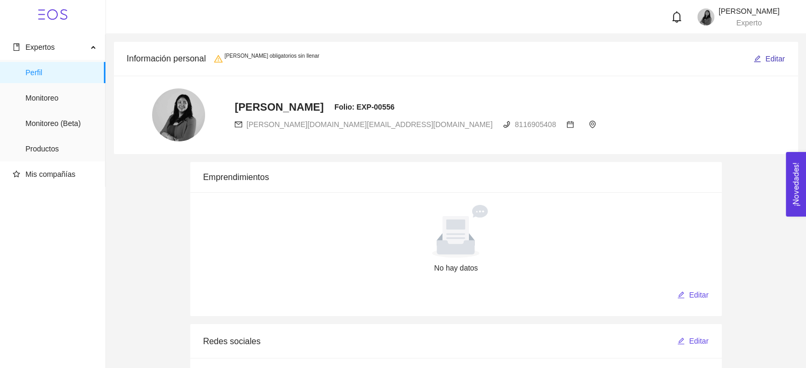
click at [769, 59] on span "Editar" at bounding box center [775, 59] width 20 height 12
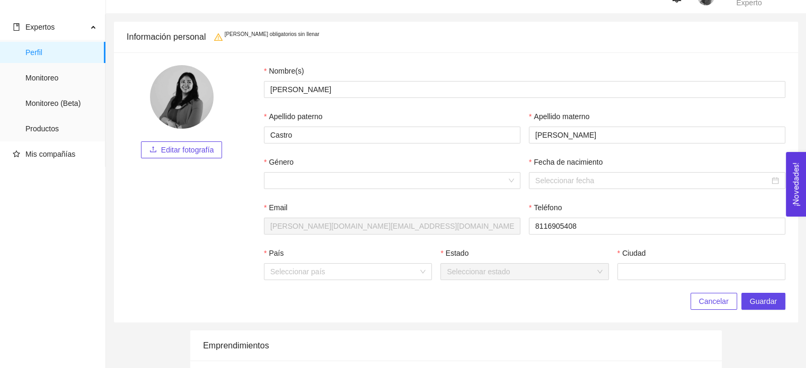
scroll to position [23, 0]
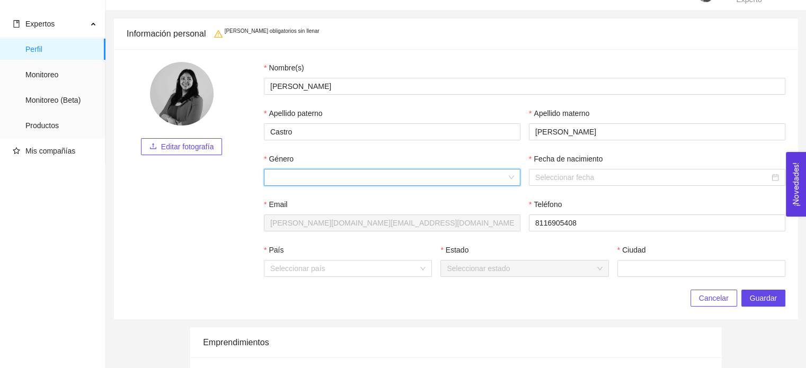
click at [378, 180] on input "Género" at bounding box center [388, 178] width 236 height 16
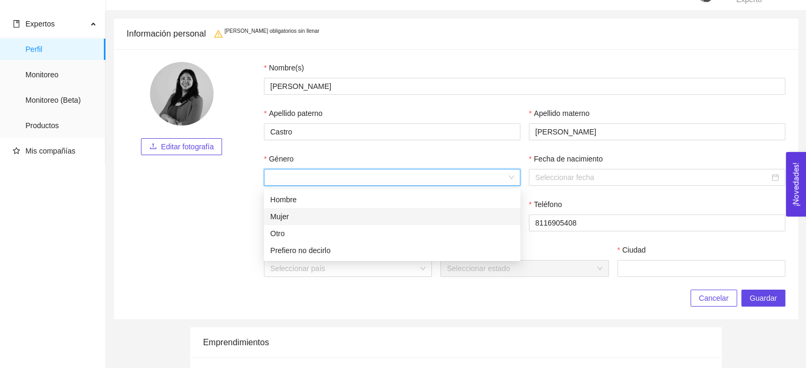
click at [358, 218] on div "Mujer" at bounding box center [392, 217] width 244 height 12
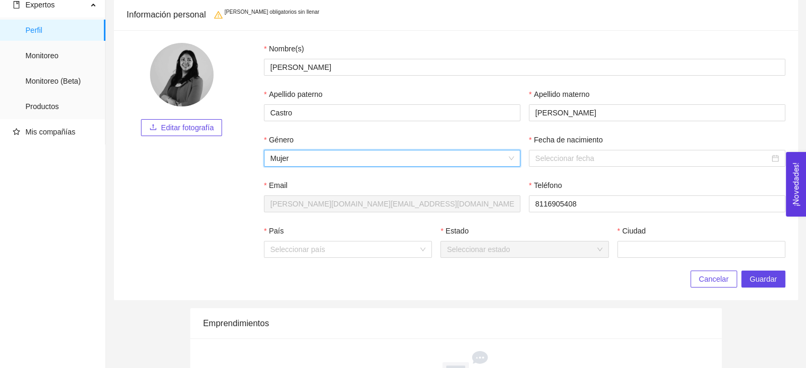
scroll to position [47, 0]
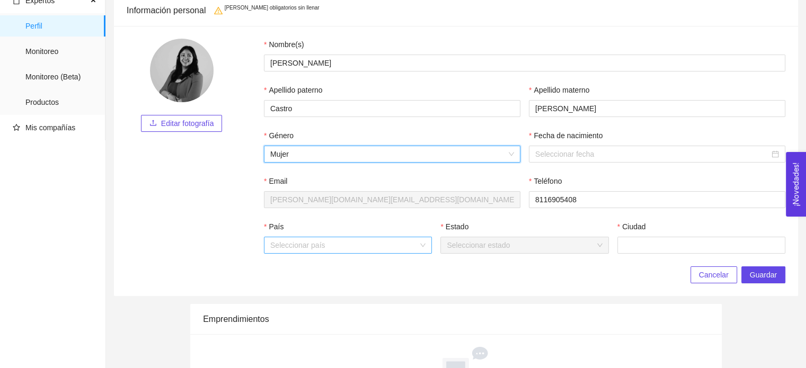
click at [424, 249] on div "Seleccionar país" at bounding box center [348, 245] width 168 height 17
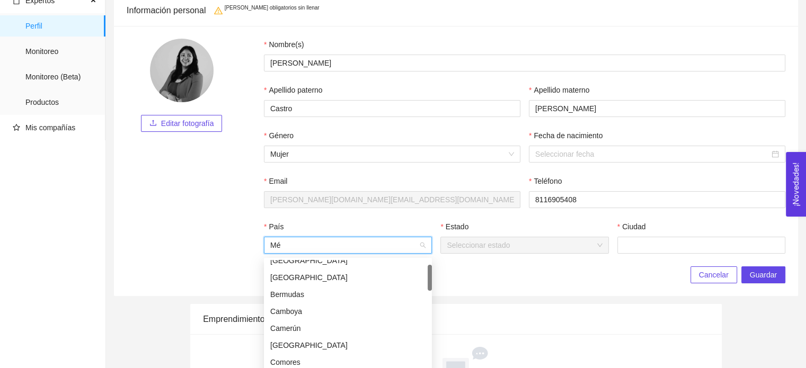
scroll to position [0, 0]
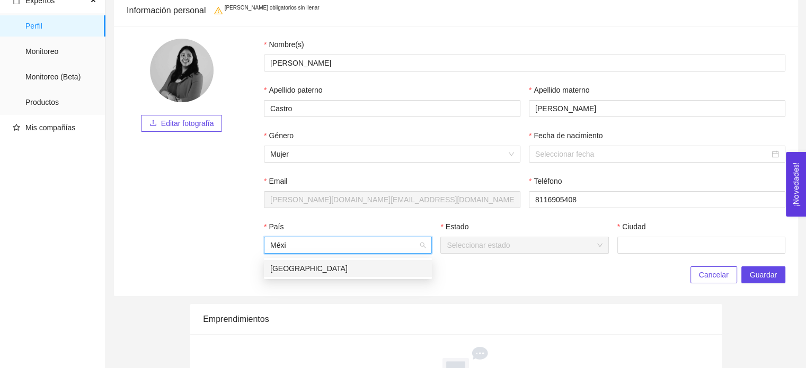
type input "Méxic"
click at [349, 271] on div "México" at bounding box center [347, 269] width 155 height 12
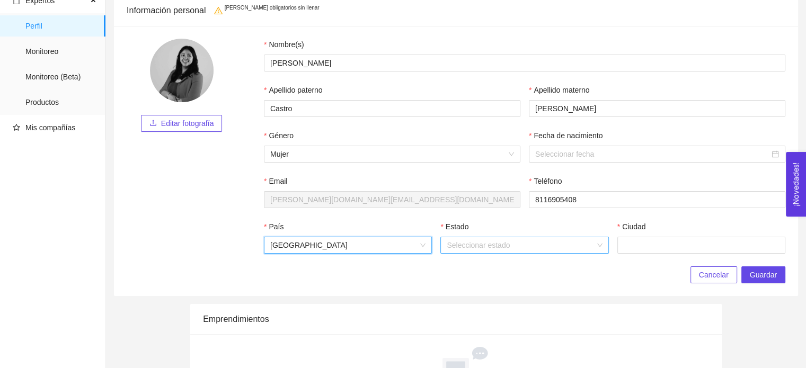
click at [601, 247] on div "Seleccionar estado" at bounding box center [524, 245] width 168 height 17
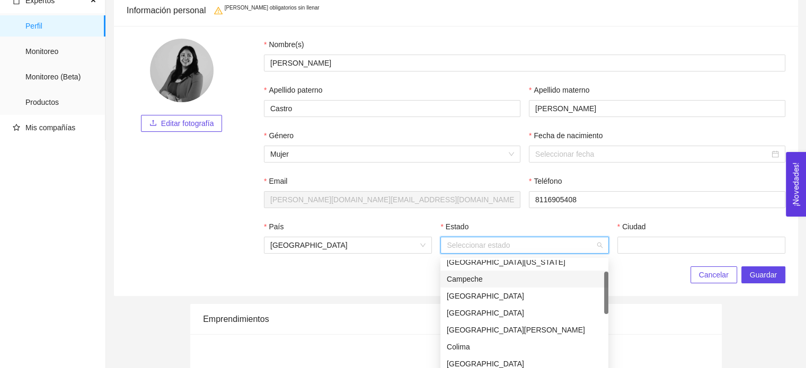
scroll to position [46, 0]
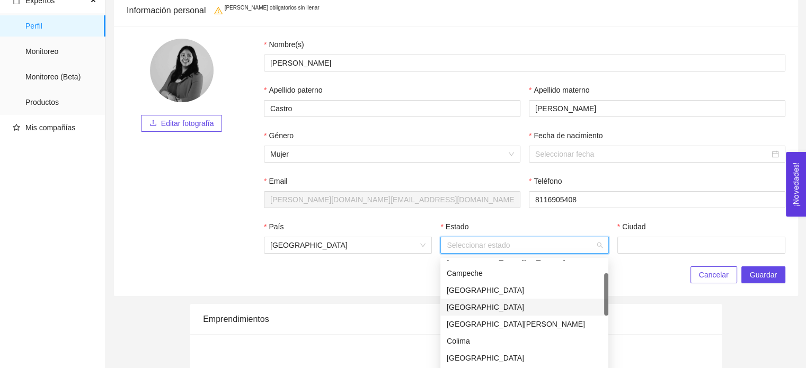
click at [487, 305] on div "Chihuahua" at bounding box center [524, 307] width 155 height 12
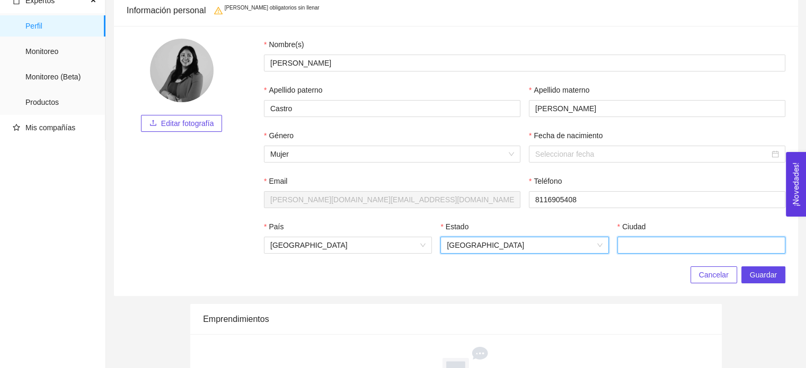
click at [631, 245] on input "Ciudad" at bounding box center [701, 245] width 168 height 17
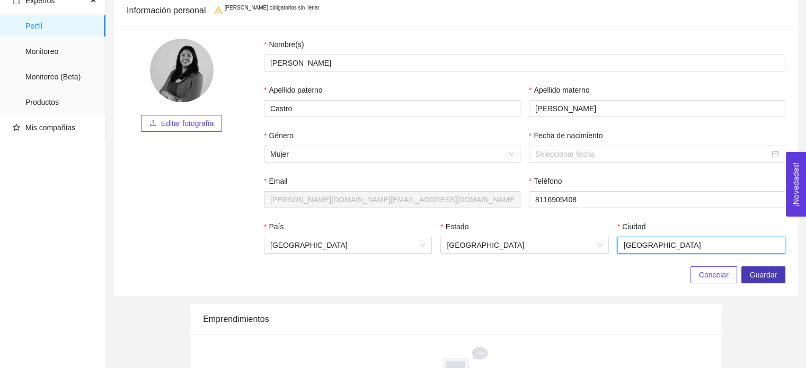
type input "Chihuahua"
click at [770, 277] on span "Guardar" at bounding box center [763, 275] width 27 height 12
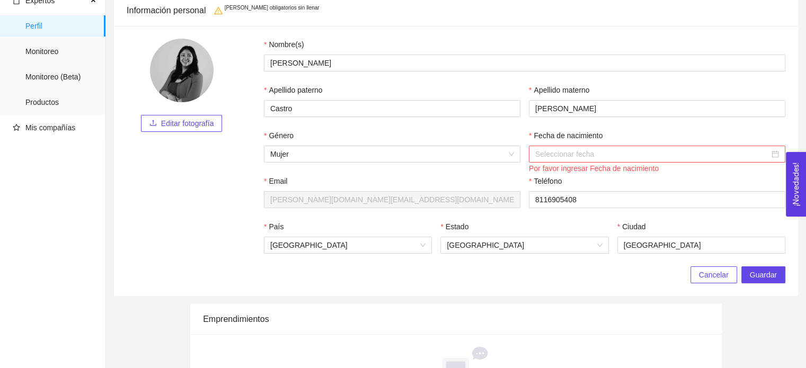
click at [600, 153] on input "Fecha de nacimiento" at bounding box center [652, 154] width 234 height 12
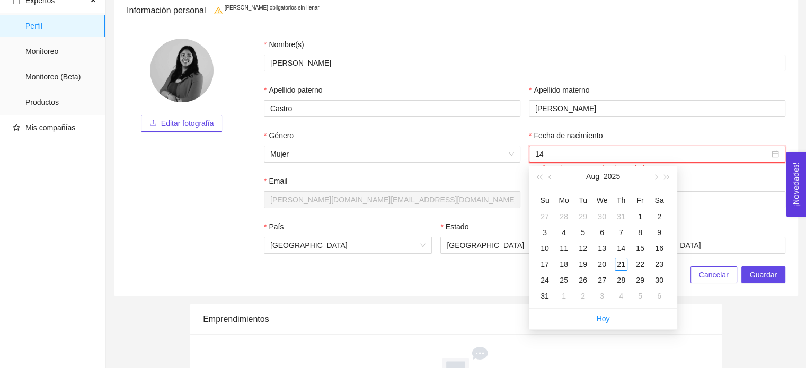
type input "1"
click at [613, 172] on button "2025" at bounding box center [611, 176] width 16 height 21
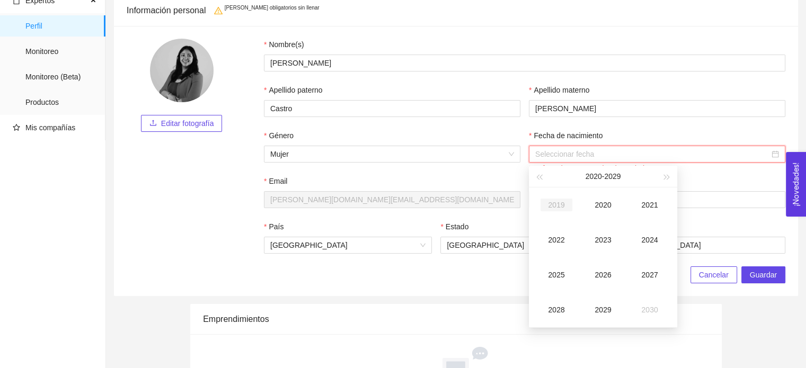
type input "2019-08-21"
click at [541, 180] on span "button" at bounding box center [538, 177] width 5 height 5
type input "1995-08-21"
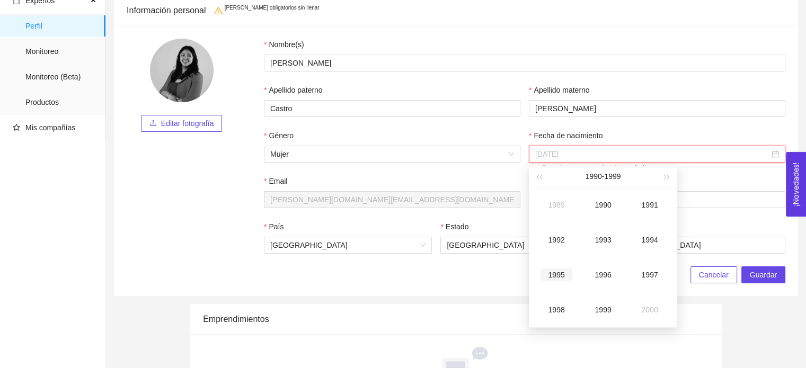
click at [559, 274] on div "1995" at bounding box center [556, 275] width 32 height 13
type input "1995-08-21"
click at [595, 281] on td "Aug" at bounding box center [603, 274] width 47 height 35
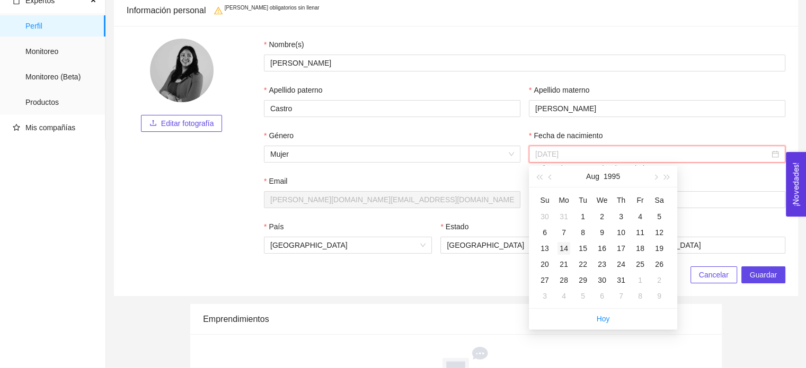
type input "1995-08-14"
click at [563, 248] on div "14" at bounding box center [563, 248] width 13 height 13
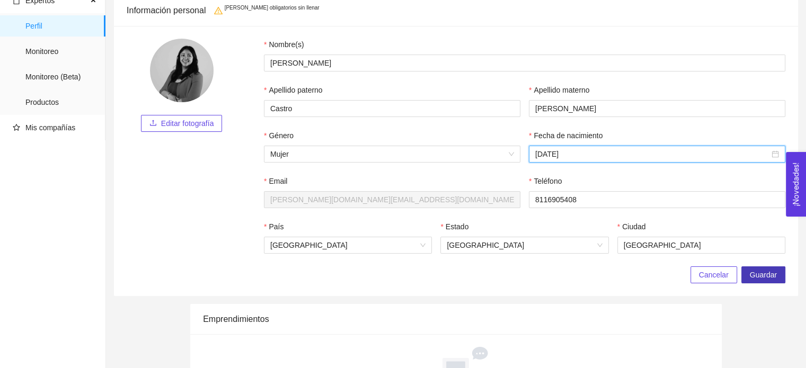
click at [761, 278] on span "Guardar" at bounding box center [763, 275] width 27 height 12
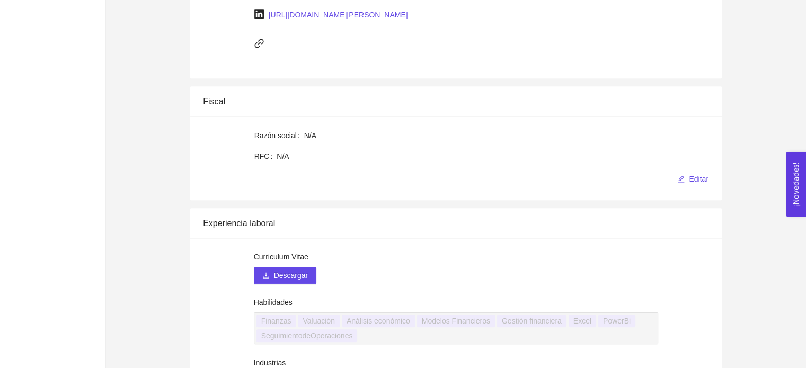
scroll to position [589, 0]
